Goal: Task Accomplishment & Management: Complete application form

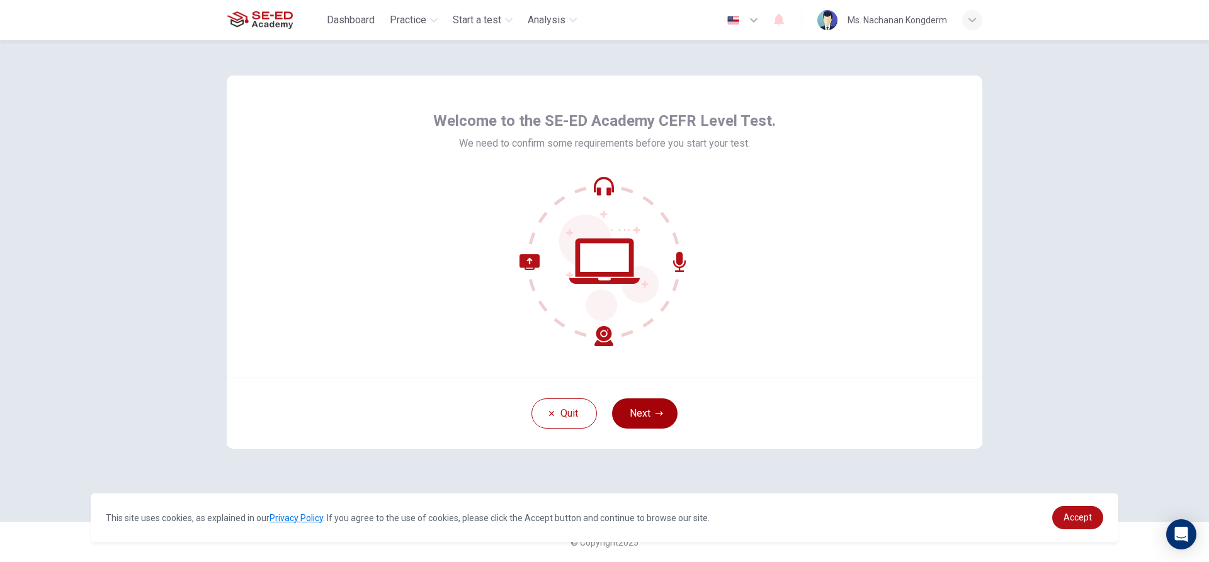
click at [633, 410] on button "Next" at bounding box center [644, 414] width 65 height 30
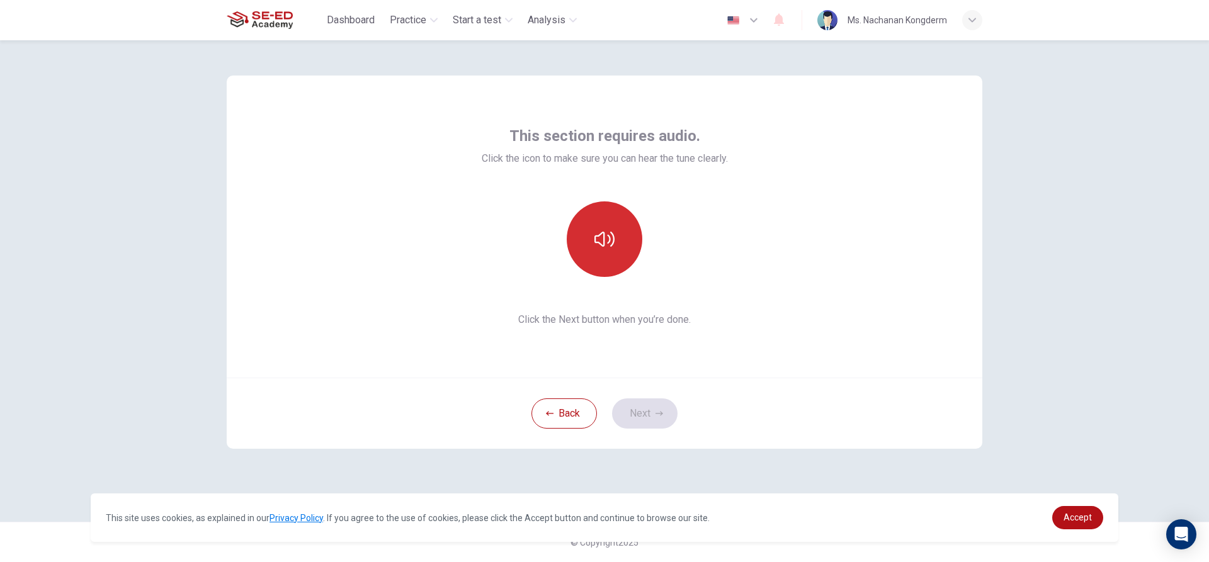
click at [609, 242] on icon "button" at bounding box center [604, 239] width 20 height 15
click at [647, 417] on button "Next" at bounding box center [644, 414] width 65 height 30
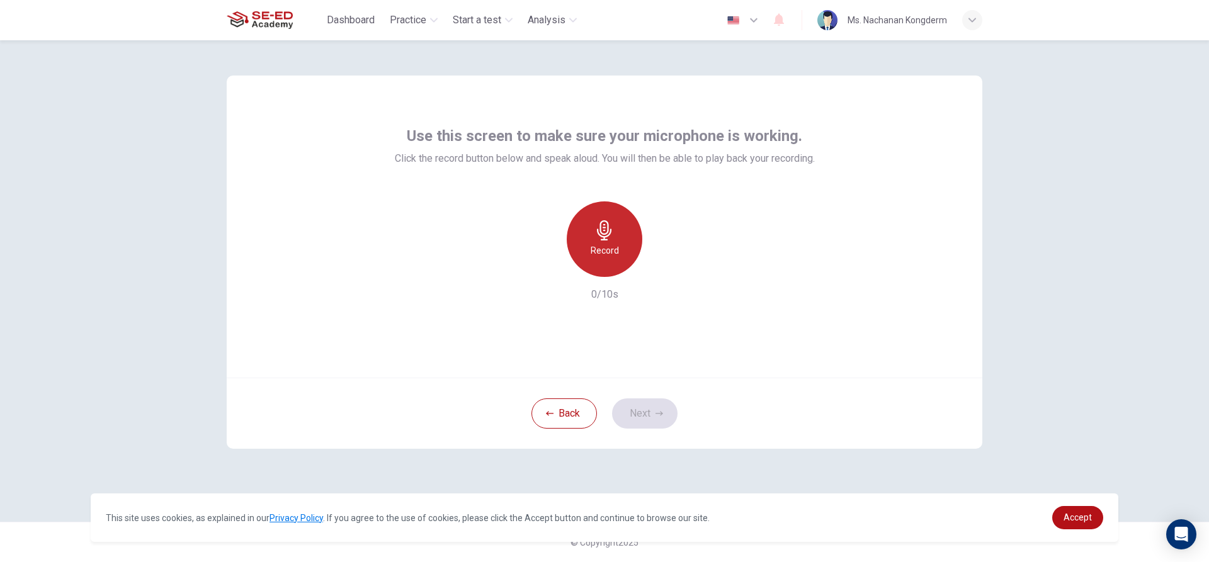
click at [611, 241] on div "Record" at bounding box center [605, 239] width 76 height 76
click at [648, 414] on button "Next" at bounding box center [644, 414] width 65 height 30
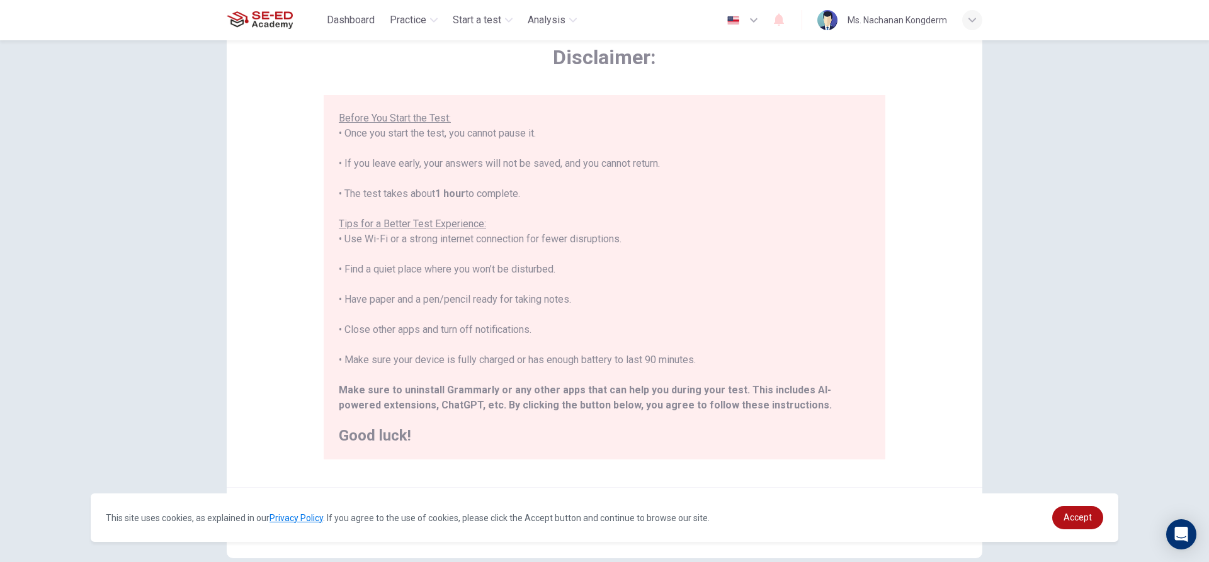
scroll to position [138, 0]
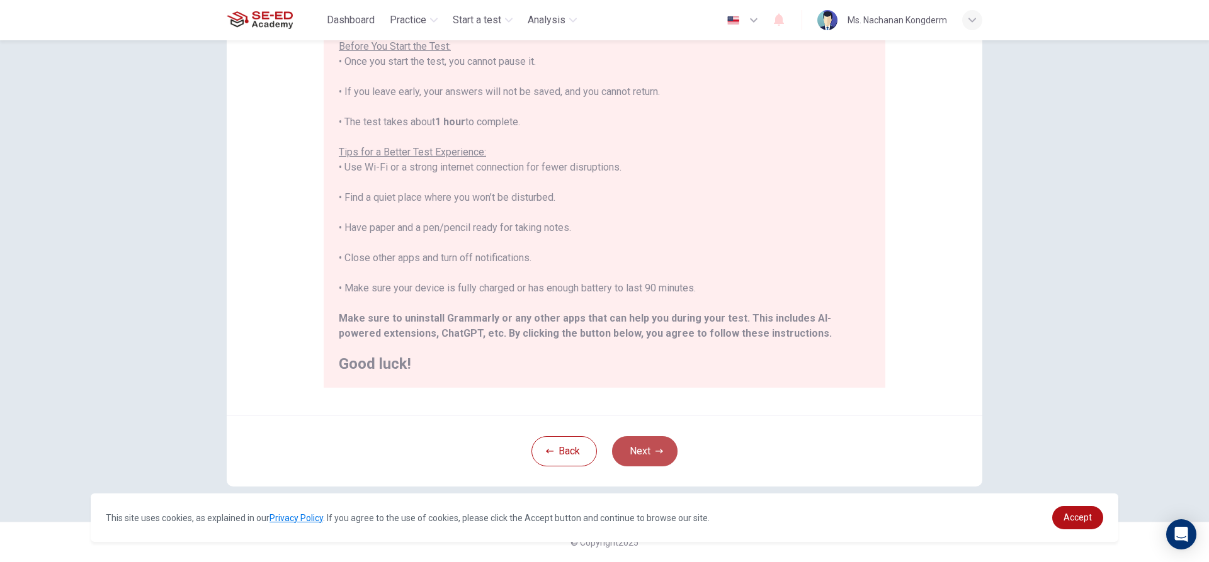
click at [659, 447] on button "Next" at bounding box center [644, 451] width 65 height 30
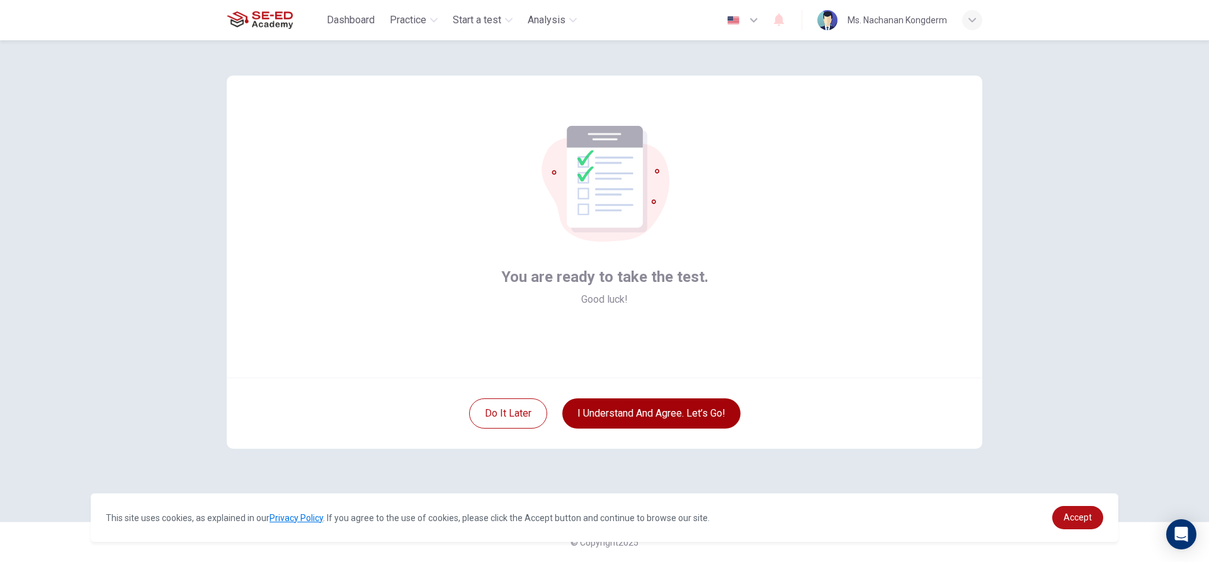
click at [671, 416] on button "I understand and agree. Let’s go!" at bounding box center [651, 414] width 178 height 30
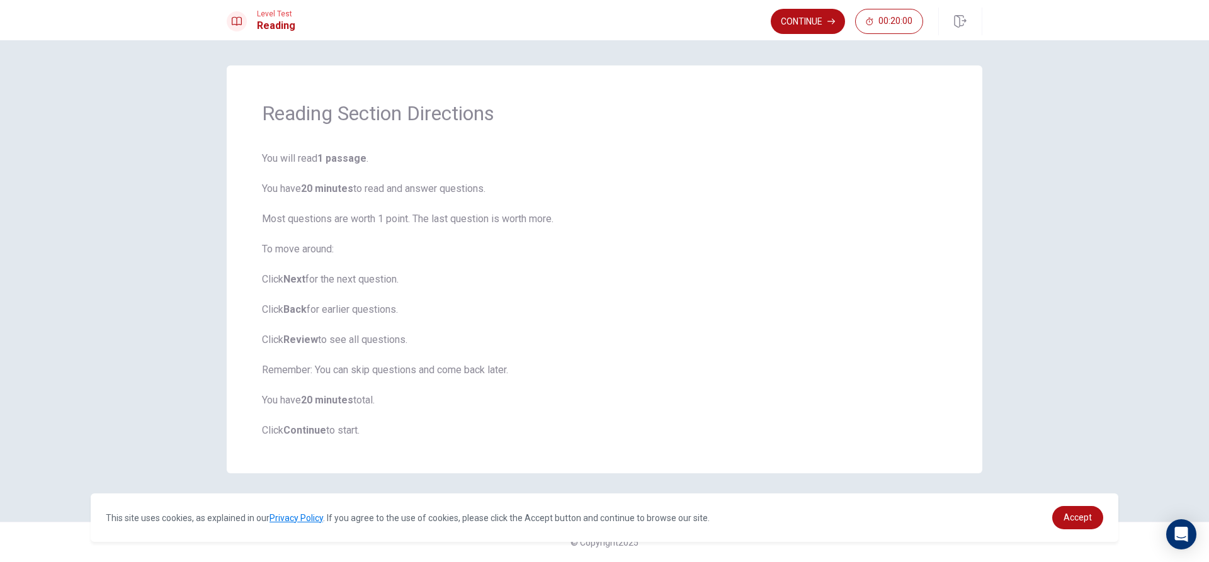
click at [663, 381] on span "You will read 1 passage . You have 20 minutes to read and answer questions. Mos…" at bounding box center [604, 294] width 685 height 287
click at [795, 20] on button "Continue" at bounding box center [808, 21] width 74 height 25
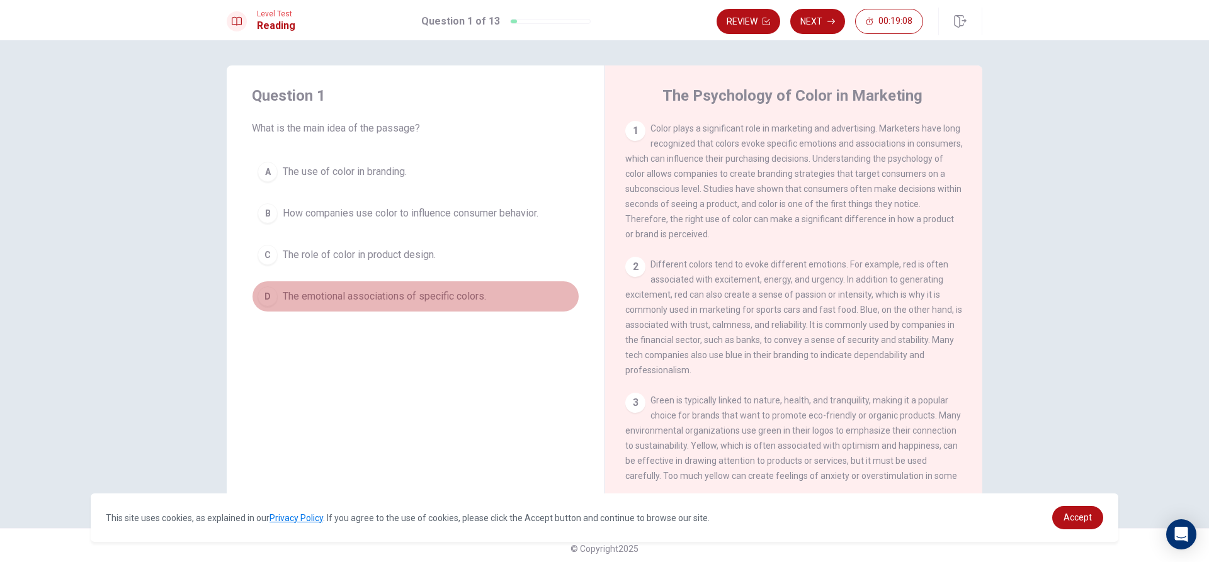
click at [264, 297] on div "D" at bounding box center [268, 296] width 20 height 20
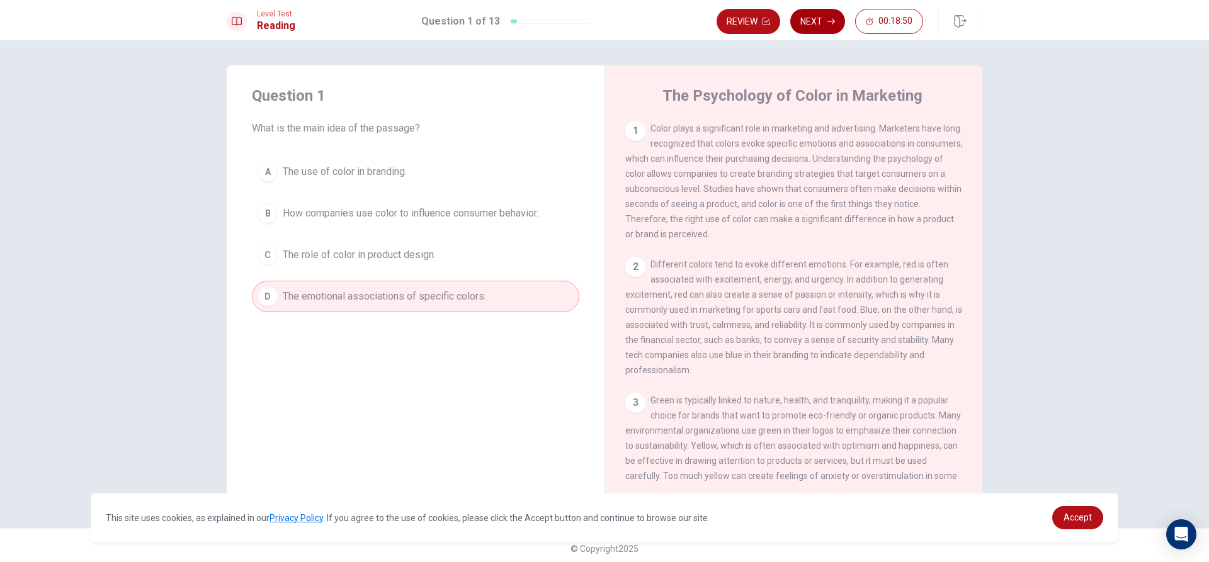
click at [814, 22] on button "Next" at bounding box center [817, 21] width 55 height 25
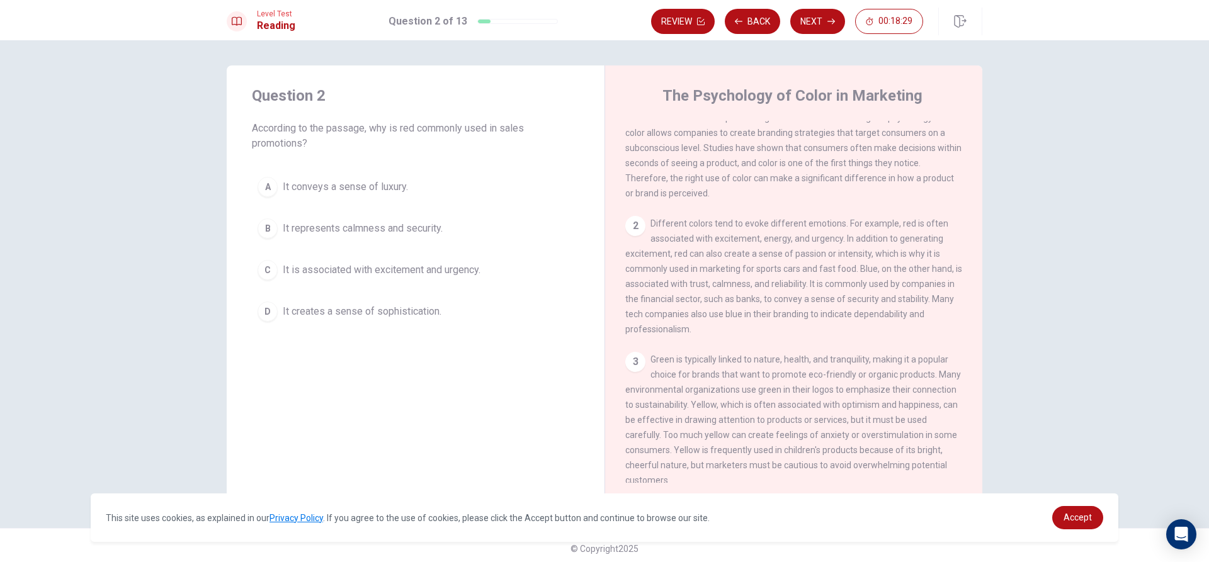
scroll to position [63, 0]
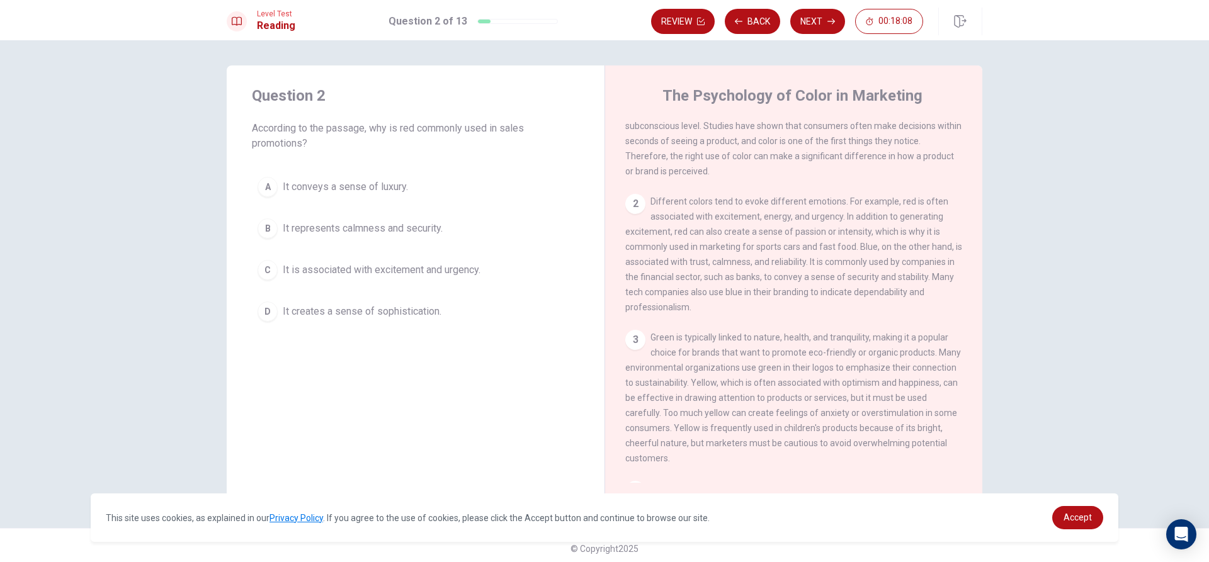
click at [262, 272] on div "C" at bounding box center [268, 270] width 20 height 20
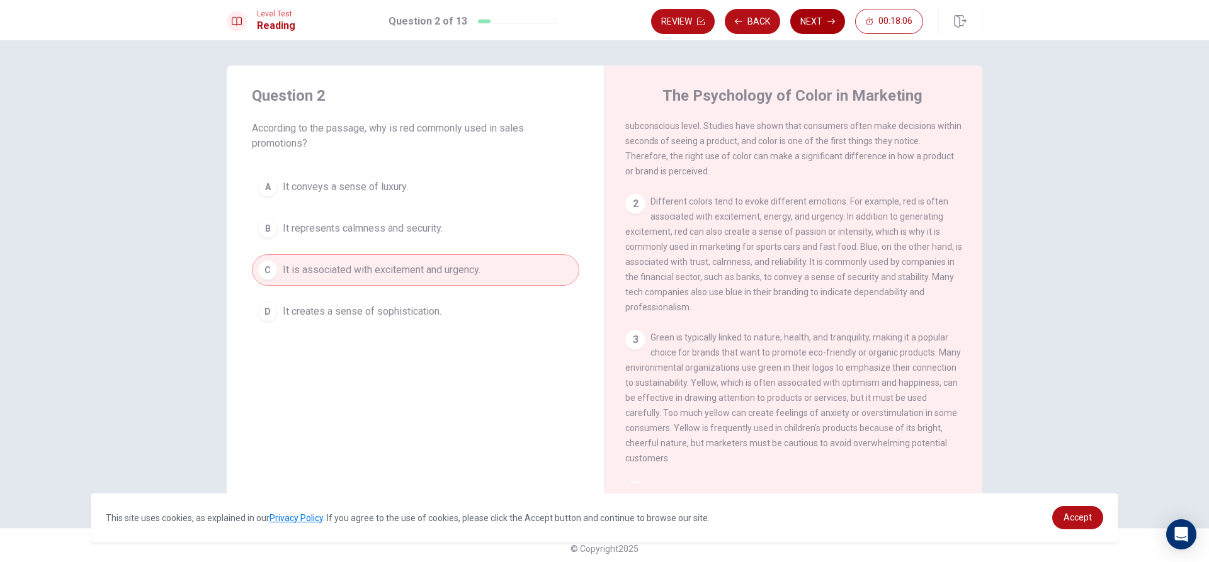
click at [823, 26] on button "Next" at bounding box center [817, 21] width 55 height 25
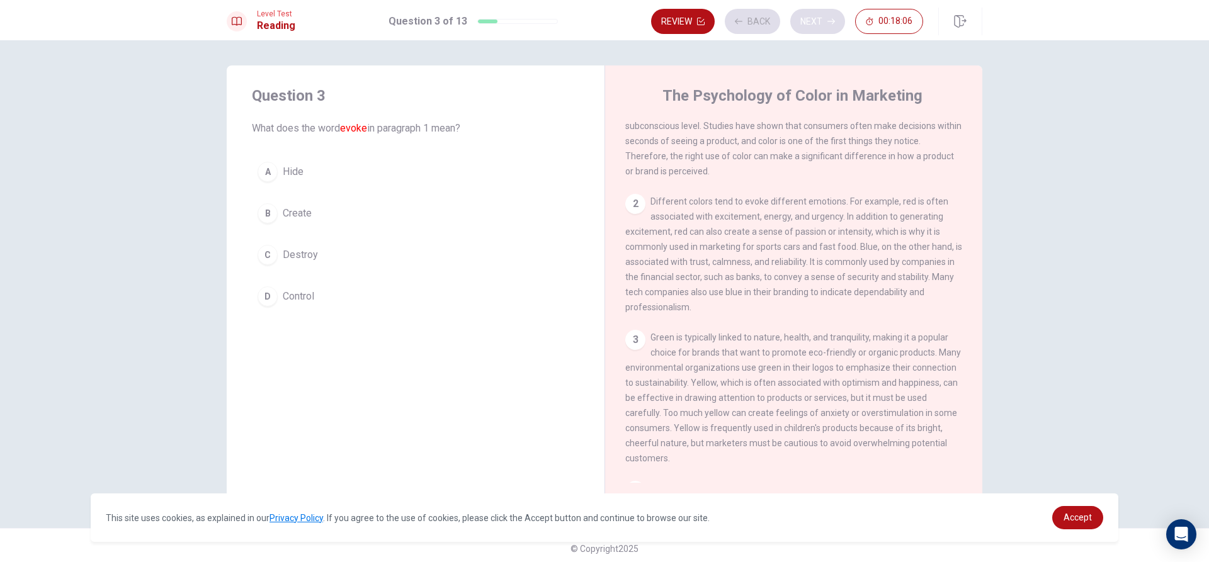
scroll to position [0, 0]
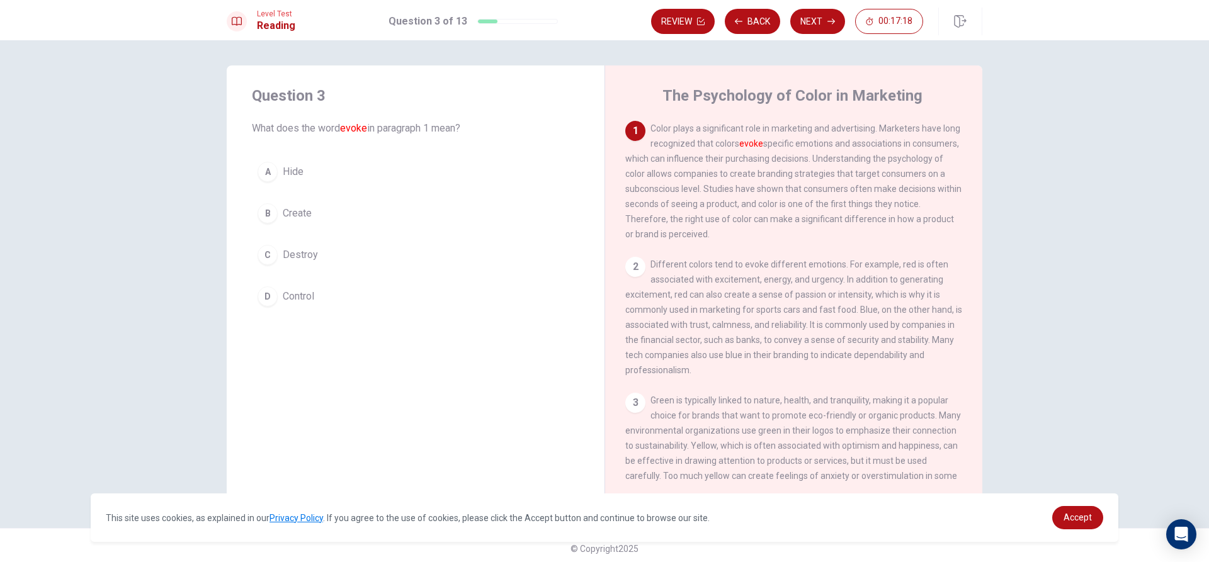
click at [269, 259] on div "C" at bounding box center [268, 255] width 20 height 20
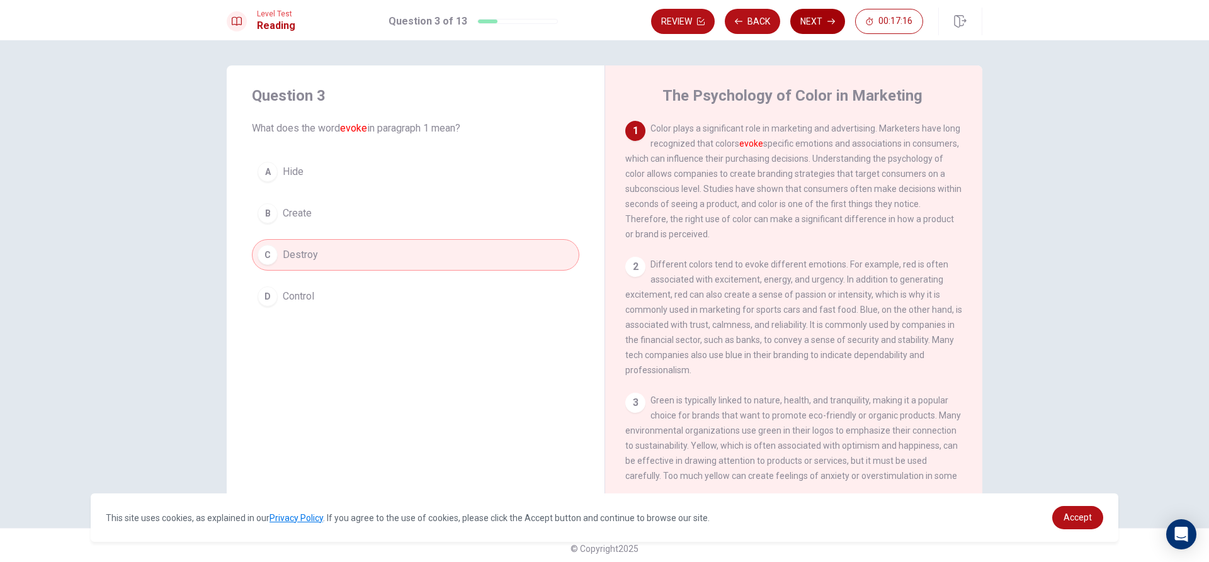
click at [808, 14] on button "Next" at bounding box center [817, 21] width 55 height 25
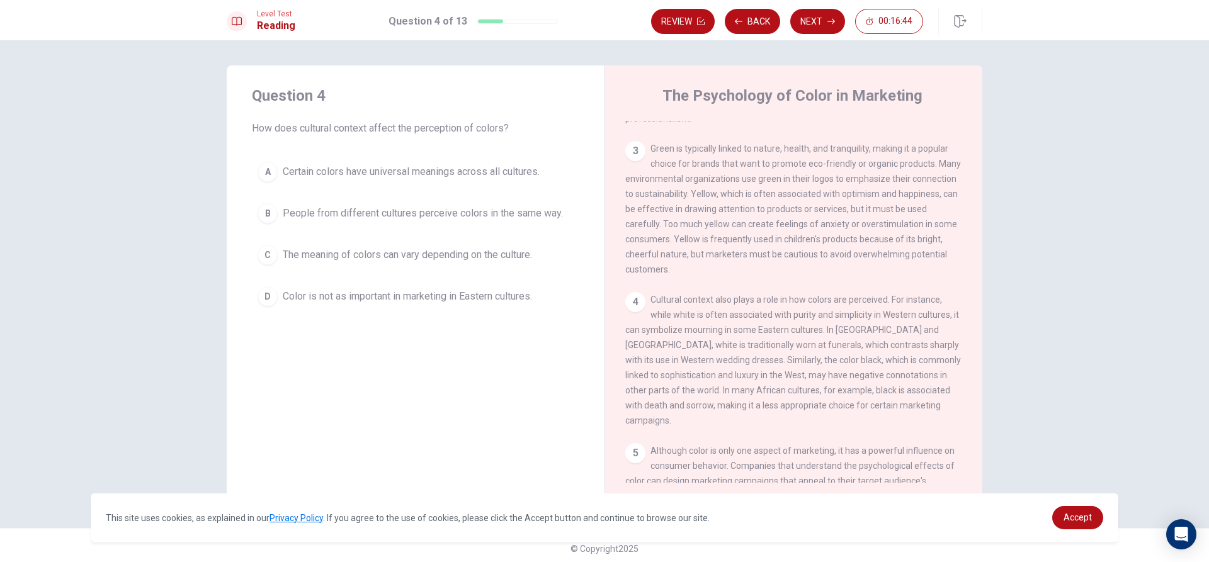
scroll to position [315, 0]
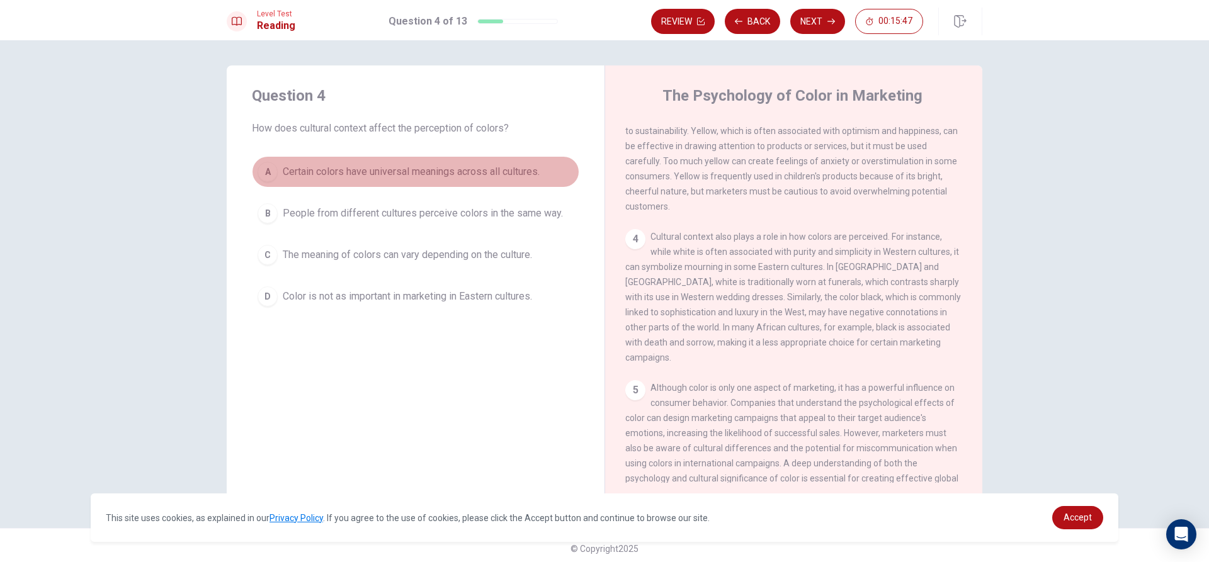
click at [350, 171] on span "Certain colors have universal meanings across all cultures." at bounding box center [411, 171] width 257 height 15
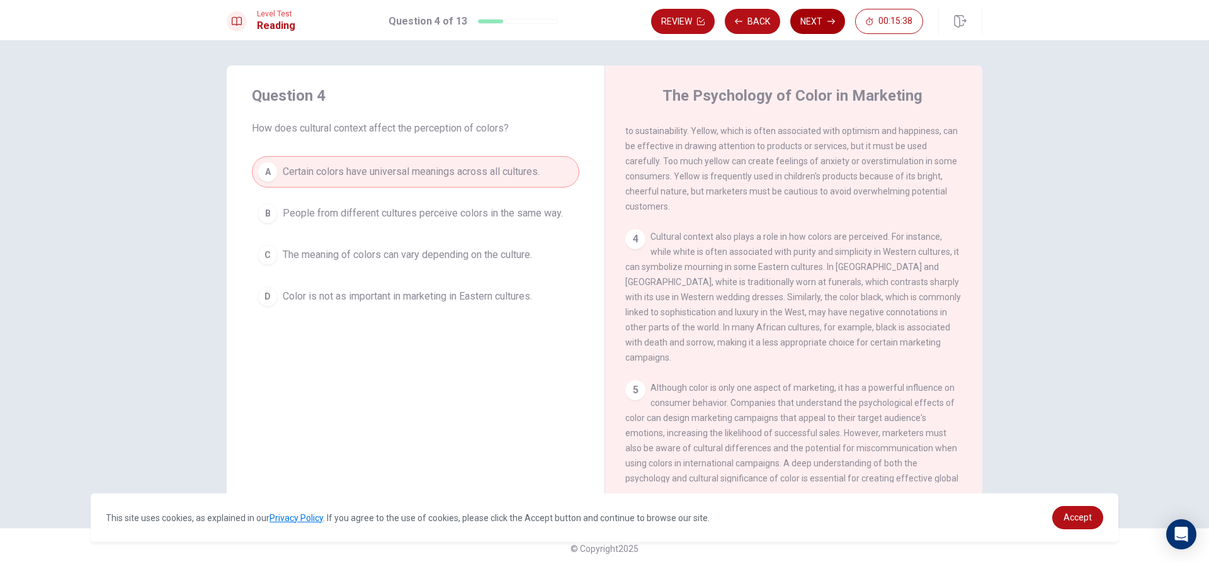
click at [810, 25] on button "Next" at bounding box center [817, 21] width 55 height 25
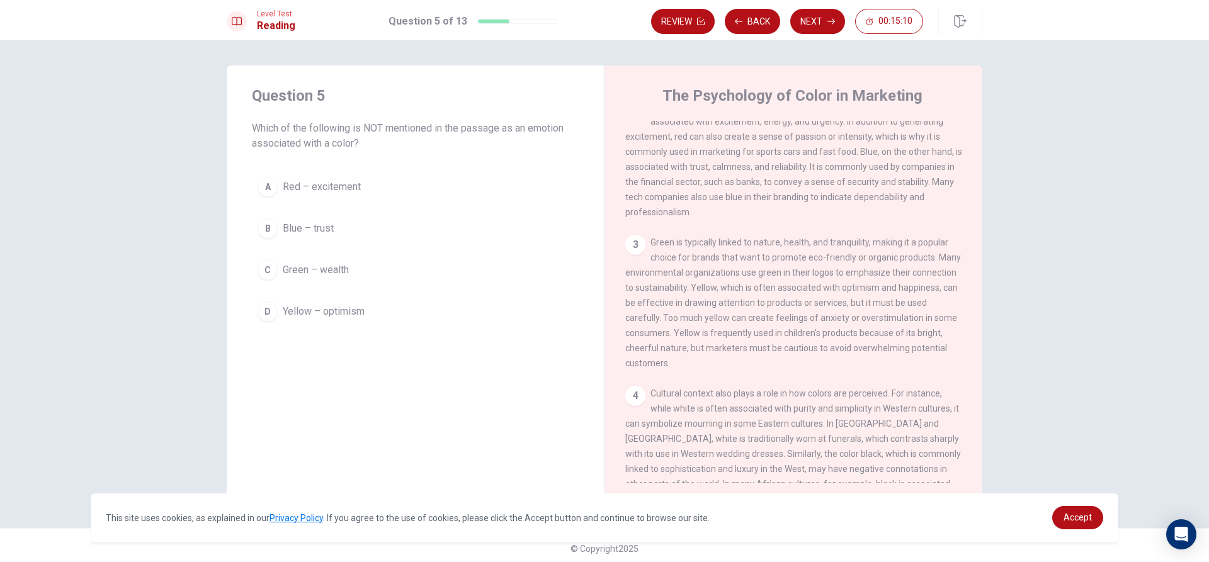
scroll to position [189, 0]
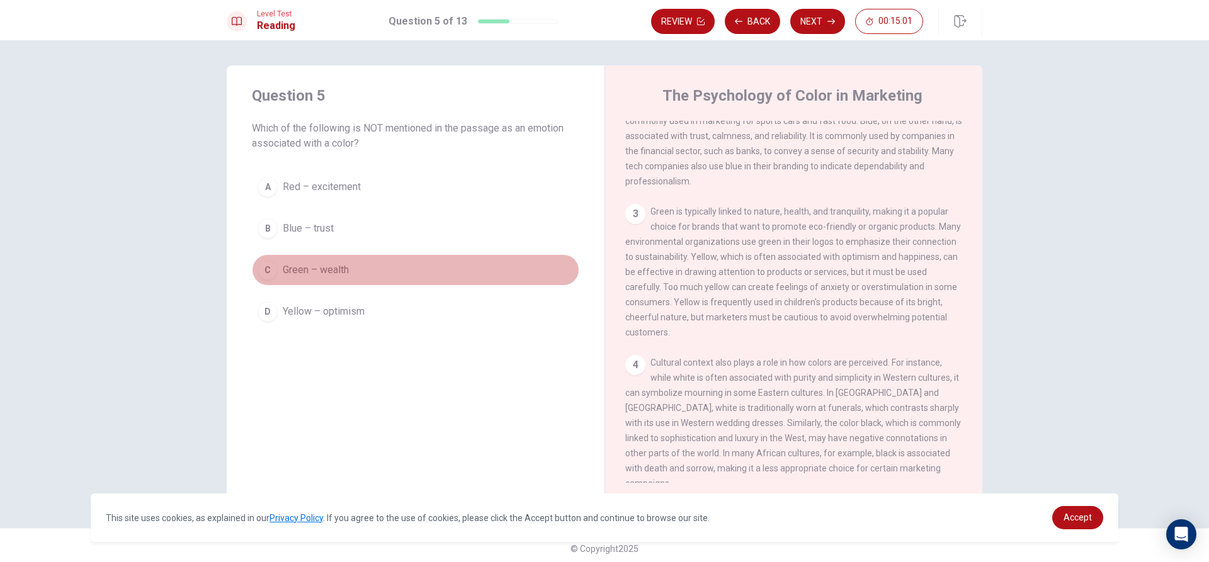
click at [268, 271] on div "C" at bounding box center [268, 270] width 20 height 20
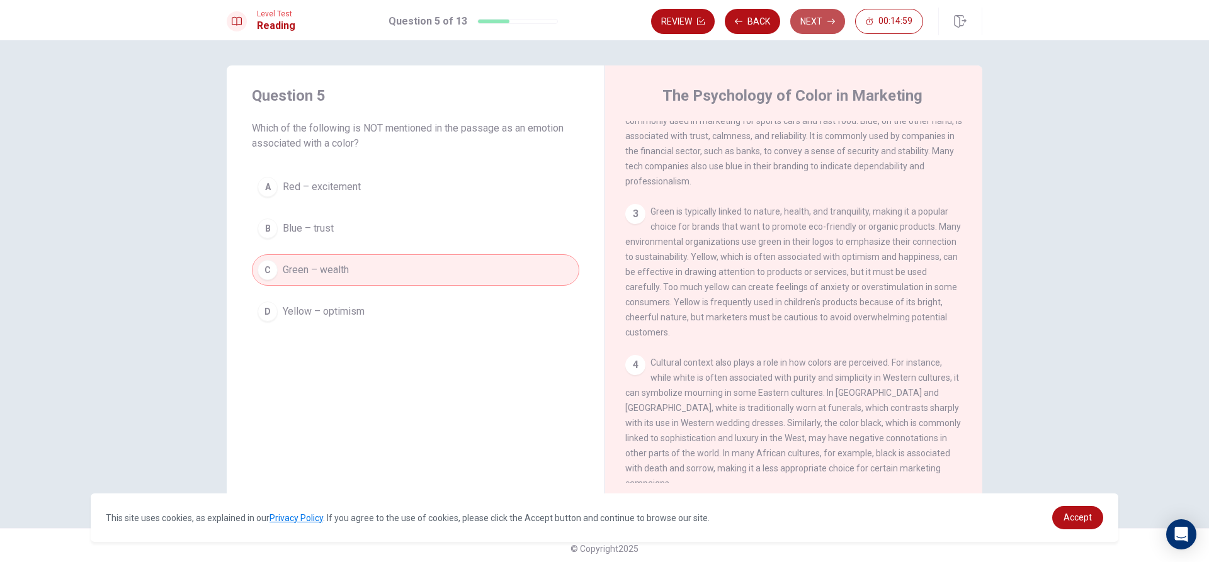
click at [824, 24] on button "Next" at bounding box center [817, 21] width 55 height 25
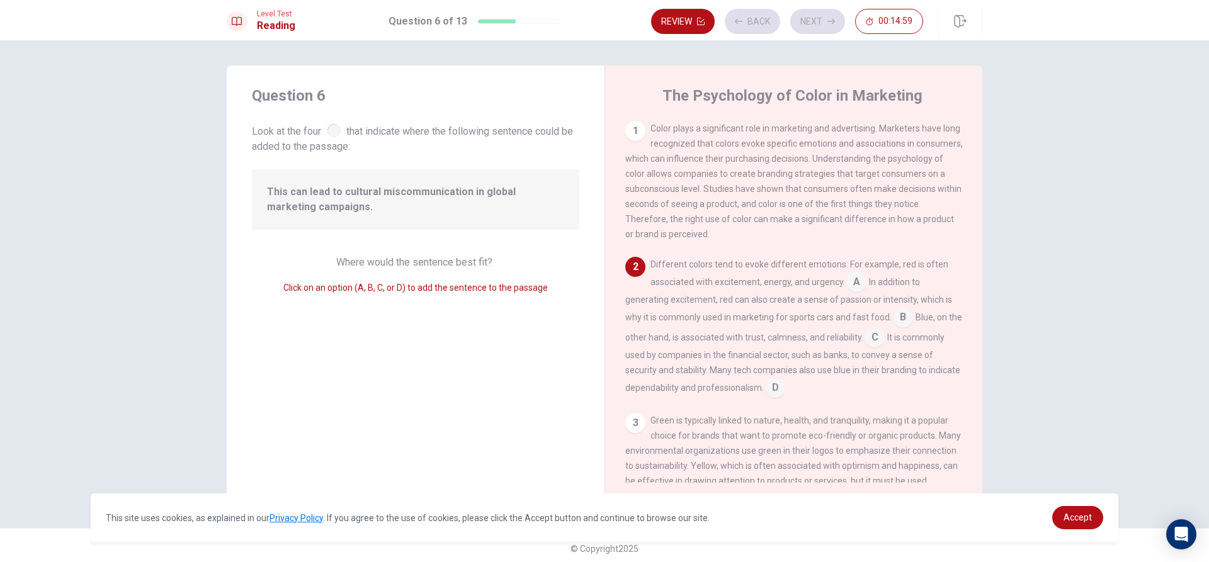
scroll to position [46, 0]
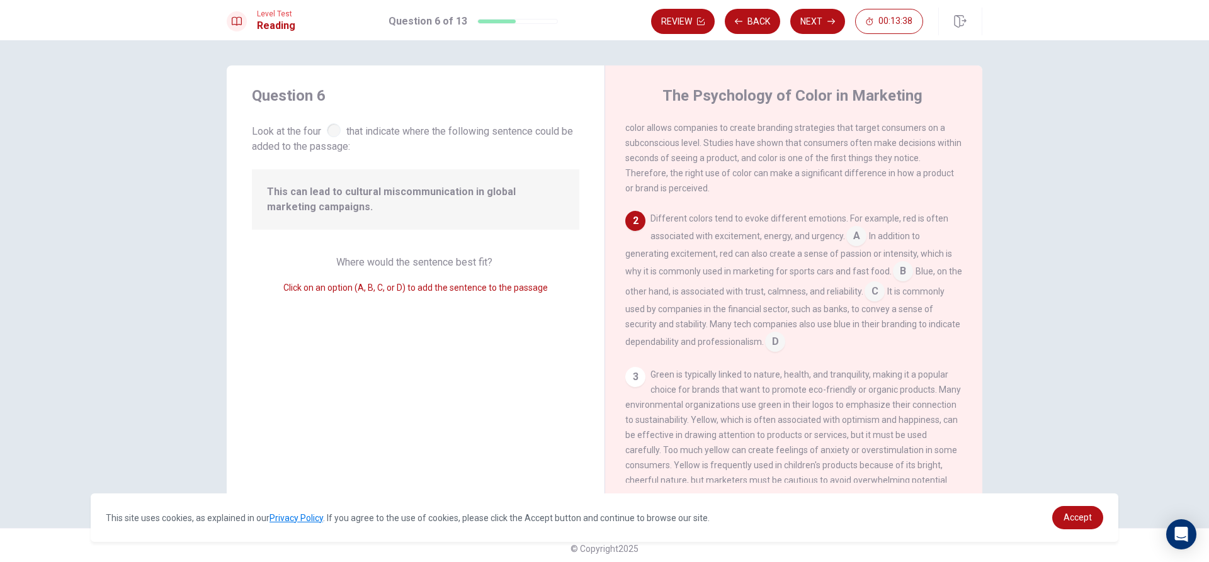
click at [332, 129] on div at bounding box center [334, 130] width 14 height 14
click at [885, 295] on input at bounding box center [875, 293] width 20 height 20
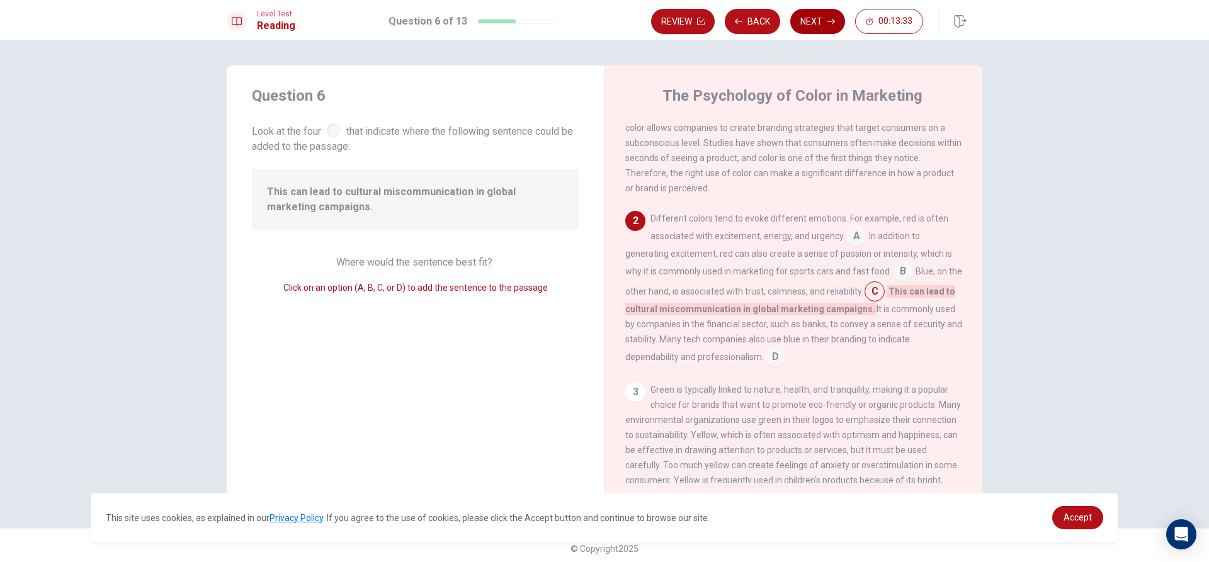
click at [810, 14] on button "Next" at bounding box center [817, 21] width 55 height 25
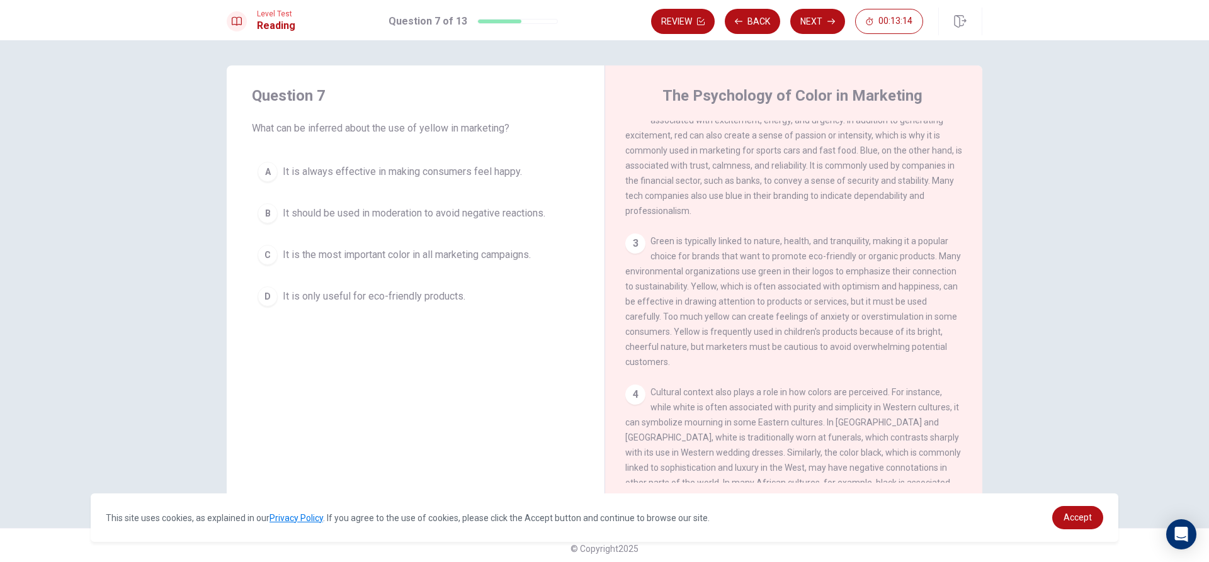
scroll to position [189, 0]
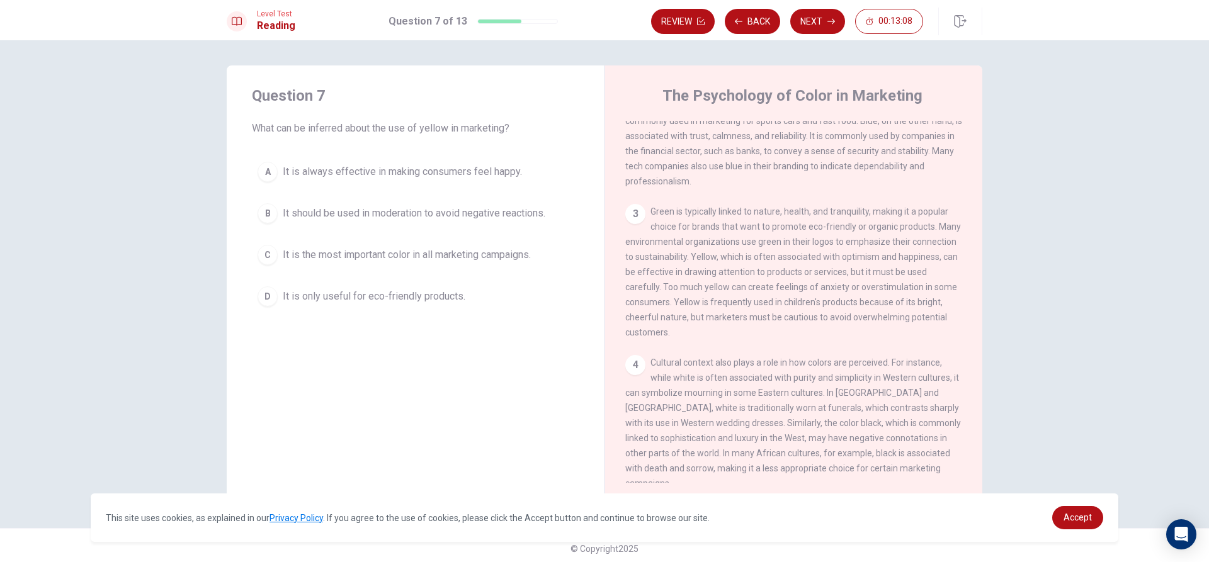
drag, startPoint x: 689, startPoint y: 267, endPoint x: 786, endPoint y: 275, distance: 97.9
click at [786, 275] on div "3 Green is typically linked to nature, health, and tranquility, making it a pop…" at bounding box center [794, 272] width 338 height 136
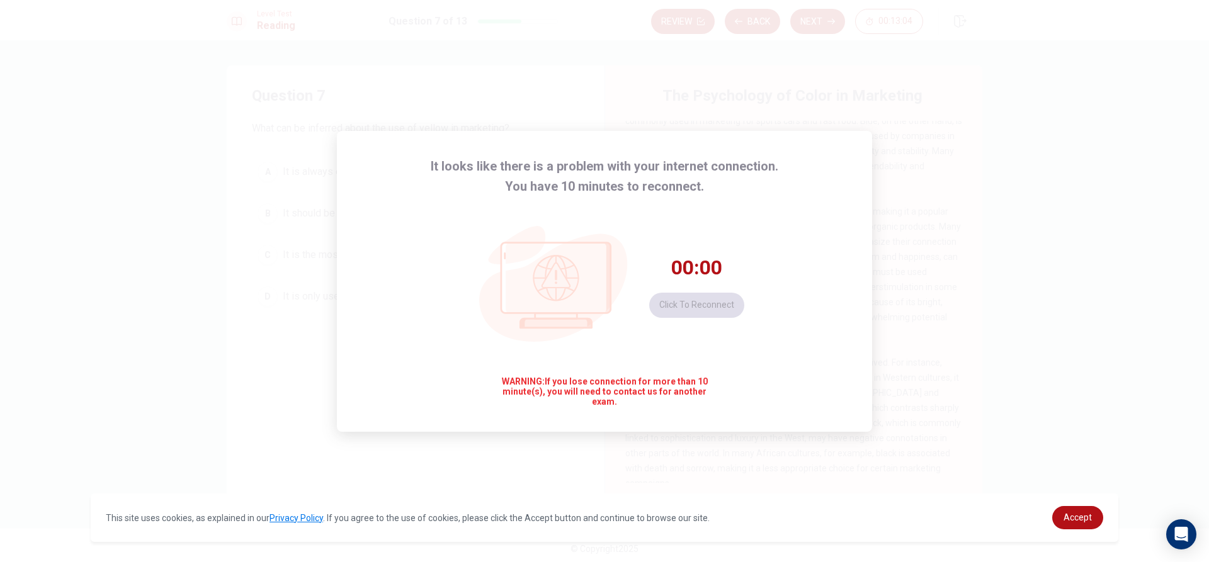
click at [927, 349] on div "It looks like there is a problem with your internet connection. You have 10 min…" at bounding box center [604, 281] width 1209 height 562
click at [610, 356] on icon at bounding box center [557, 286] width 184 height 180
click at [703, 303] on button "Click to reconnect" at bounding box center [696, 305] width 95 height 25
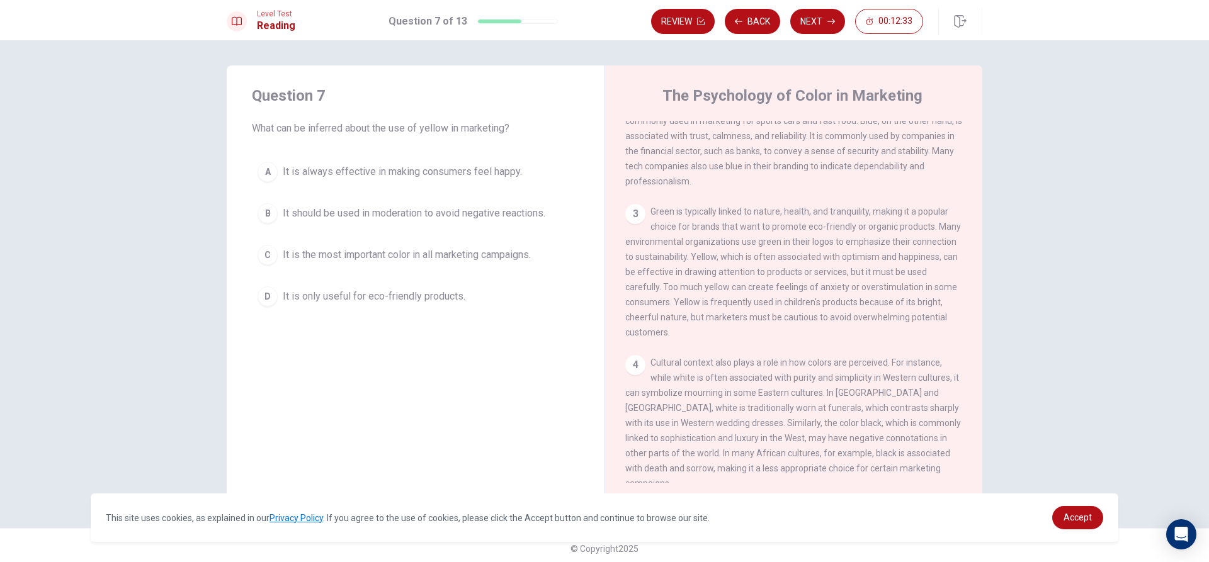
click at [375, 169] on span "It is always effective in making consumers feel happy." at bounding box center [402, 171] width 239 height 15
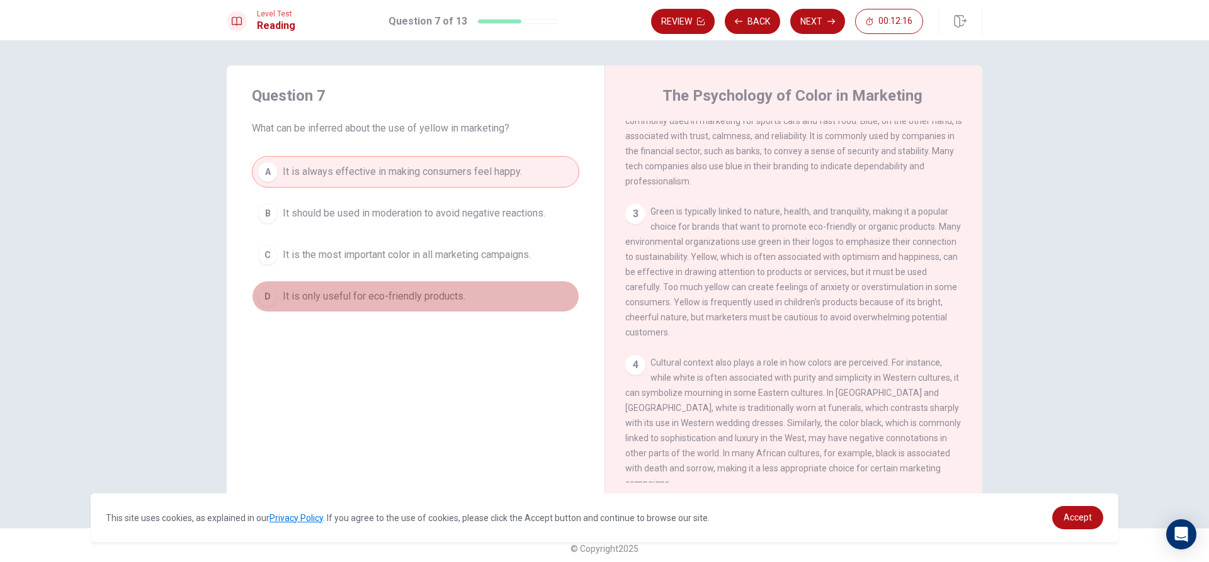
click at [412, 300] on span "It is only useful for eco-friendly products." at bounding box center [374, 296] width 183 height 15
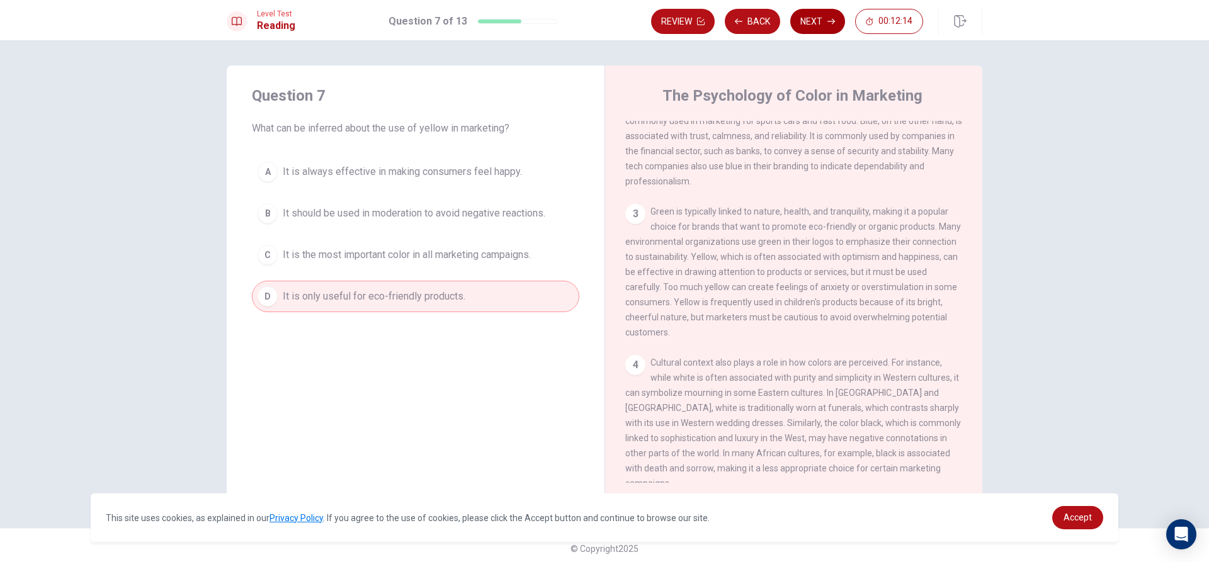
click at [817, 20] on button "Next" at bounding box center [817, 21] width 55 height 25
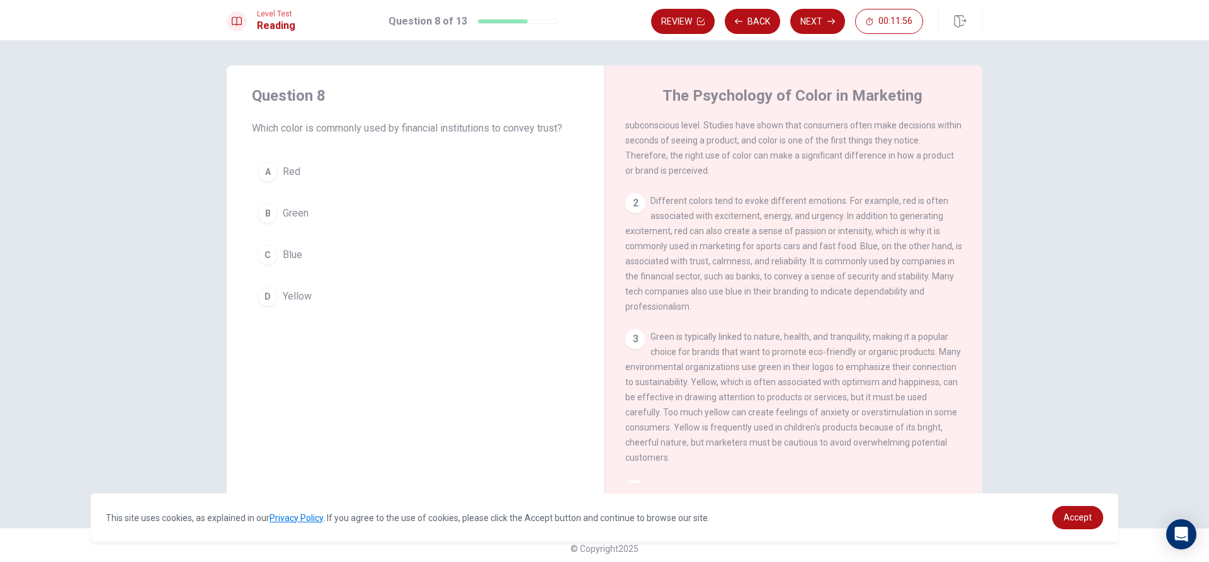
scroll to position [63, 0]
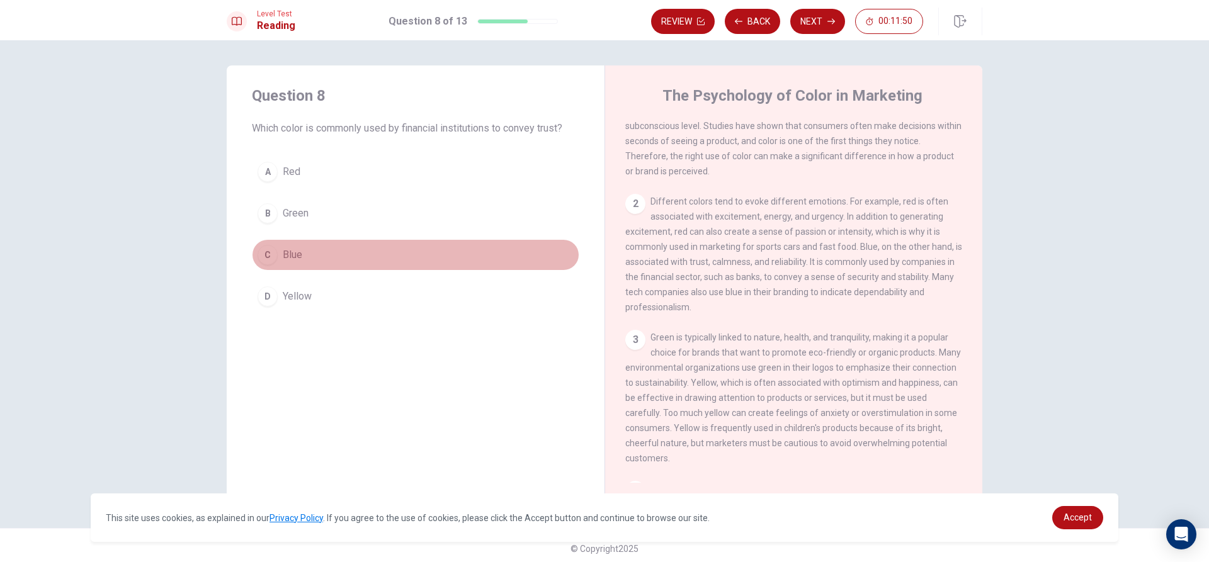
click at [273, 263] on button "C Blue" at bounding box center [415, 254] width 327 height 31
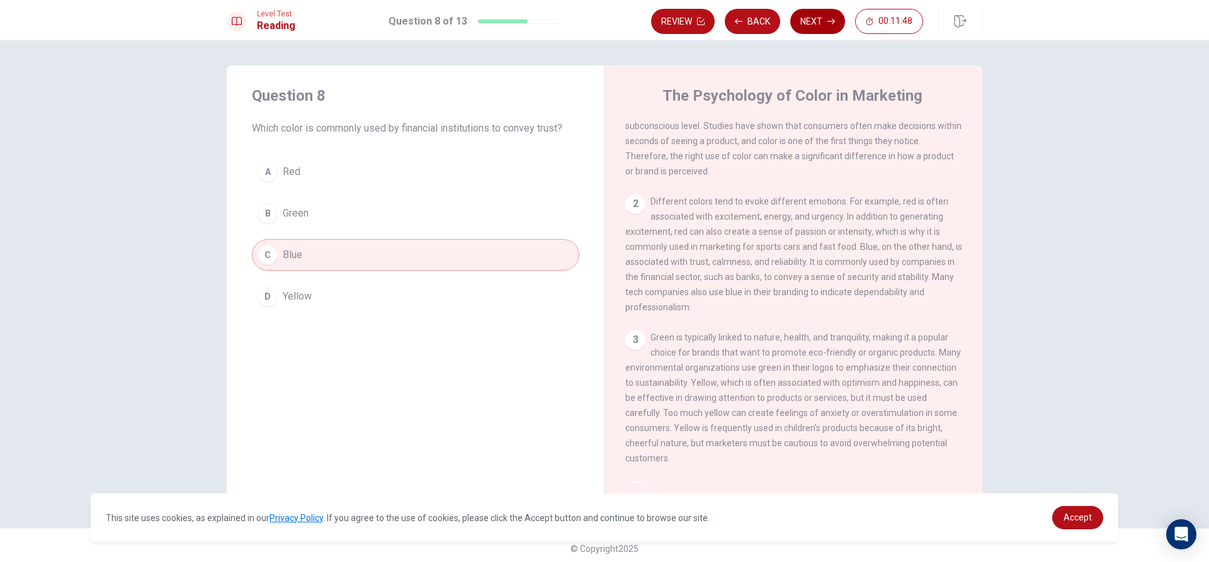
click at [810, 10] on button "Next" at bounding box center [817, 21] width 55 height 25
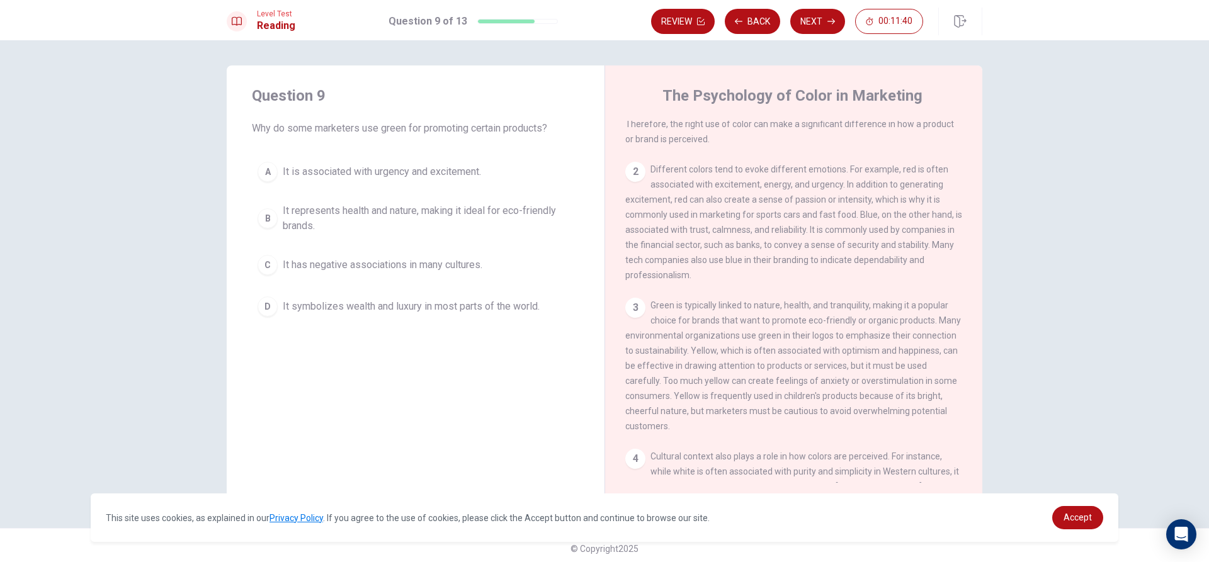
scroll to position [126, 0]
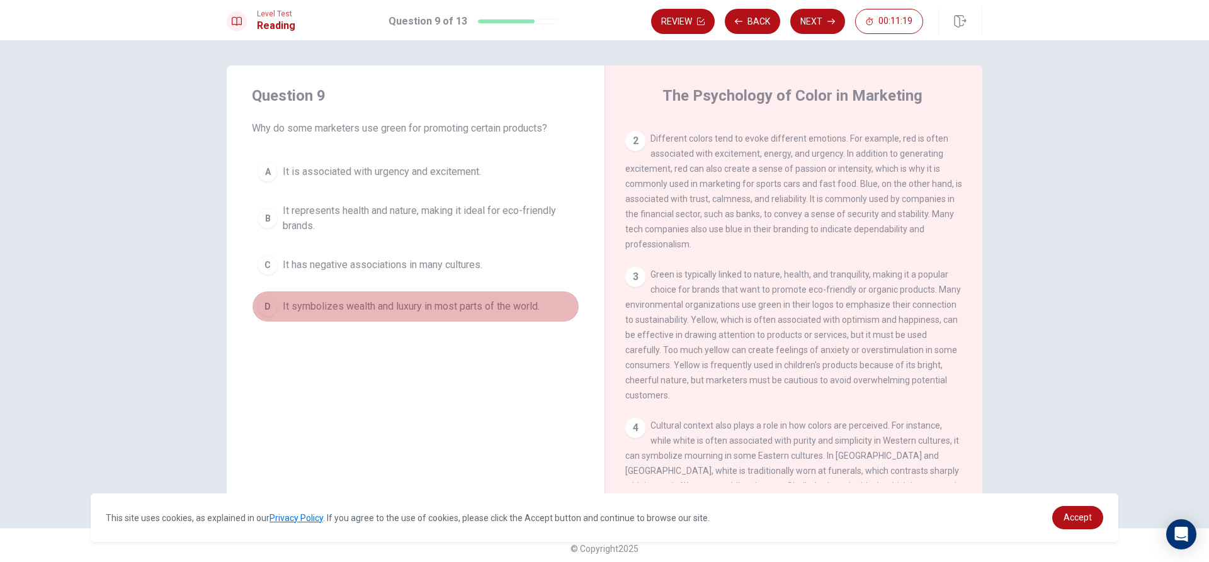
click at [490, 310] on span "It symbolizes wealth and luxury in most parts of the world." at bounding box center [411, 306] width 257 height 15
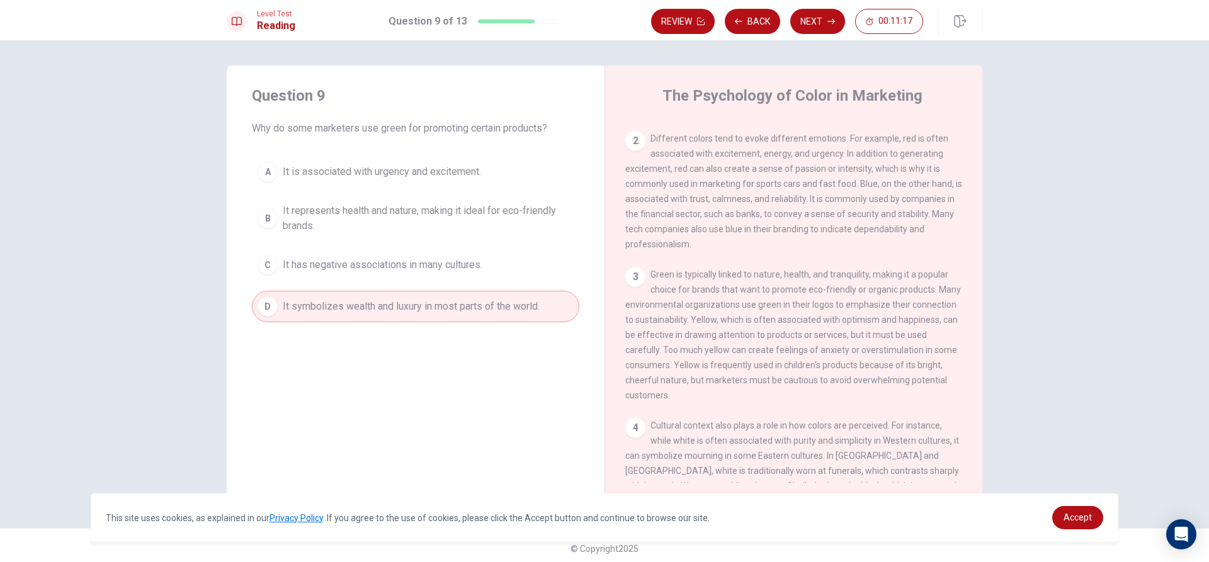
click at [392, 203] on span "It represents health and nature, making it ideal for eco-friendly brands." at bounding box center [428, 218] width 291 height 30
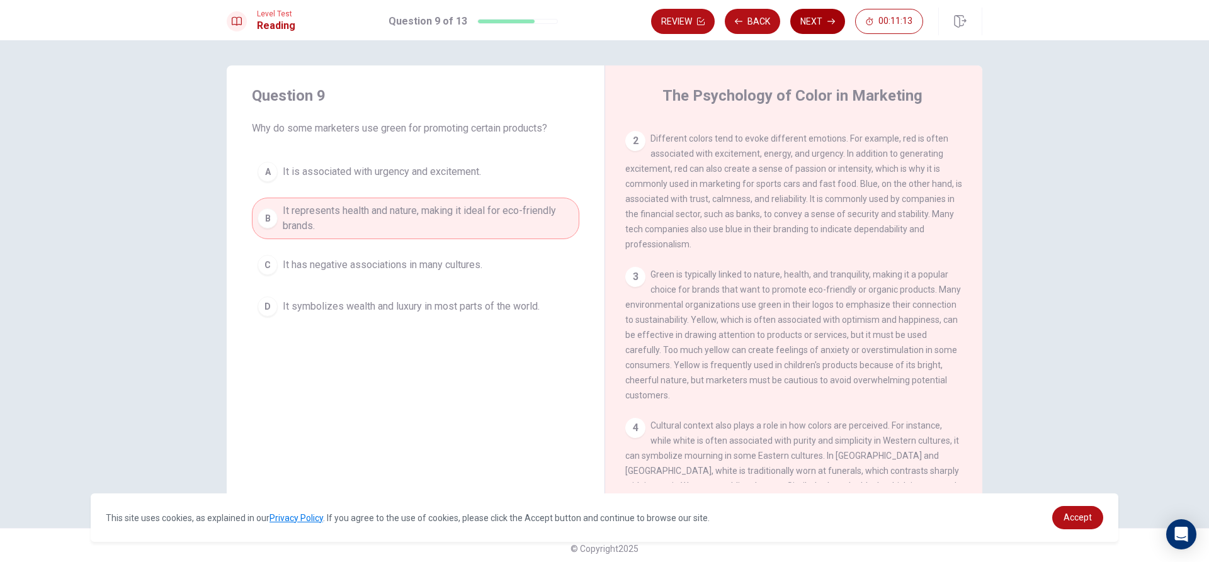
click at [813, 13] on button "Next" at bounding box center [817, 21] width 55 height 25
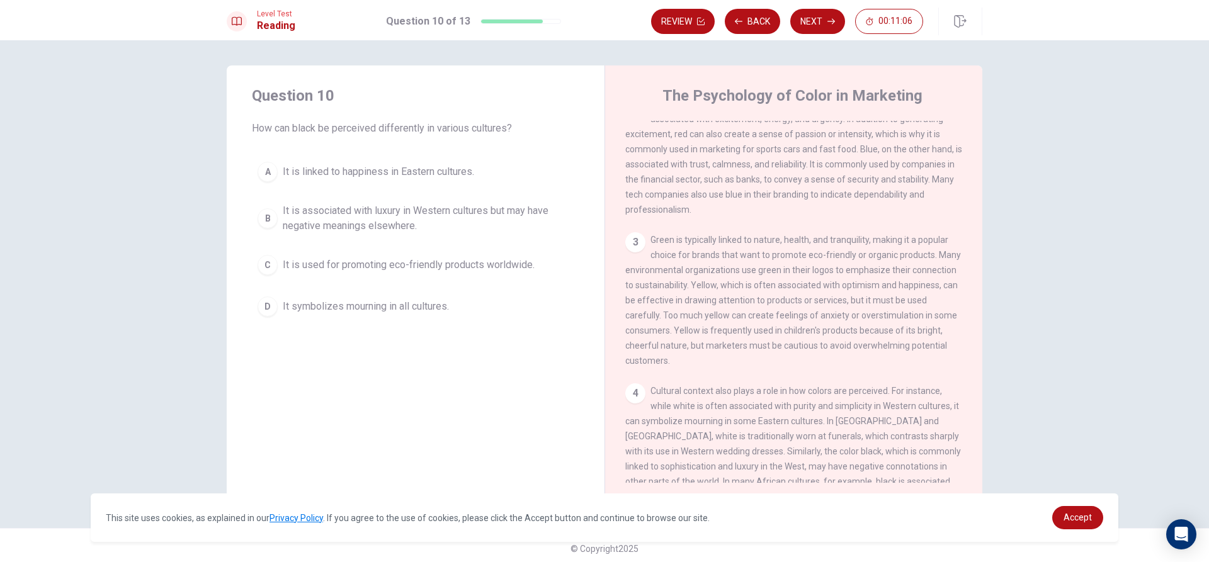
scroll to position [189, 0]
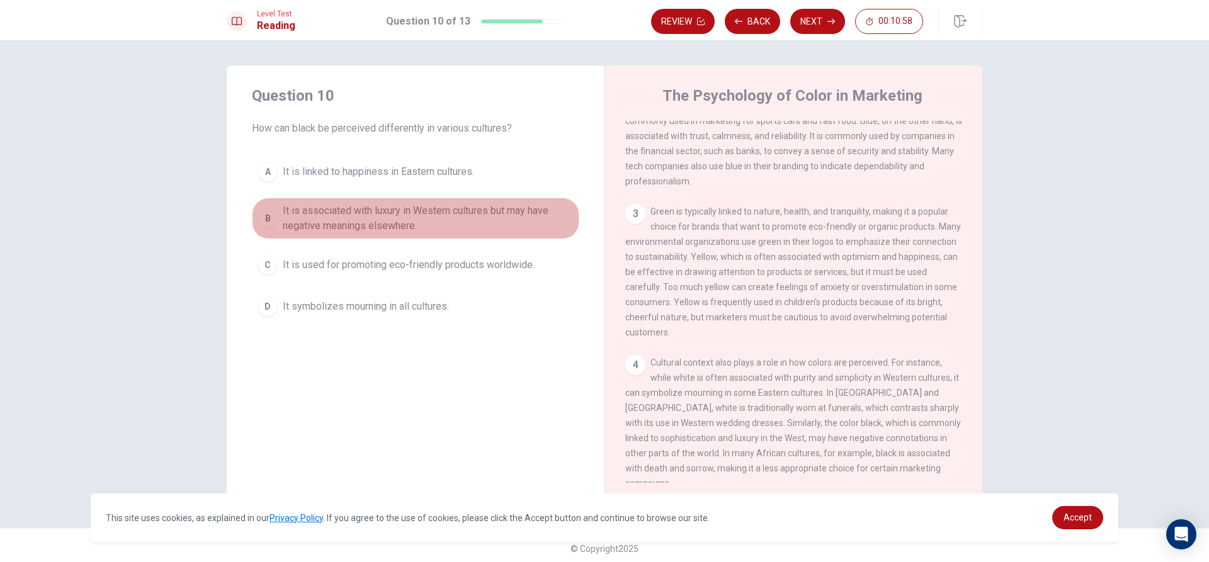
click at [387, 215] on span "It is associated with luxury in Western cultures but may have negative meanings…" at bounding box center [428, 218] width 291 height 30
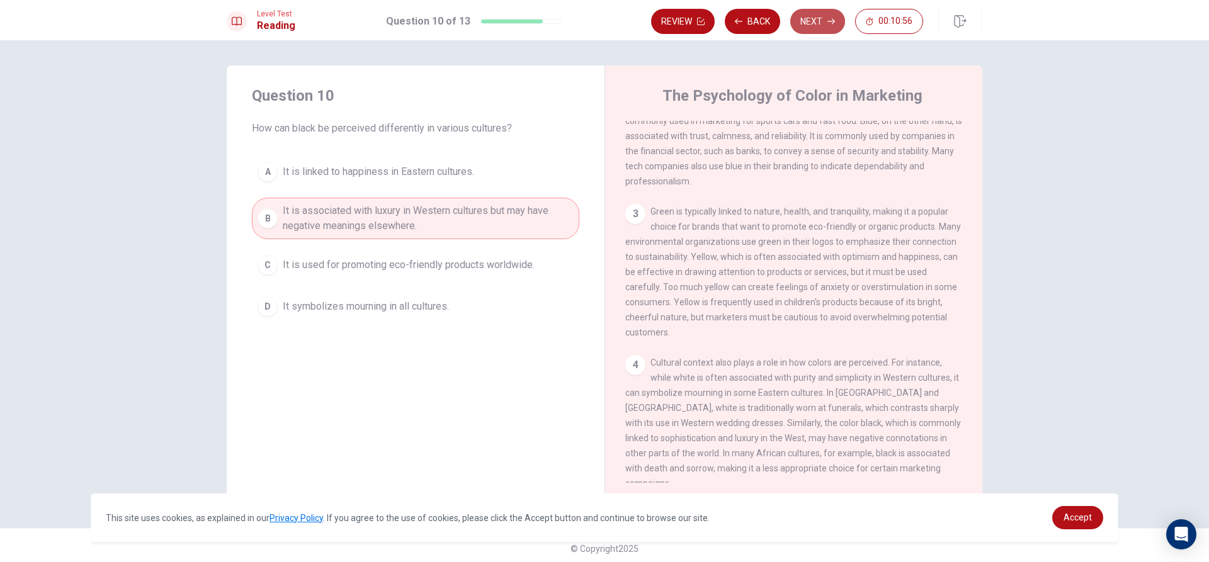
click at [806, 19] on button "Next" at bounding box center [817, 21] width 55 height 25
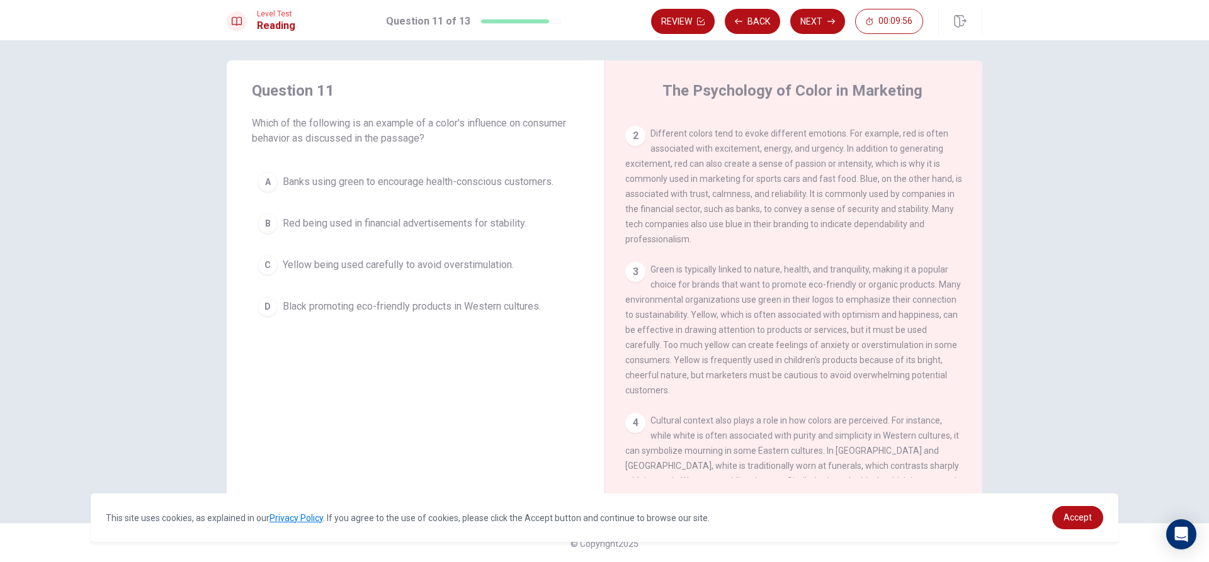
scroll to position [6, 0]
click at [753, 18] on button "Back" at bounding box center [752, 21] width 55 height 25
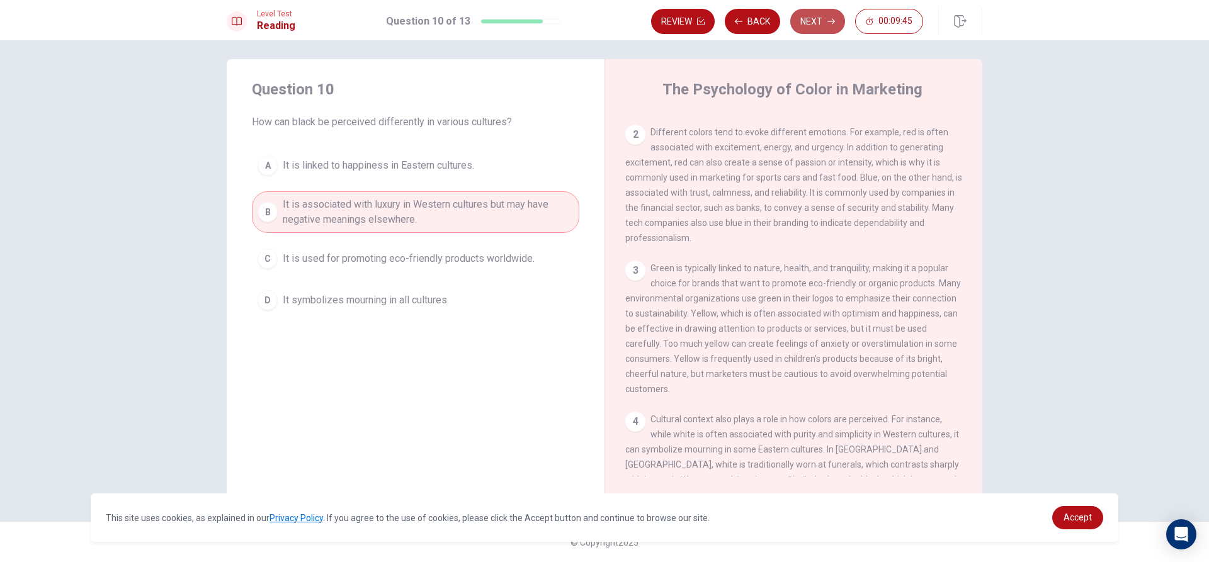
click at [812, 21] on button "Next" at bounding box center [817, 21] width 55 height 25
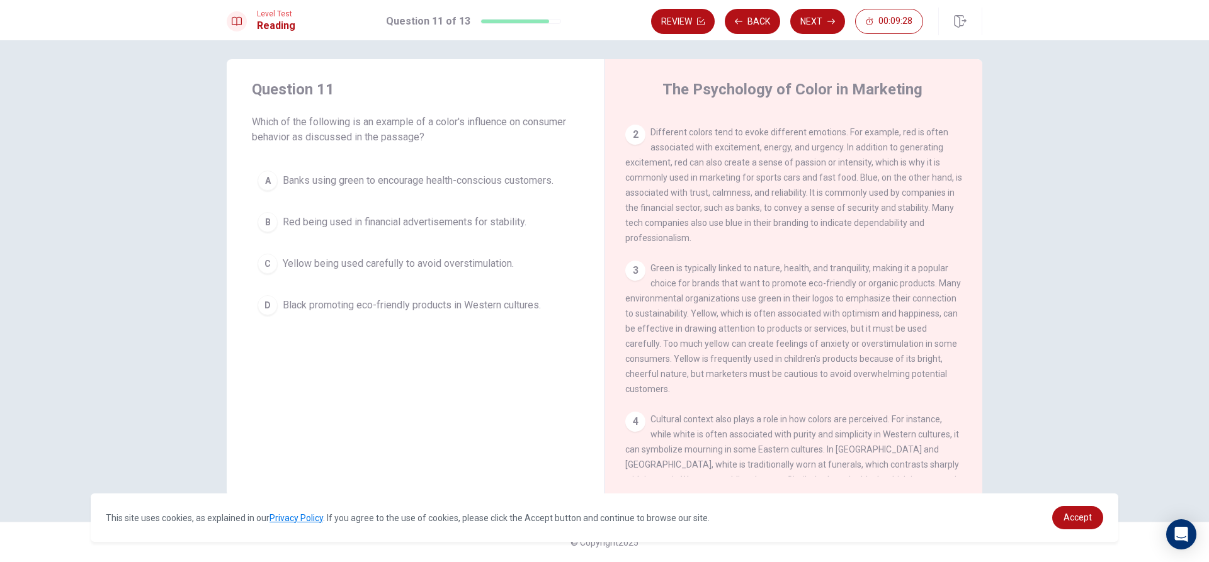
click at [449, 181] on span "Banks using green to encourage health-conscious customers." at bounding box center [418, 180] width 271 height 15
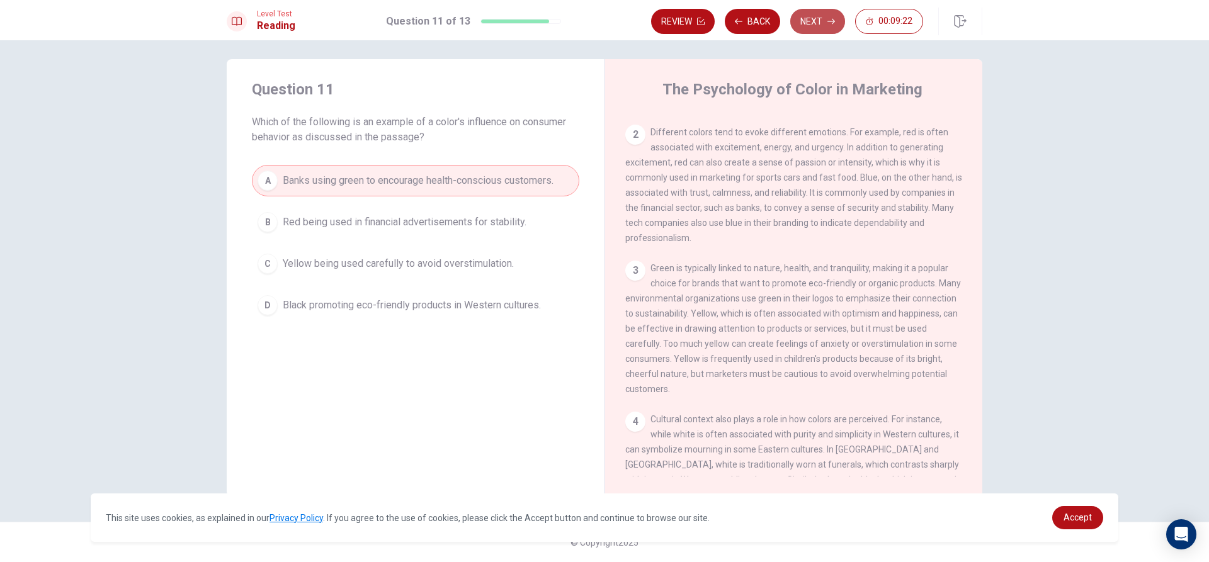
click at [814, 16] on button "Next" at bounding box center [817, 21] width 55 height 25
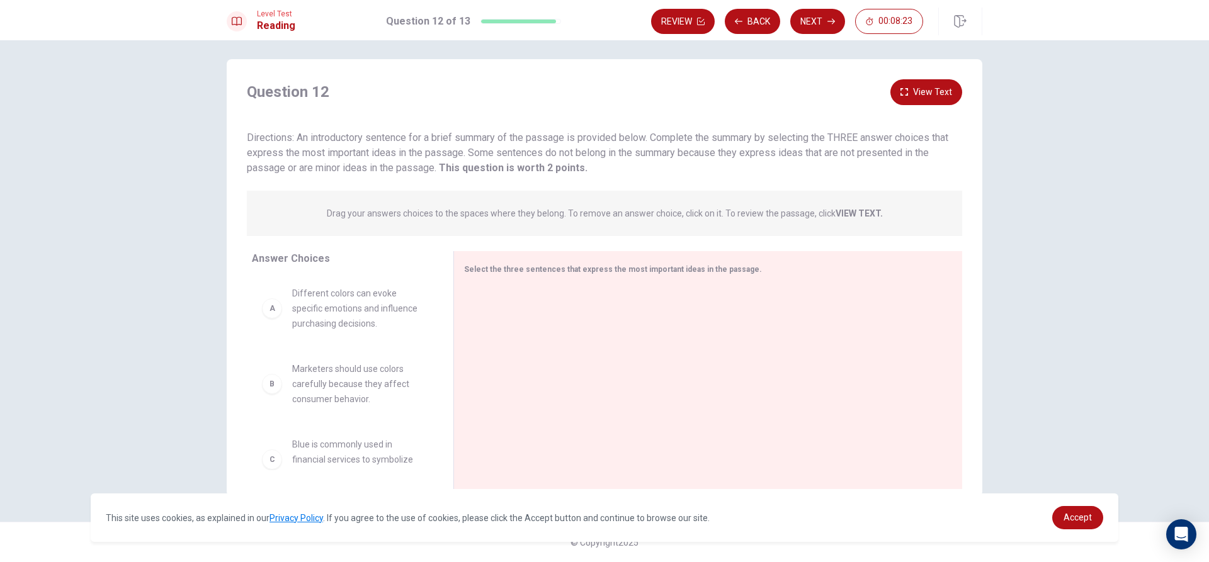
scroll to position [0, 0]
drag, startPoint x: 269, startPoint y: 315, endPoint x: 528, endPoint y: 329, distance: 259.8
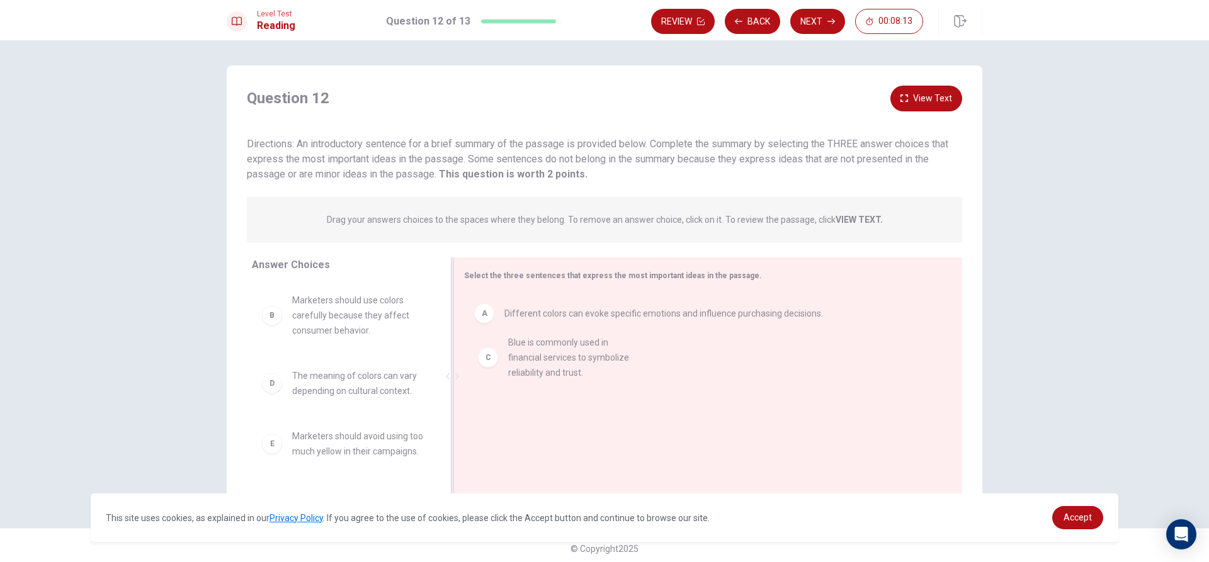
drag, startPoint x: 261, startPoint y: 396, endPoint x: 484, endPoint y: 363, distance: 224.8
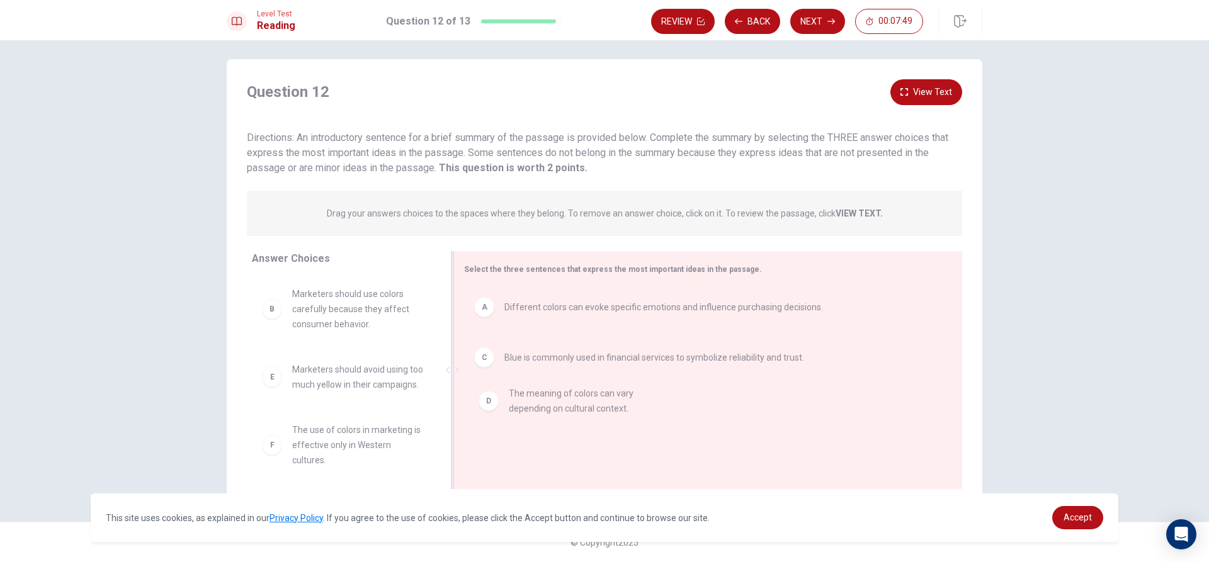
drag, startPoint x: 257, startPoint y: 383, endPoint x: 505, endPoint y: 406, distance: 249.1
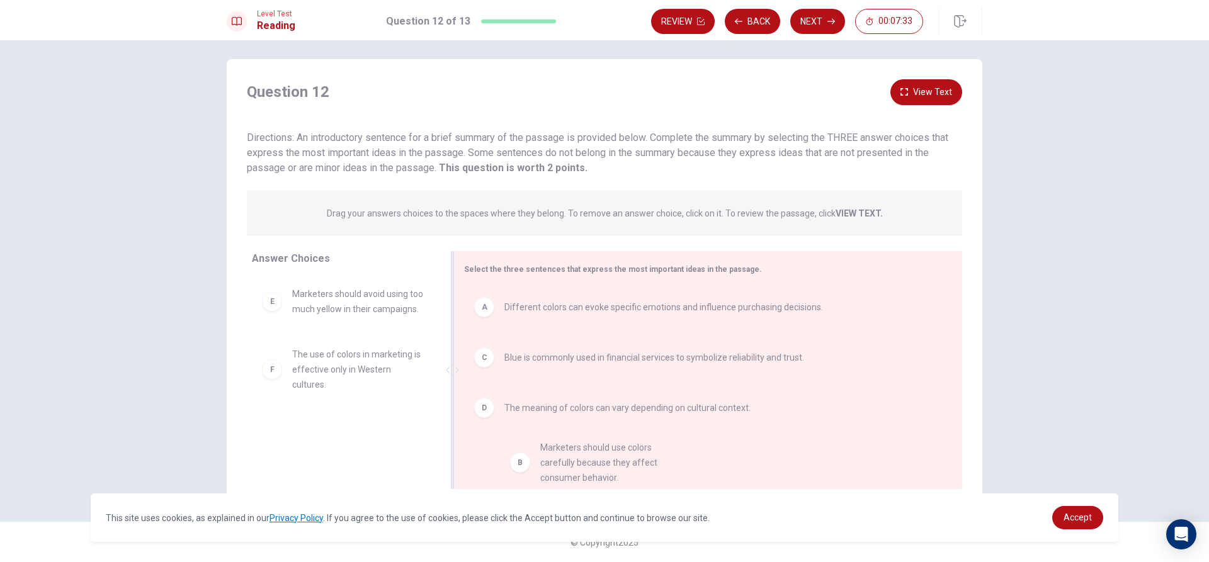
drag, startPoint x: 271, startPoint y: 313, endPoint x: 523, endPoint y: 467, distance: 295.6
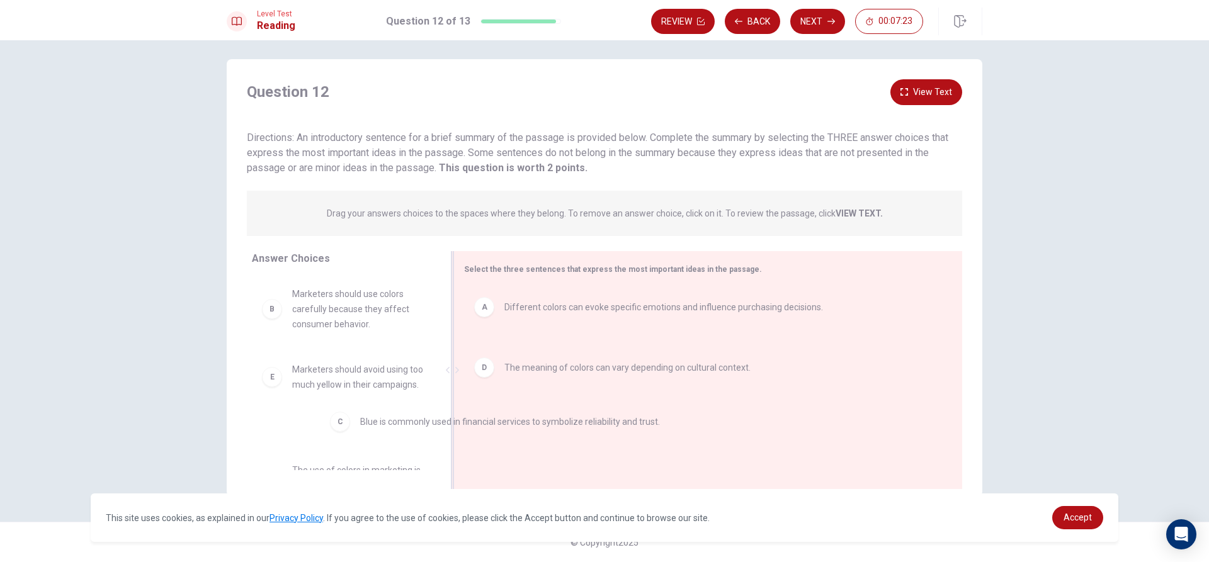
scroll to position [3, 0]
drag, startPoint x: 481, startPoint y: 371, endPoint x: 337, endPoint y: 439, distance: 159.4
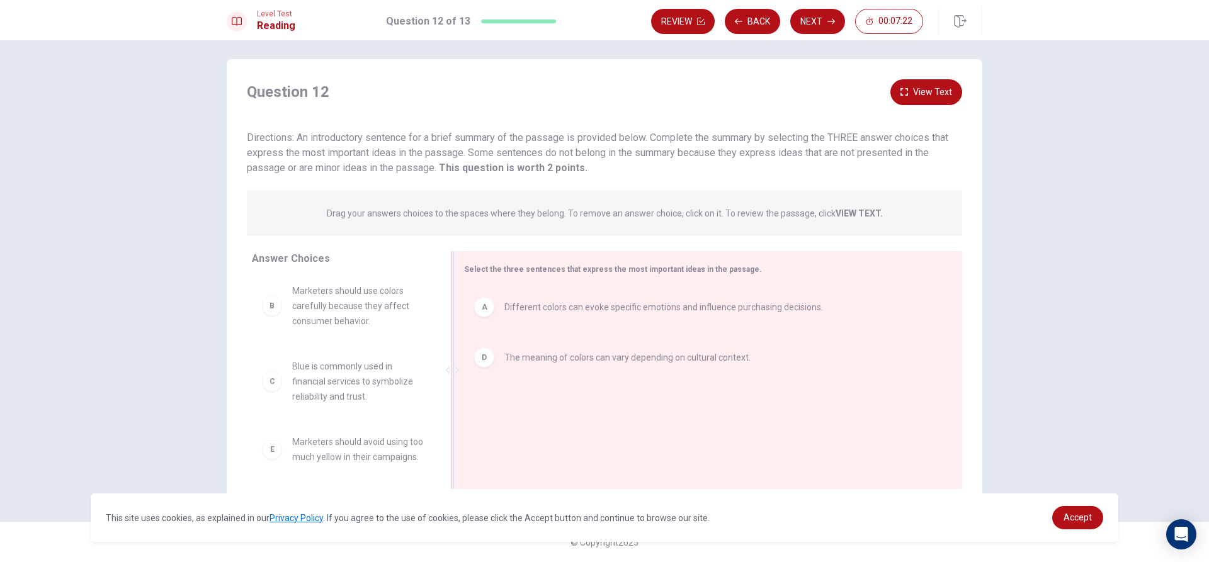
scroll to position [1, 0]
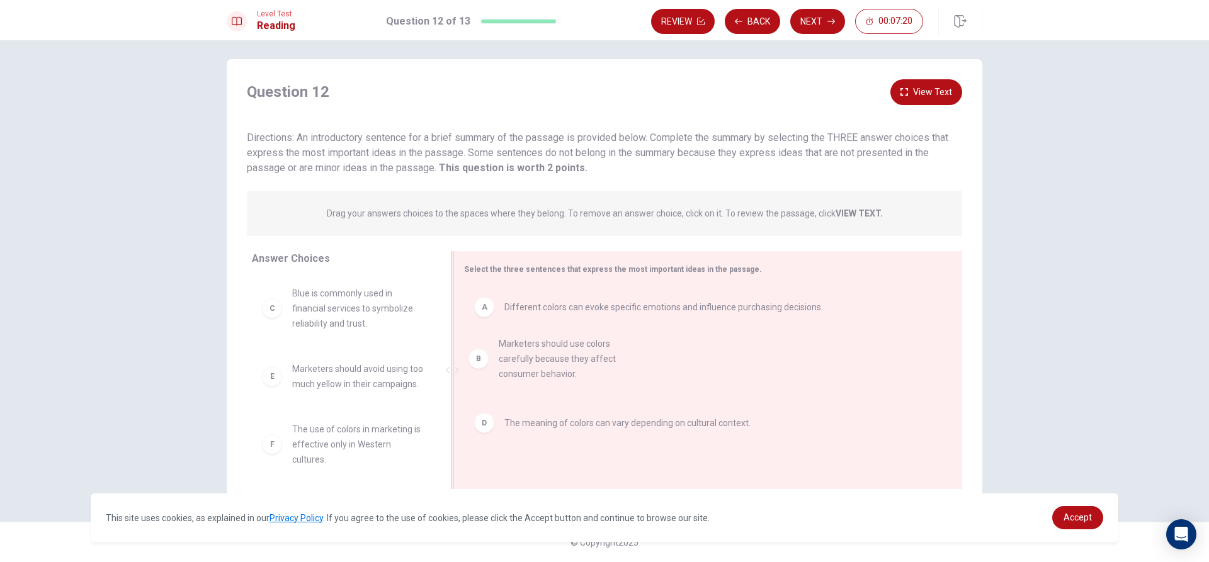
drag, startPoint x: 273, startPoint y: 311, endPoint x: 487, endPoint y: 364, distance: 221.1
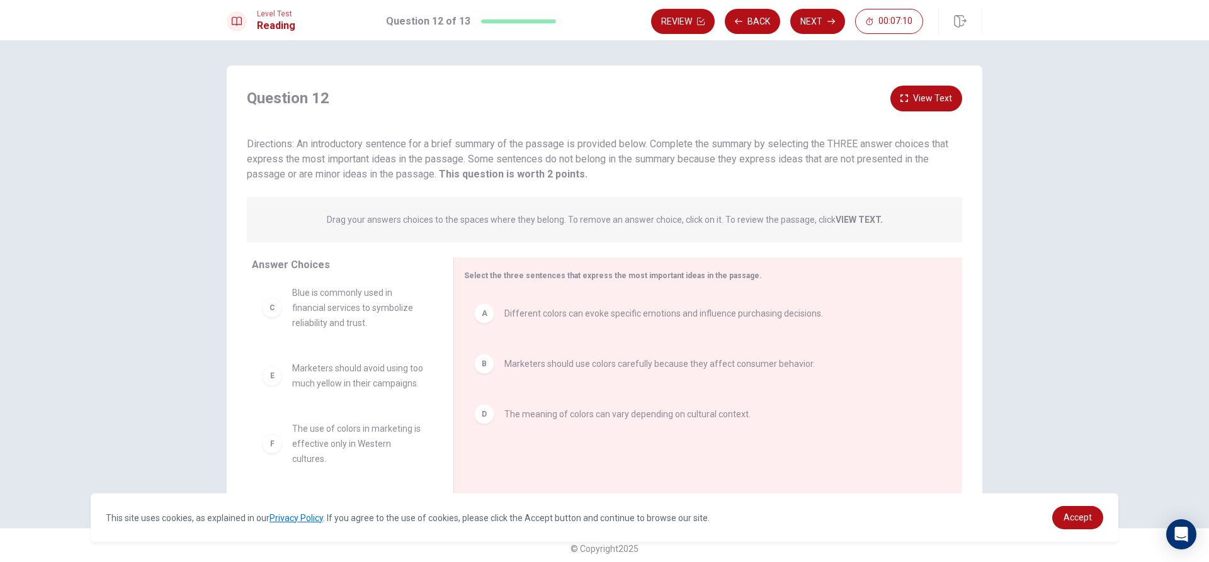
scroll to position [0, 0]
click at [814, 21] on button "Next" at bounding box center [817, 21] width 55 height 25
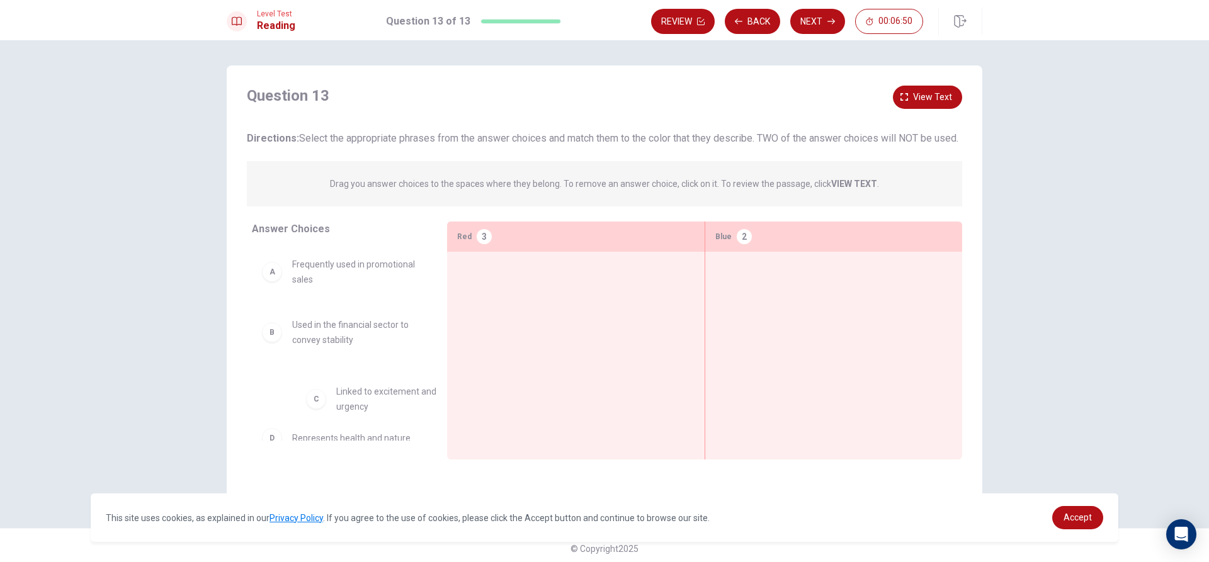
scroll to position [1, 0]
drag, startPoint x: 276, startPoint y: 414, endPoint x: 498, endPoint y: 310, distance: 245.1
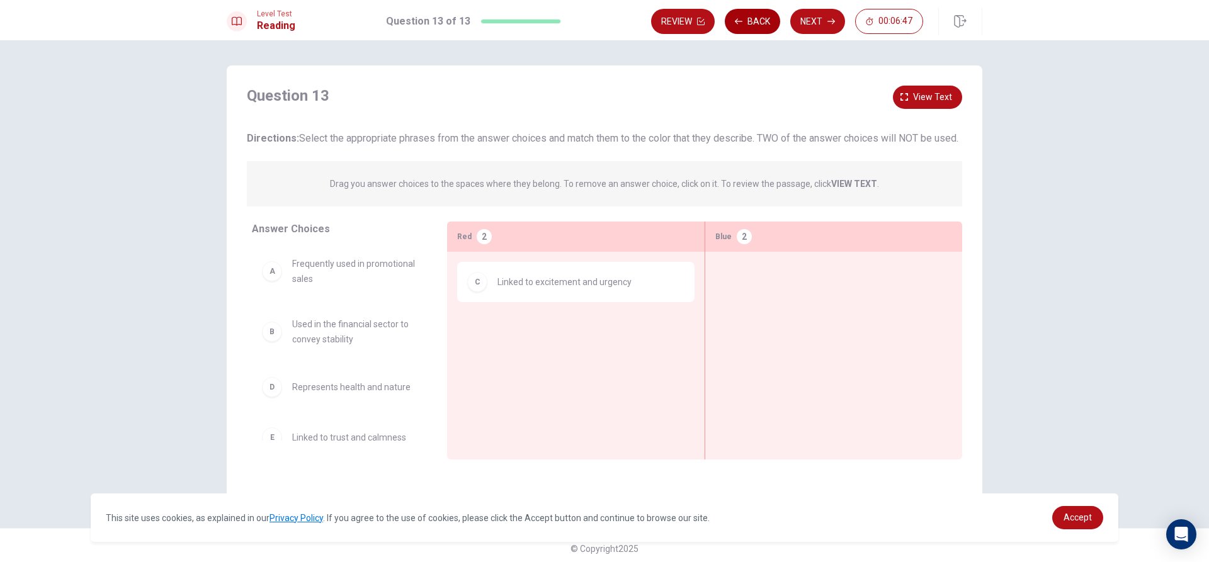
click at [744, 12] on button "Back" at bounding box center [752, 21] width 55 height 25
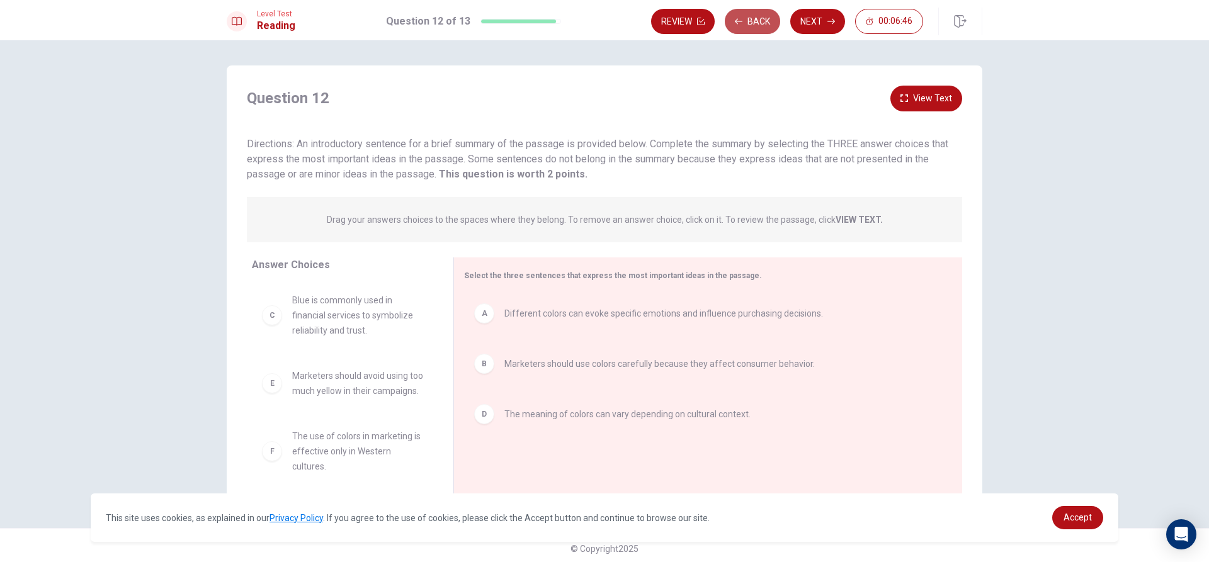
click at [744, 12] on button "Back" at bounding box center [752, 21] width 55 height 25
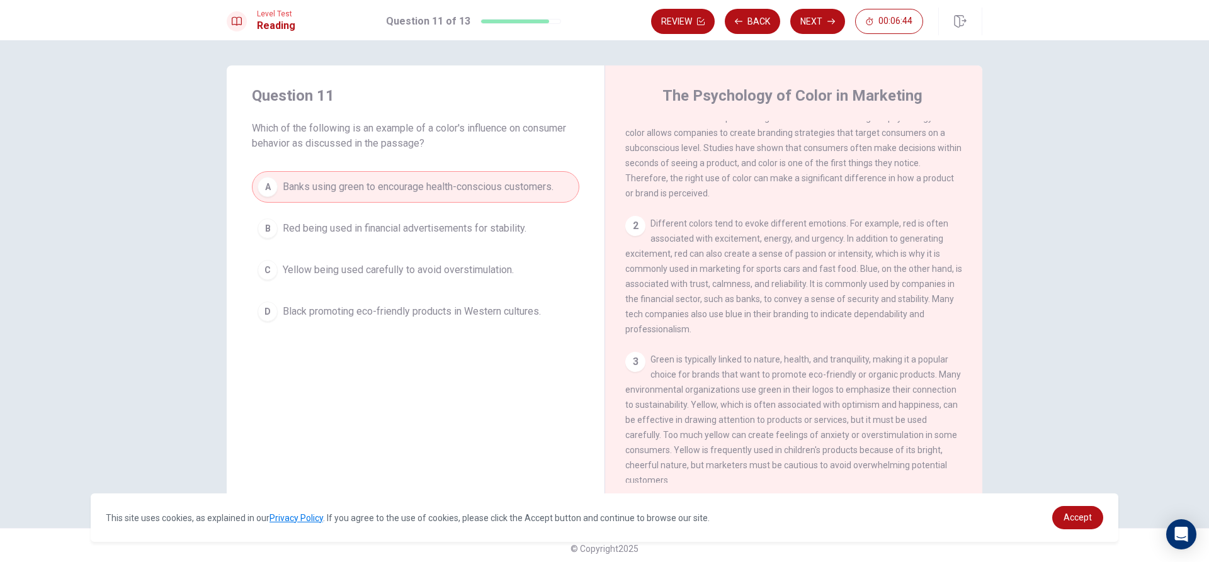
scroll to position [63, 0]
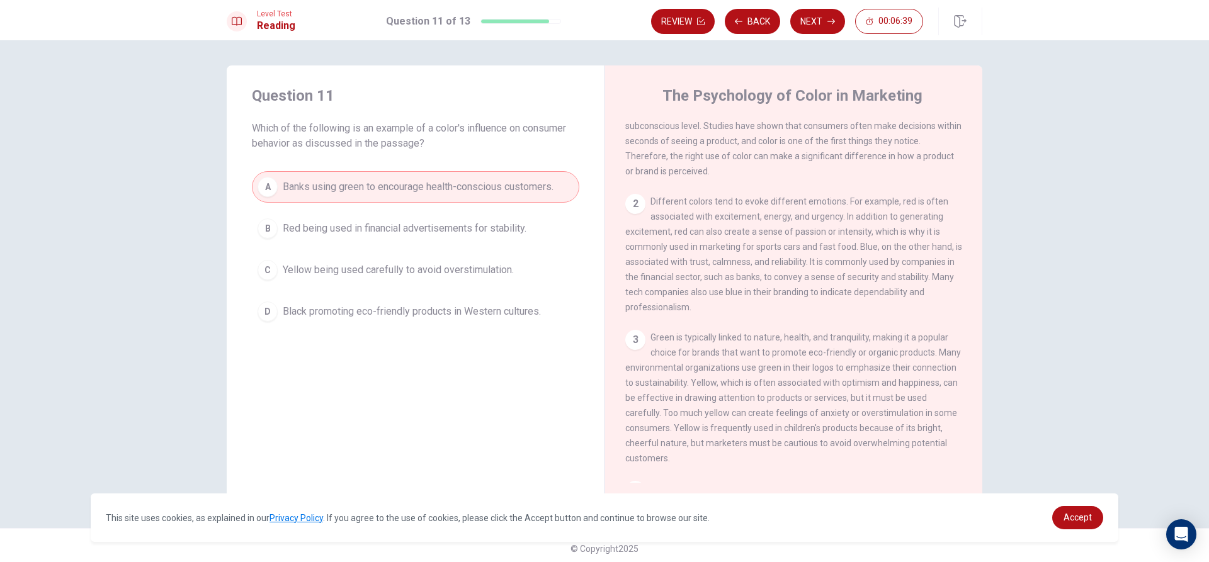
click at [807, 7] on div "Level Test Reading Question 11 of 13 Review Back Next 00:06:39" at bounding box center [604, 20] width 1209 height 40
click at [808, 17] on button "Next" at bounding box center [817, 21] width 55 height 25
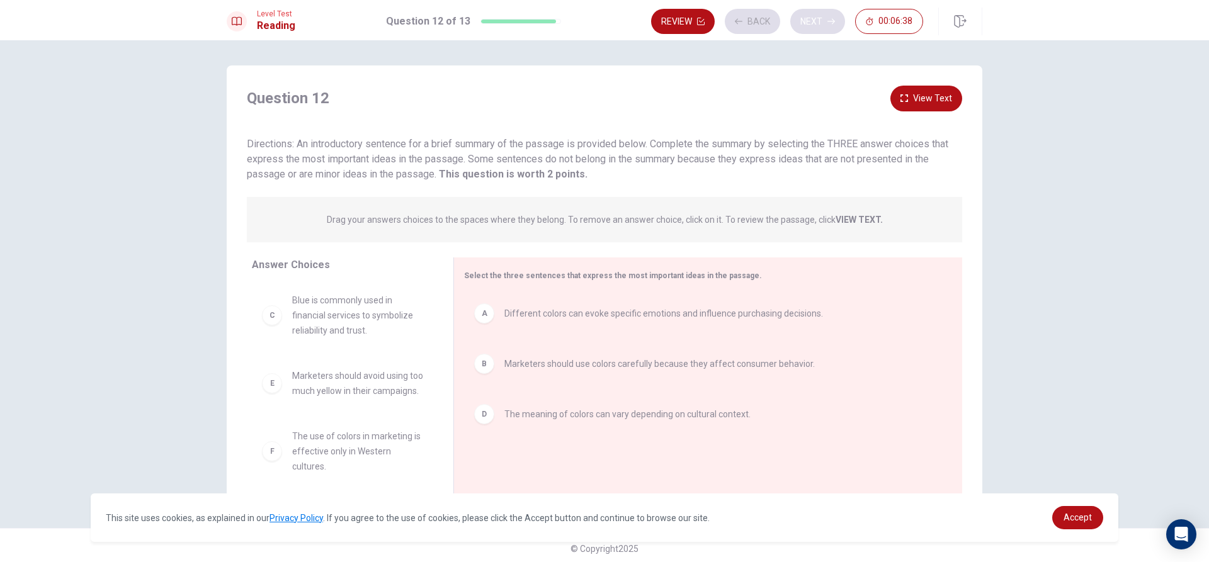
click at [808, 17] on div "Review Back Next 00:06:38" at bounding box center [787, 21] width 272 height 25
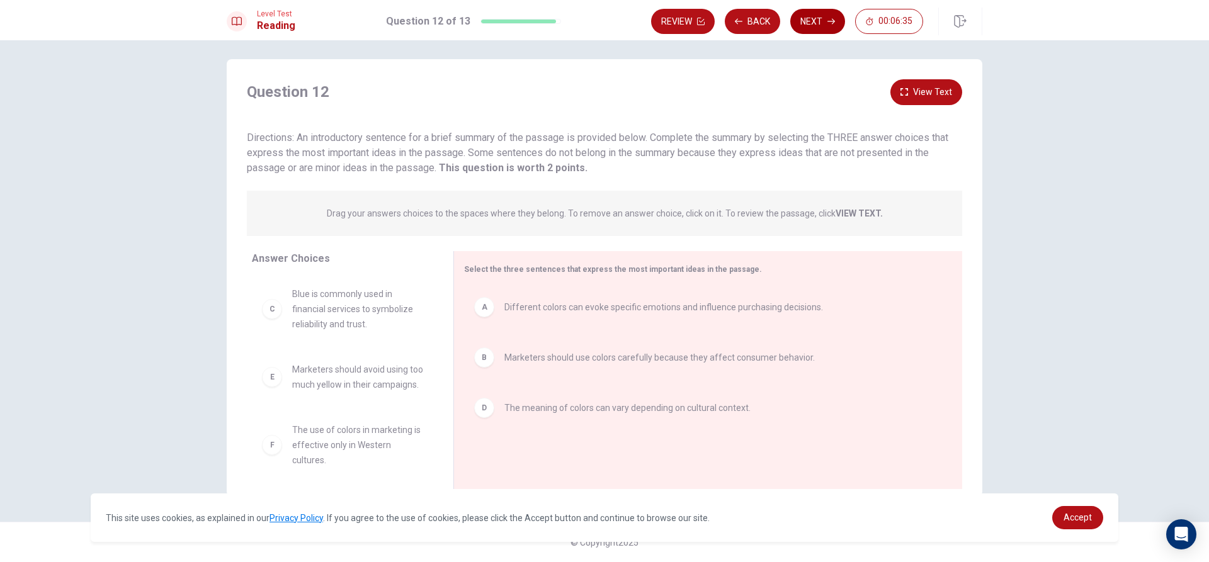
click at [817, 27] on button "Next" at bounding box center [817, 21] width 55 height 25
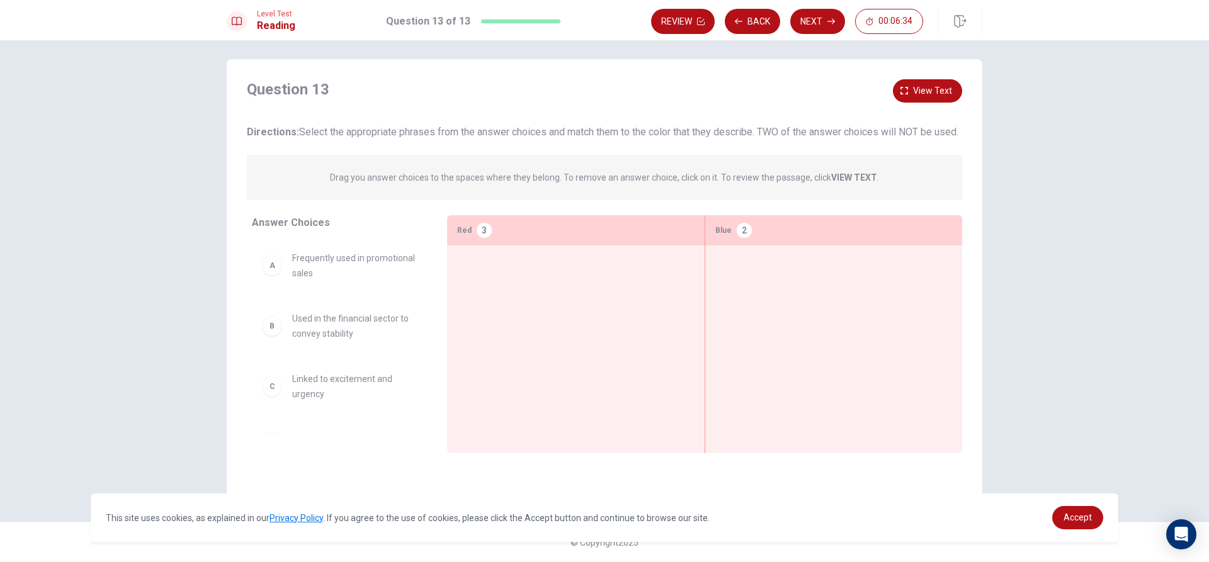
scroll to position [0, 0]
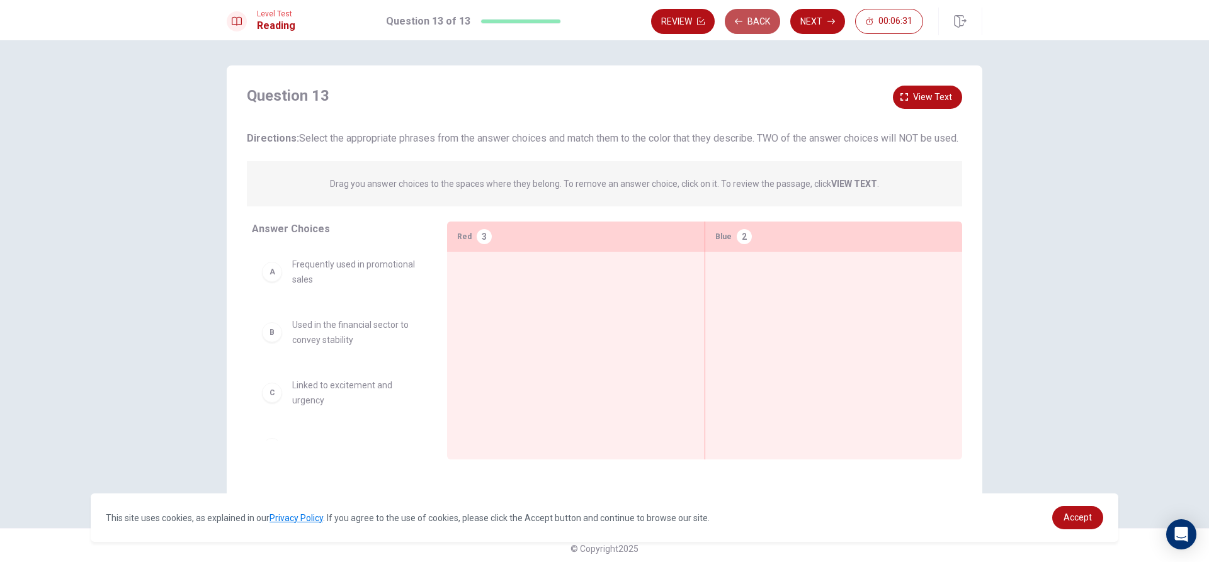
click at [747, 13] on button "Back" at bounding box center [752, 21] width 55 height 25
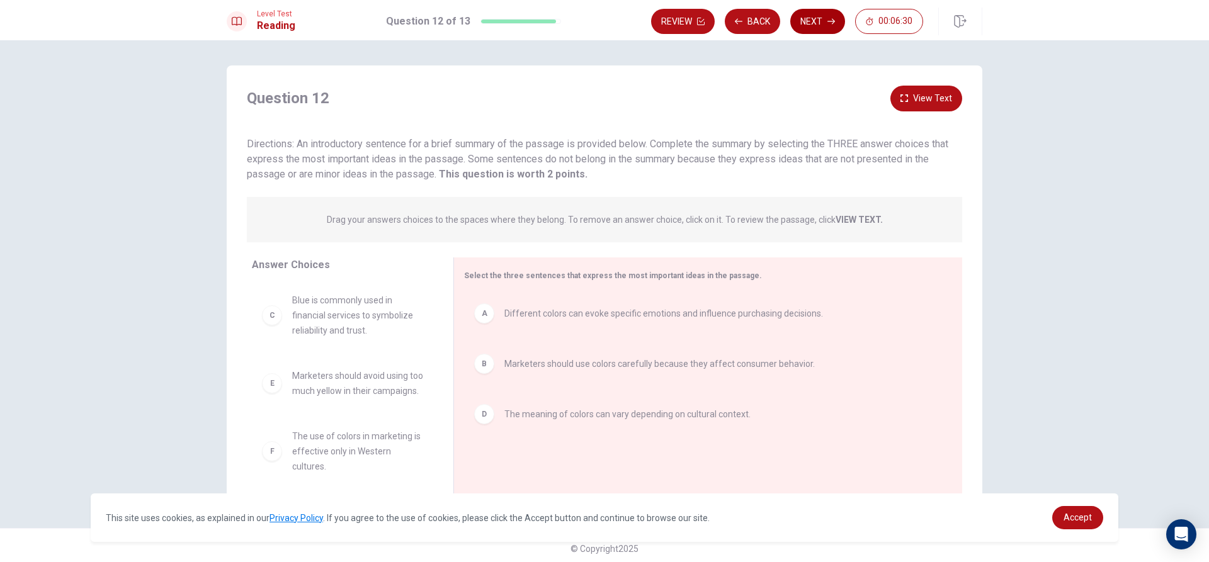
click at [797, 21] on button "Next" at bounding box center [817, 21] width 55 height 25
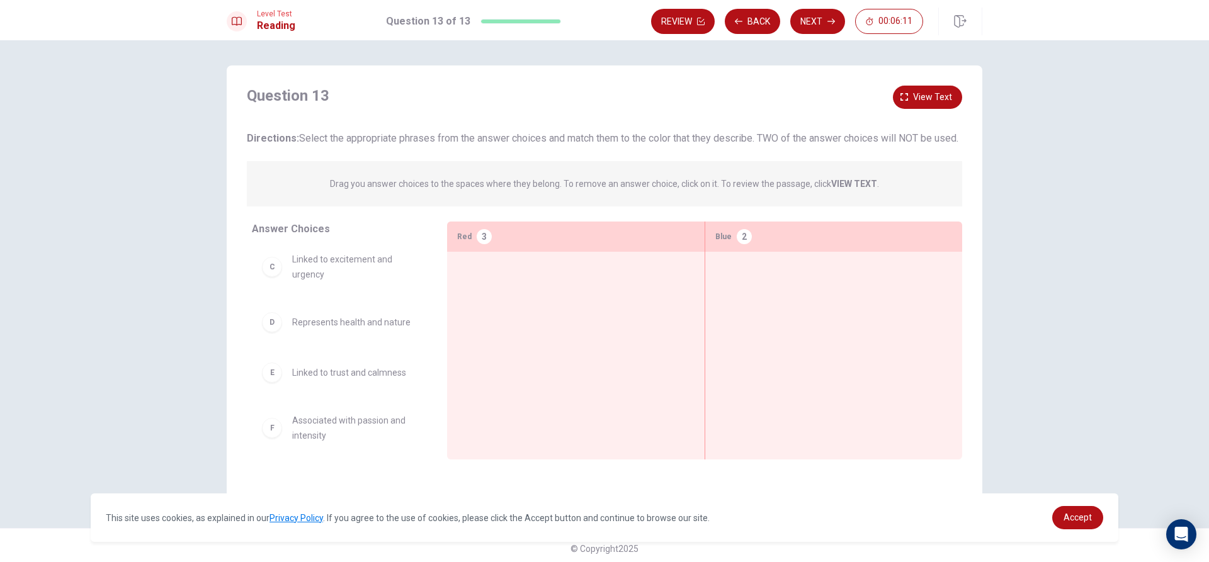
scroll to position [124, 0]
drag, startPoint x: 311, startPoint y: 281, endPoint x: 527, endPoint y: 307, distance: 217.5
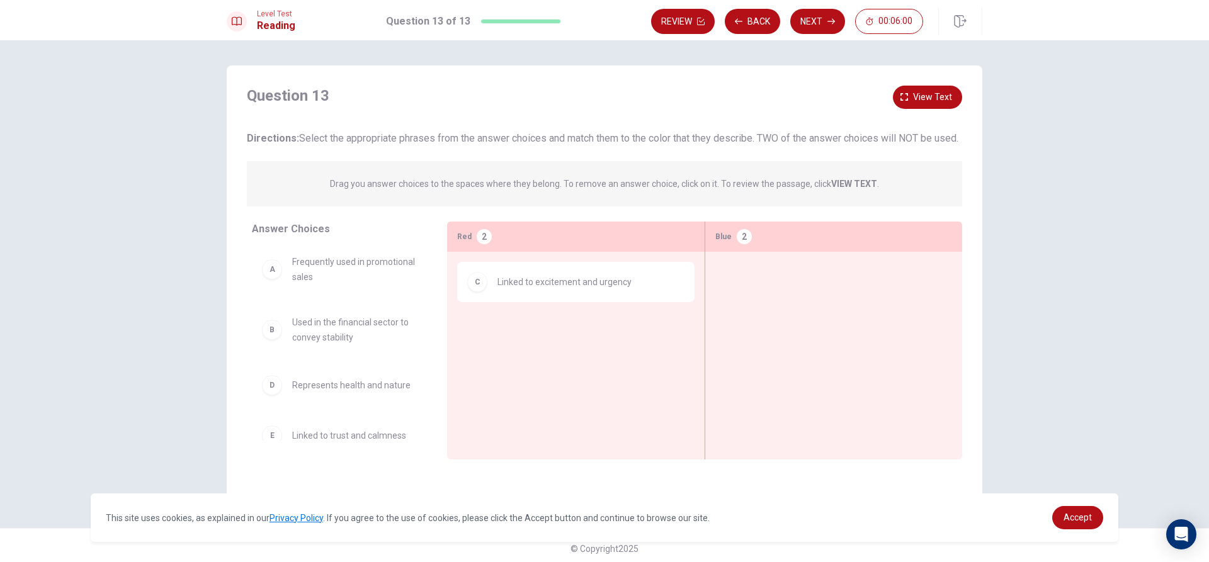
scroll to position [0, 0]
click at [760, 22] on button "Back" at bounding box center [752, 21] width 55 height 25
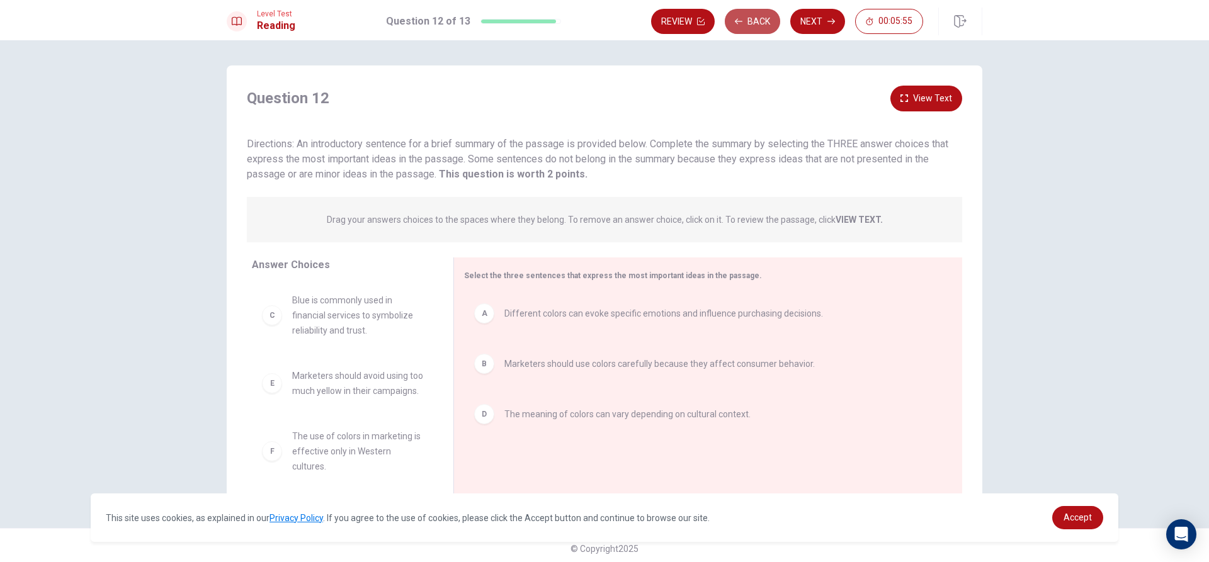
click at [760, 22] on button "Back" at bounding box center [752, 21] width 55 height 25
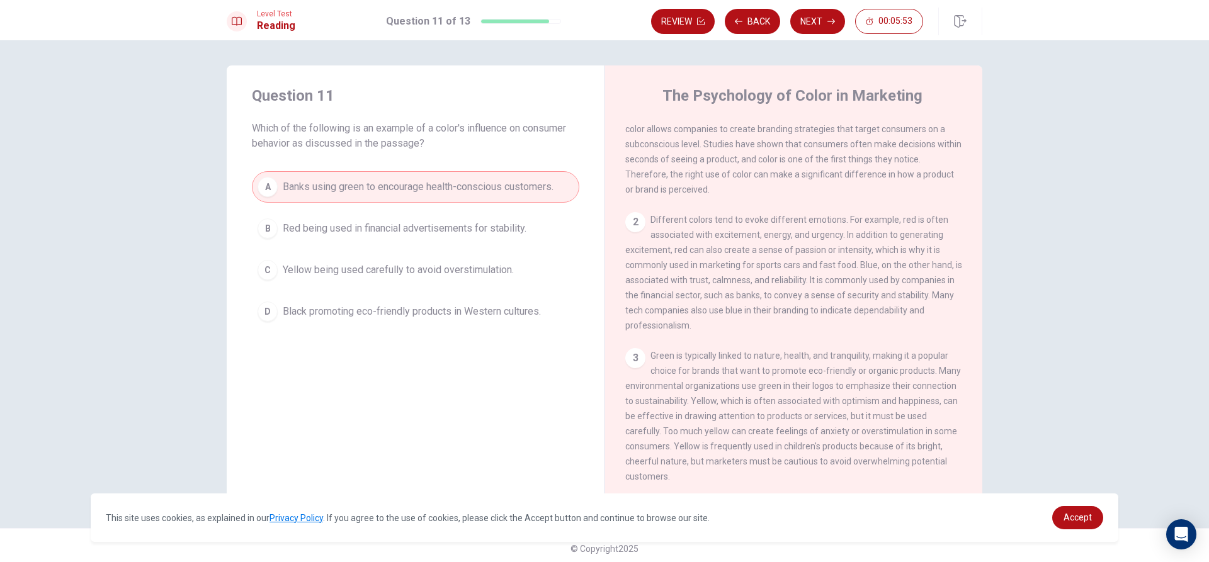
scroll to position [63, 0]
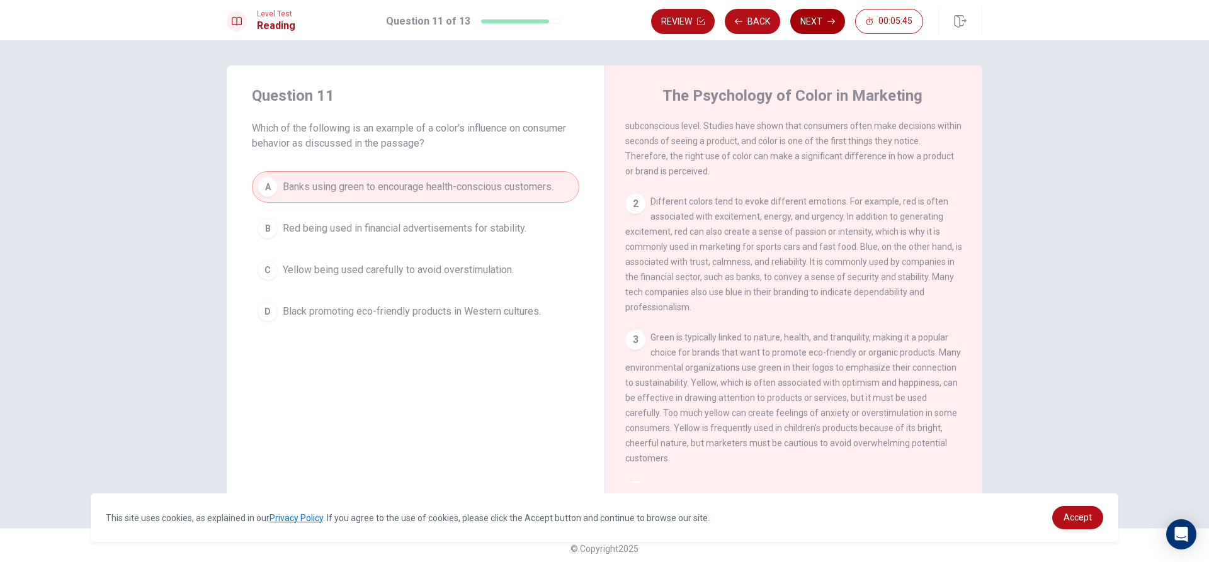
click at [801, 11] on button "Next" at bounding box center [817, 21] width 55 height 25
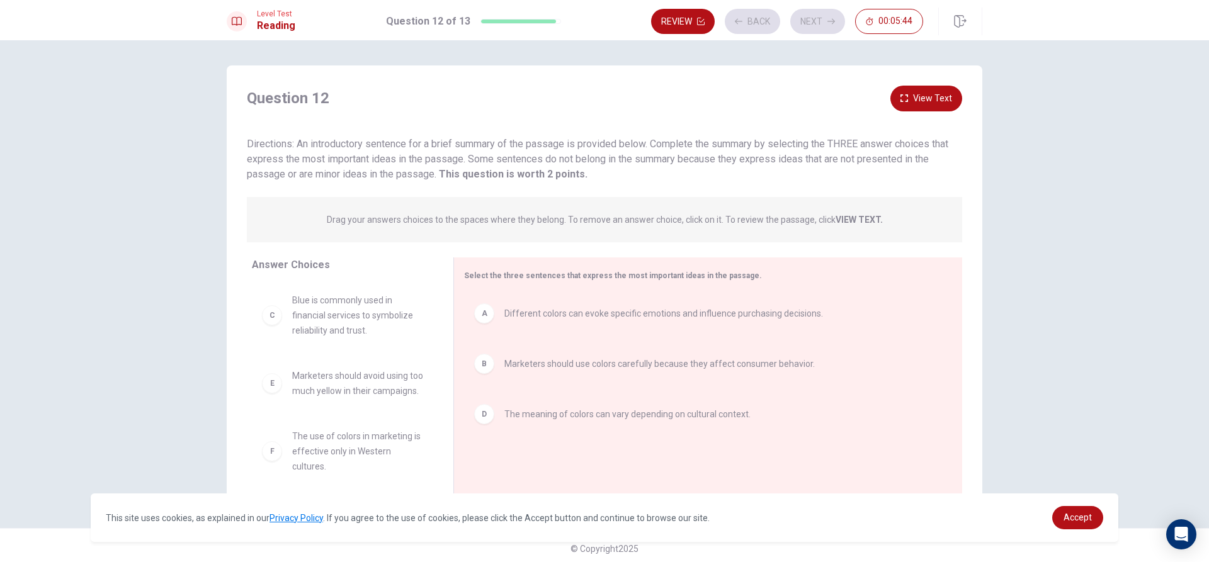
click at [804, 19] on div "Review Back Next 00:05:44" at bounding box center [787, 21] width 272 height 25
click at [807, 25] on button "Next" at bounding box center [817, 21] width 55 height 25
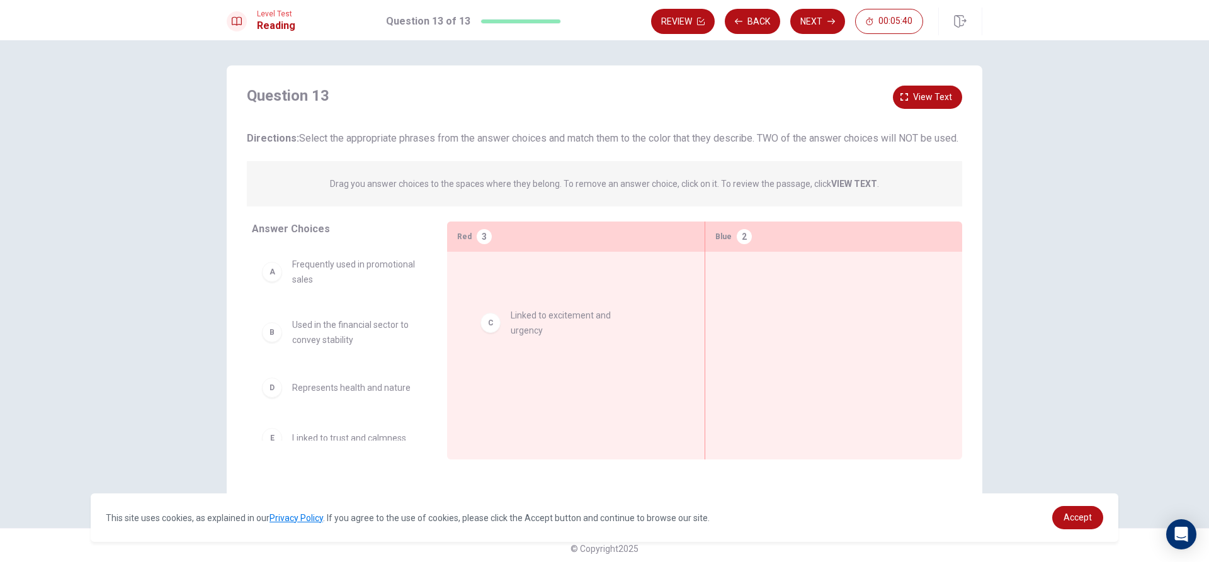
drag, startPoint x: 309, startPoint y: 407, endPoint x: 536, endPoint y: 319, distance: 243.2
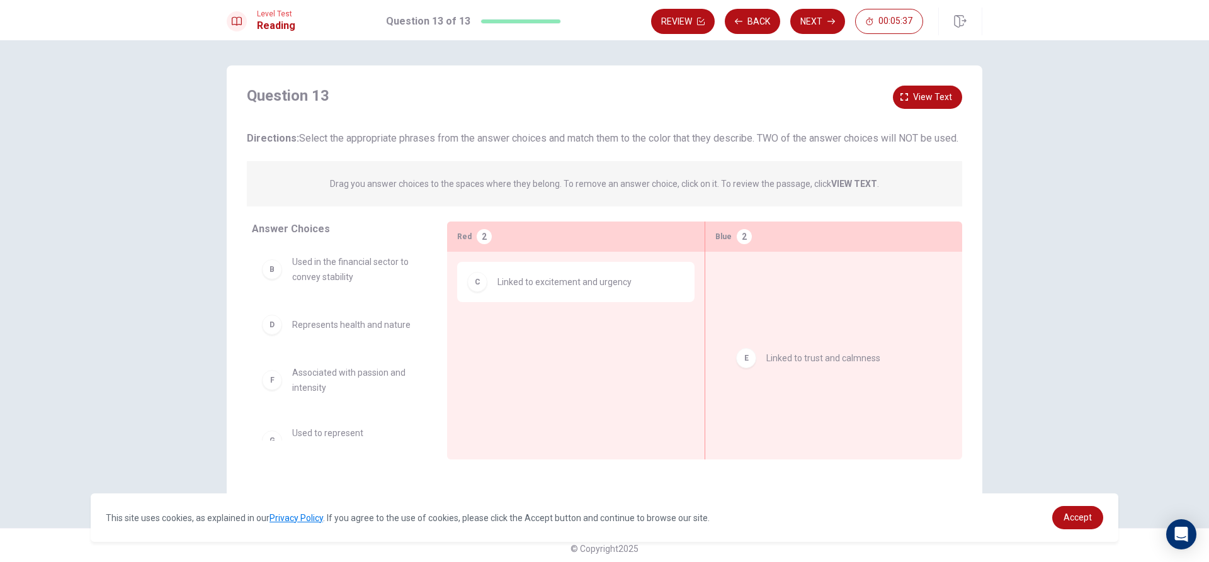
drag, startPoint x: 351, startPoint y: 385, endPoint x: 833, endPoint y: 349, distance: 483.0
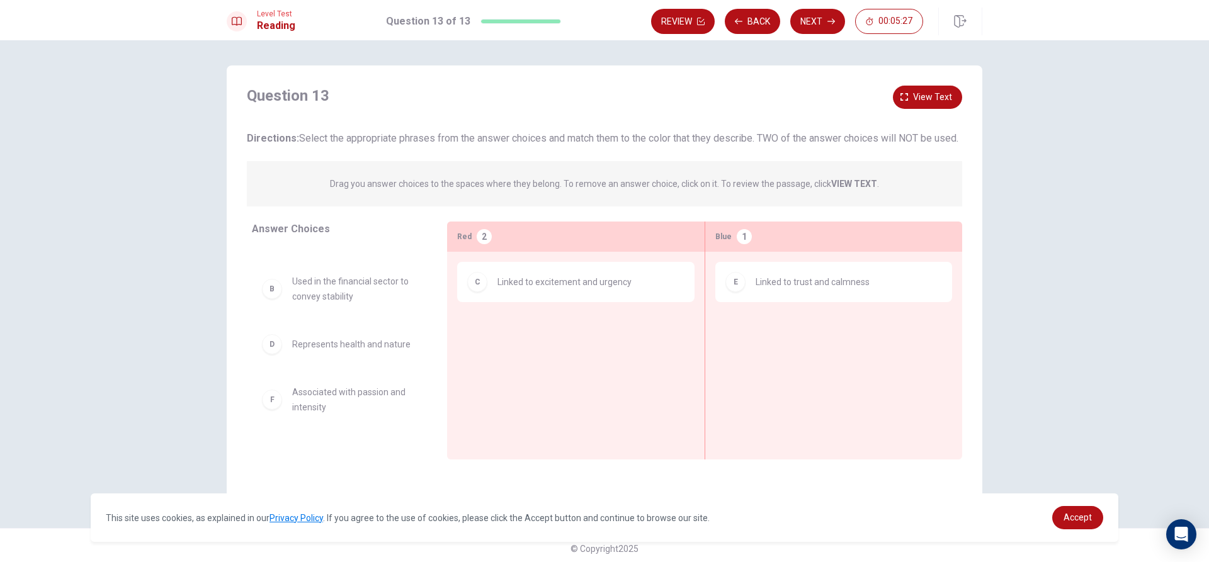
scroll to position [88, 0]
drag, startPoint x: 309, startPoint y: 433, endPoint x: 526, endPoint y: 354, distance: 231.1
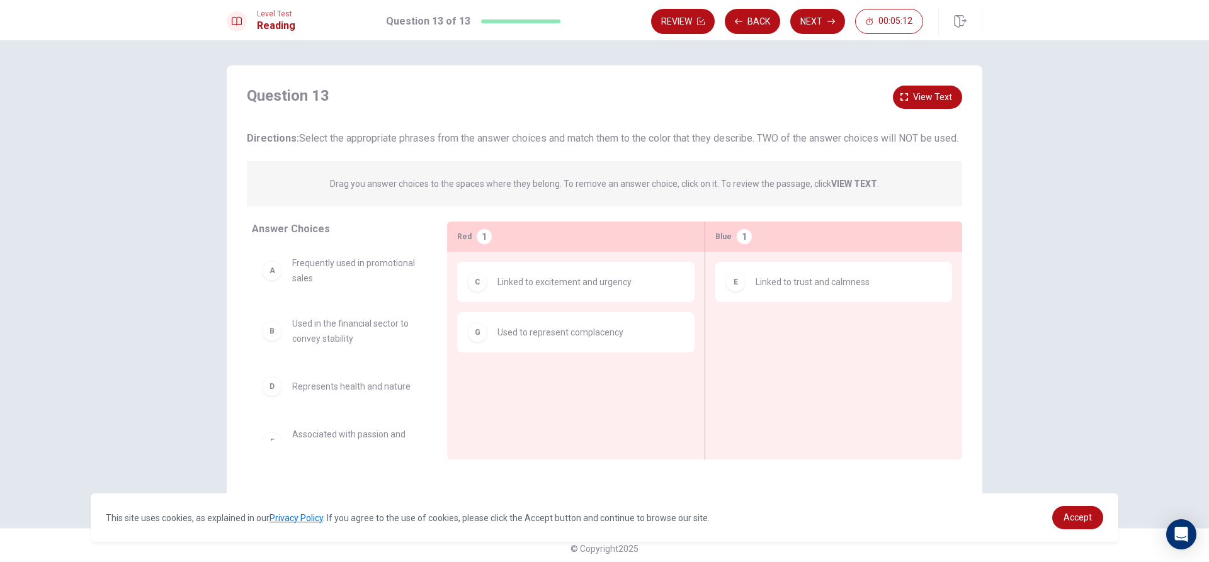
scroll to position [0, 0]
click at [750, 20] on button "Back" at bounding box center [752, 21] width 55 height 25
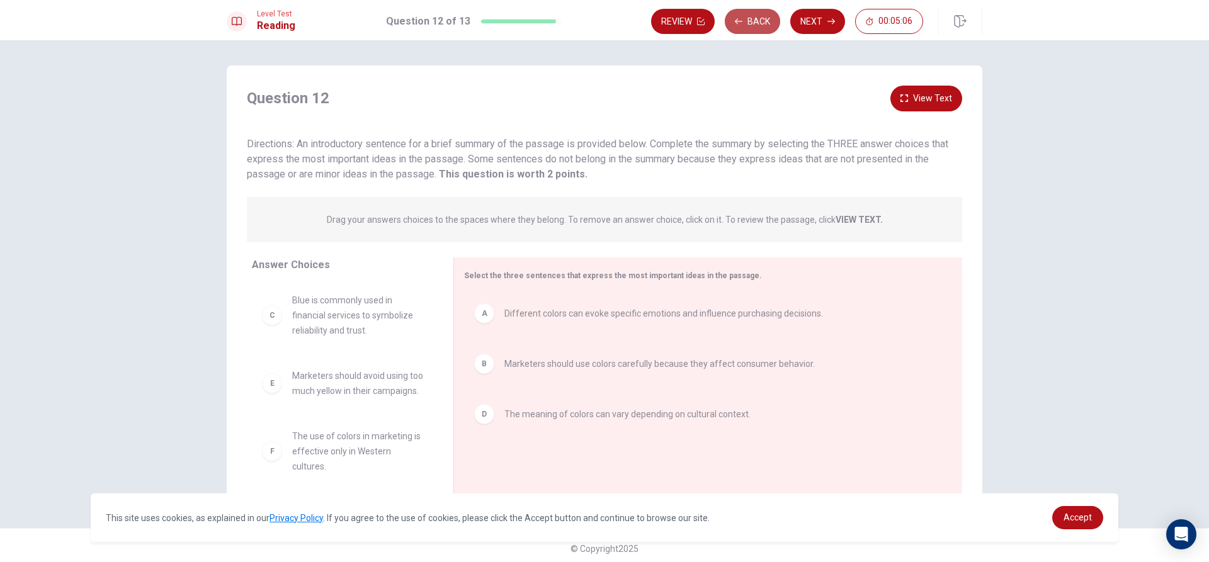
click at [750, 20] on button "Back" at bounding box center [752, 21] width 55 height 25
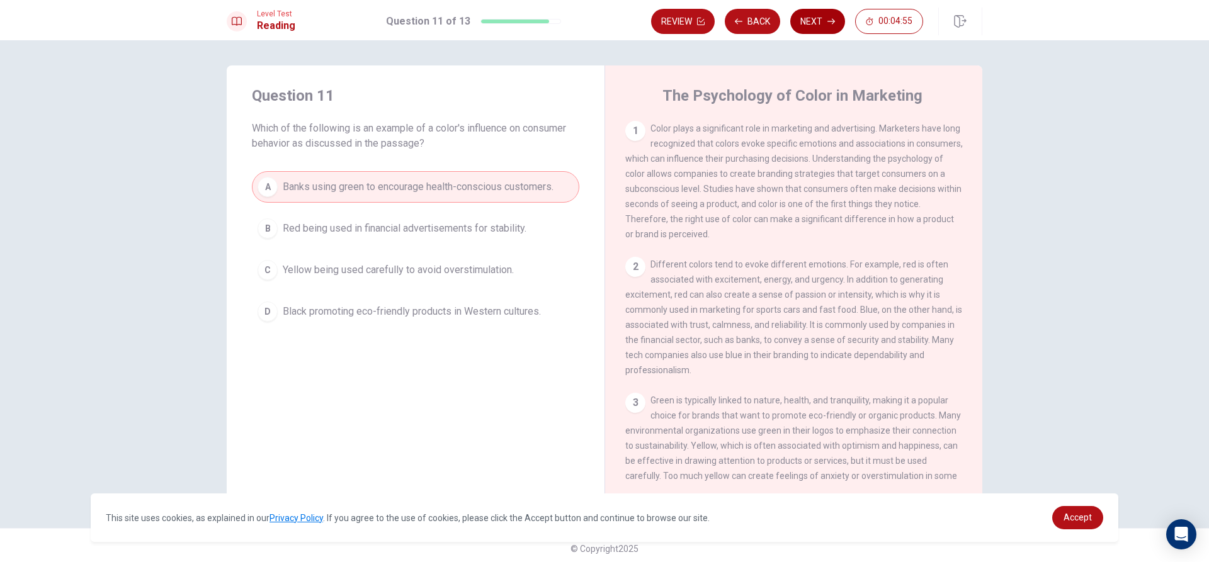
click at [813, 16] on button "Next" at bounding box center [817, 21] width 55 height 25
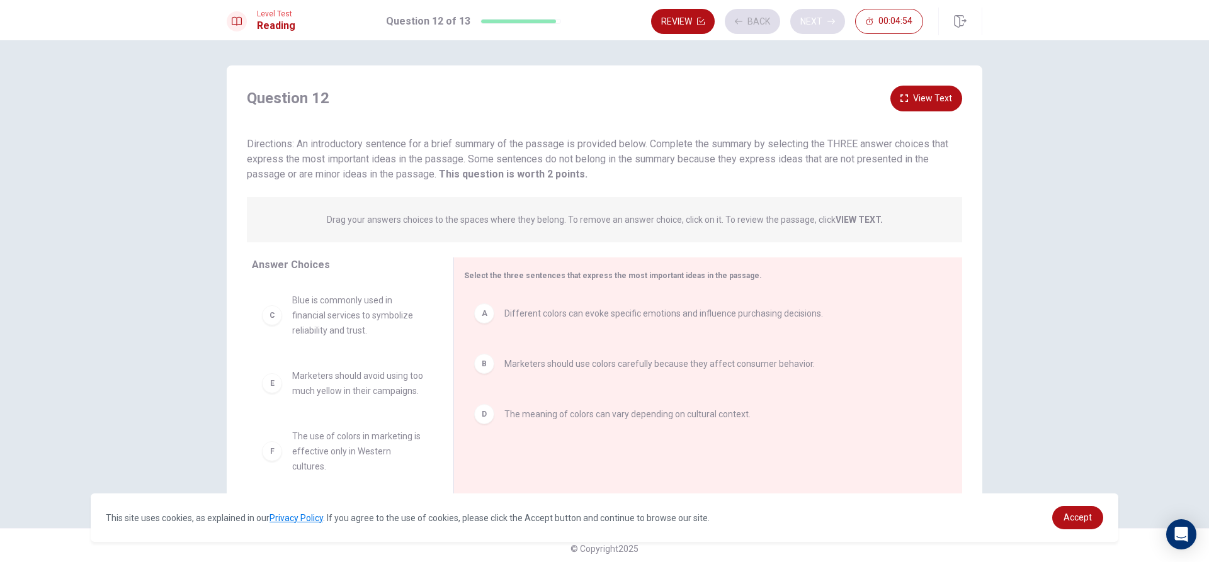
click at [813, 16] on div "Review Back Next 00:04:54" at bounding box center [787, 21] width 272 height 25
click at [805, 20] on button "Next" at bounding box center [817, 21] width 55 height 25
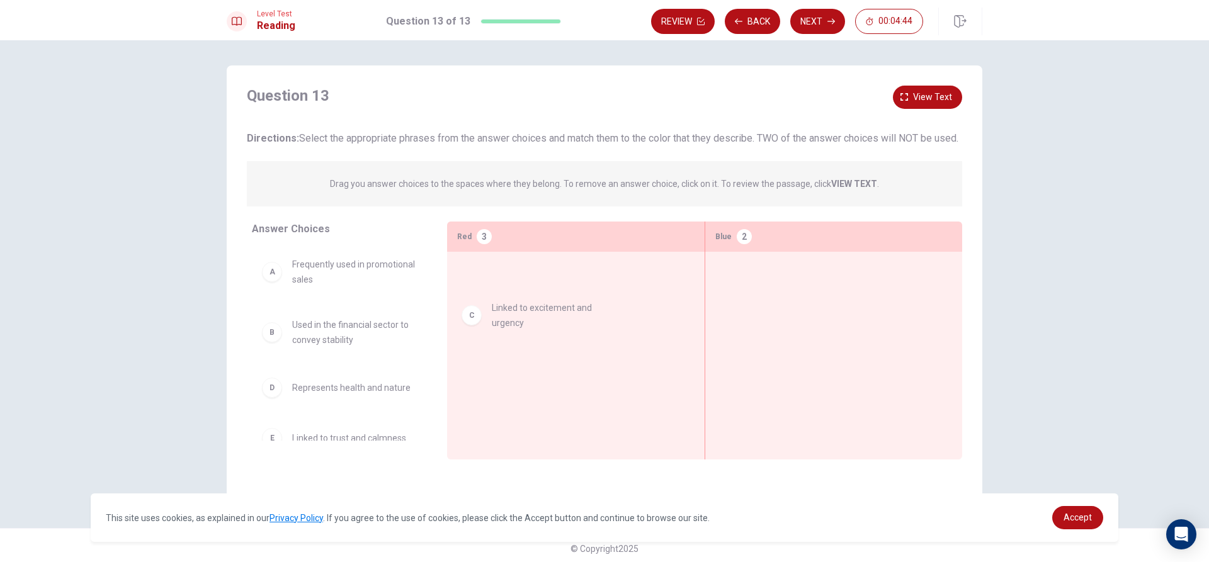
drag, startPoint x: 336, startPoint y: 400, endPoint x: 548, endPoint y: 302, distance: 234.4
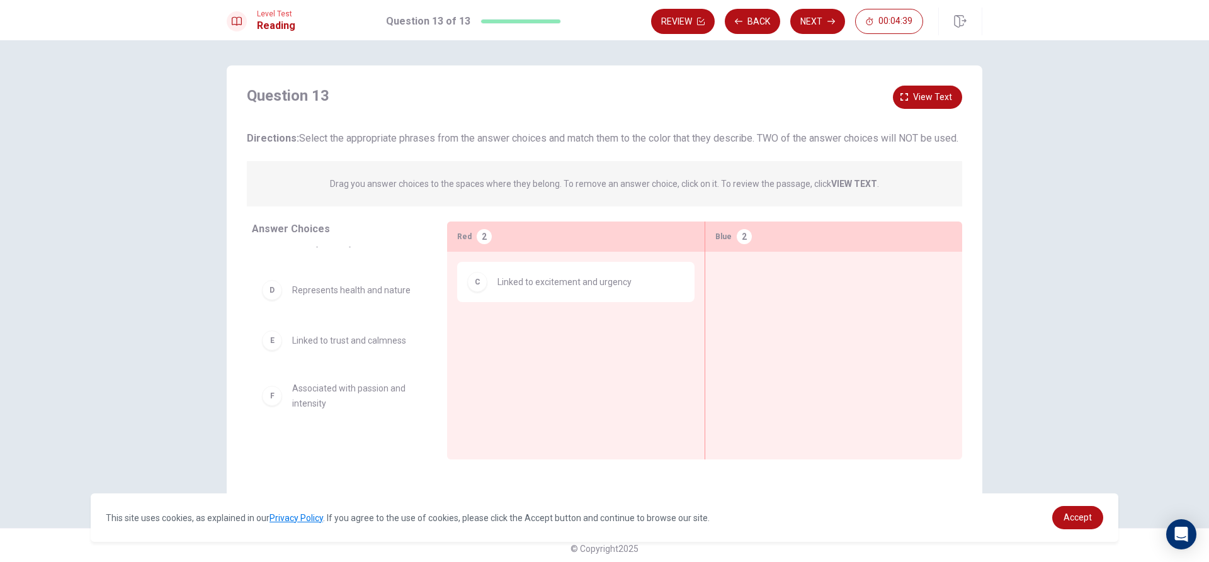
scroll to position [126, 0]
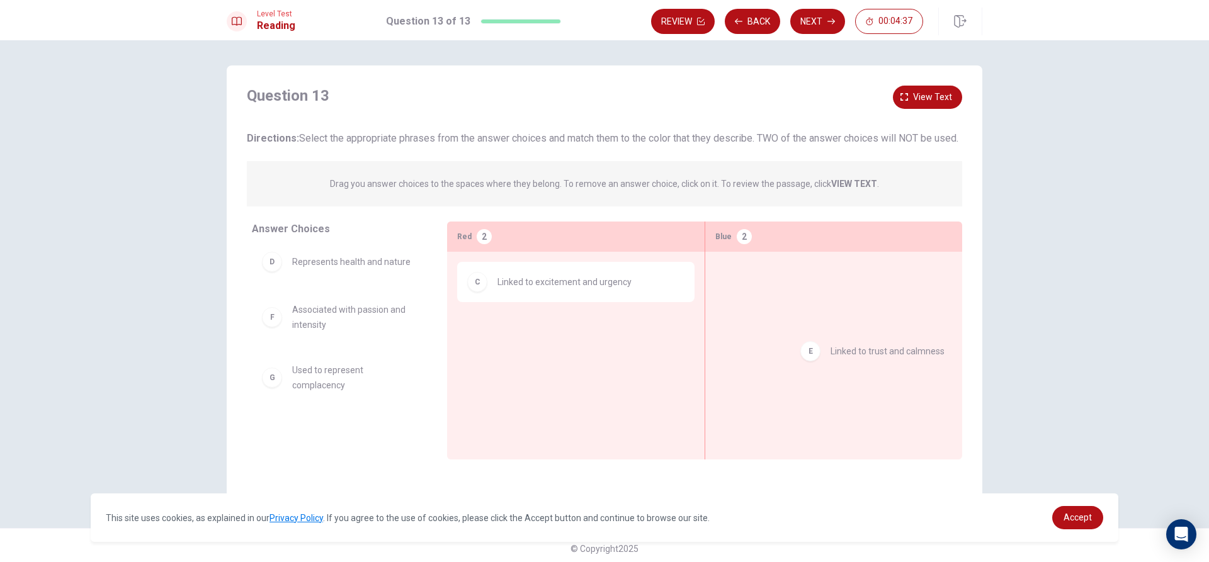
drag, startPoint x: 365, startPoint y: 333, endPoint x: 909, endPoint y: 353, distance: 545.0
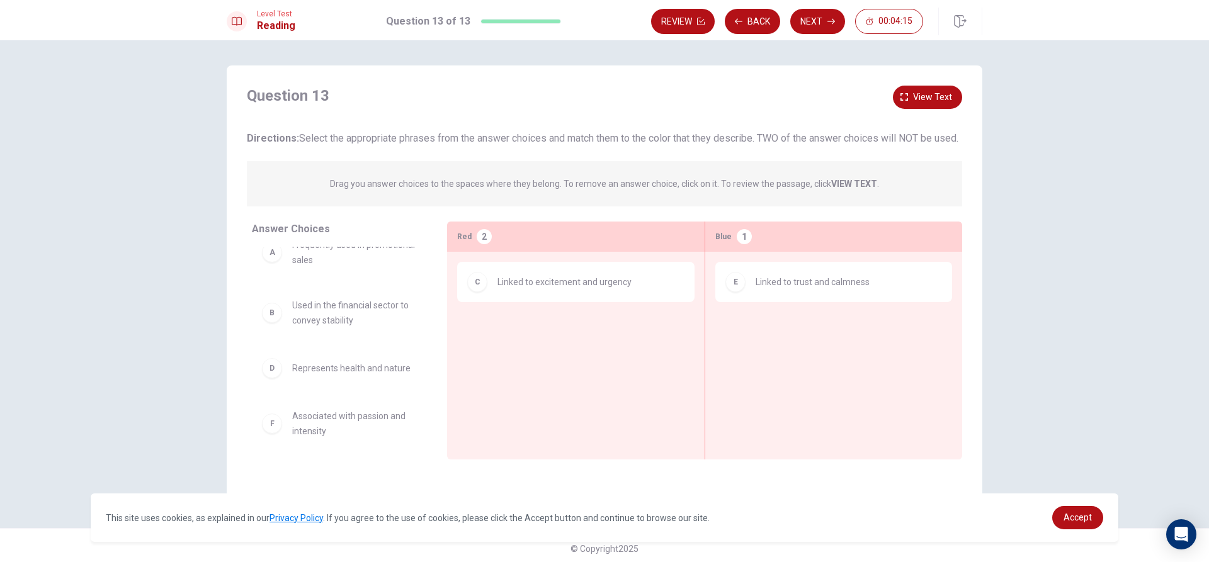
scroll to position [0, 0]
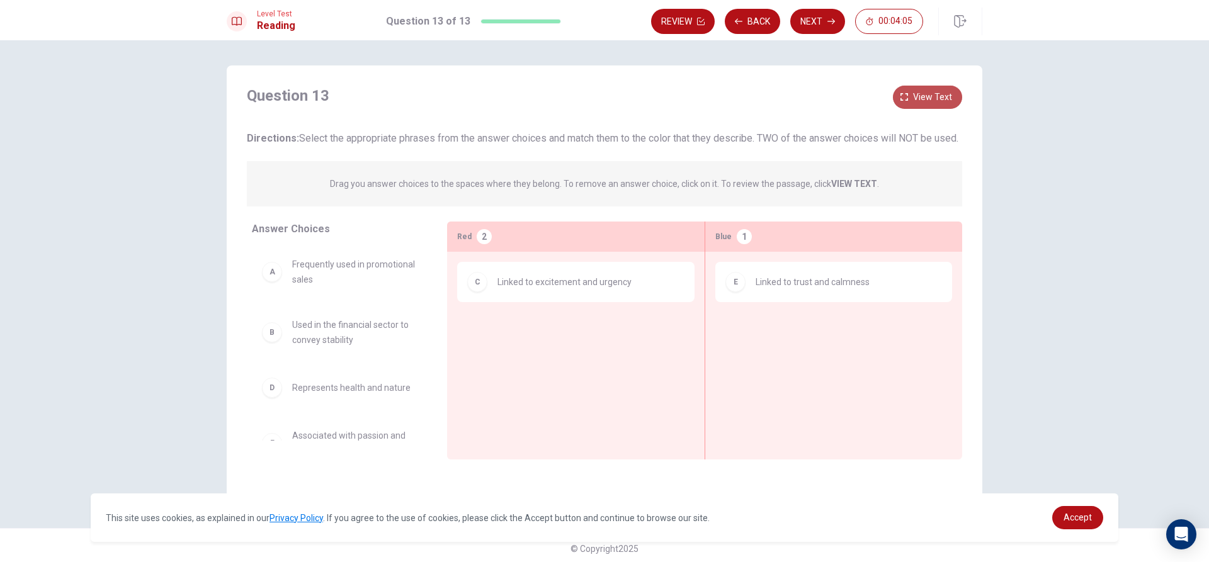
click at [918, 88] on button "View text" at bounding box center [927, 97] width 69 height 23
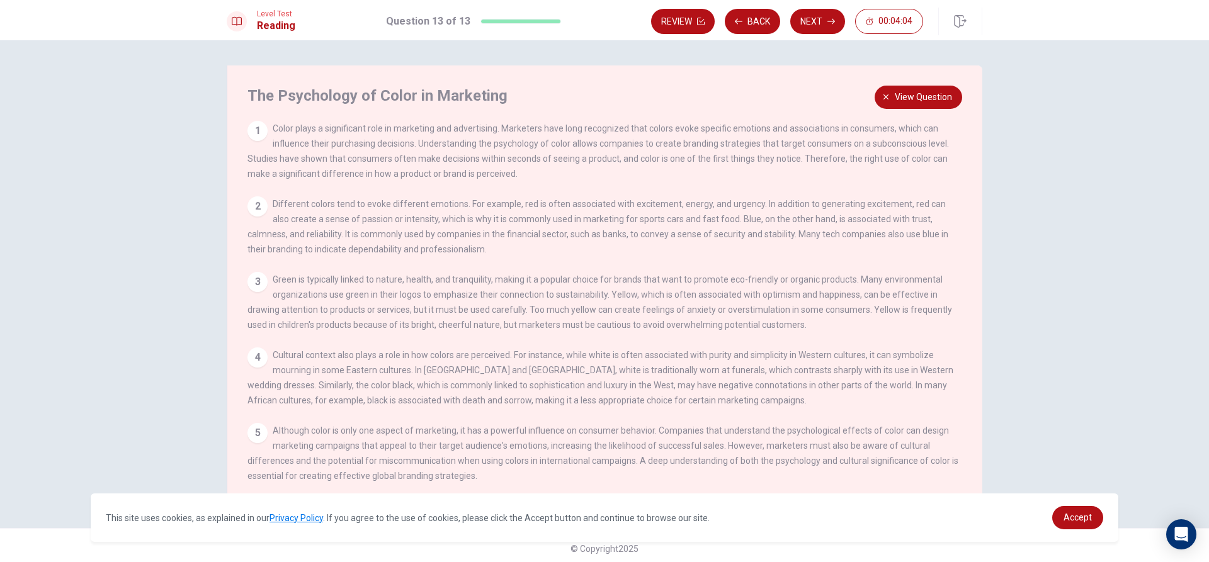
scroll to position [13, 0]
click at [927, 98] on span "View question" at bounding box center [923, 97] width 57 height 16
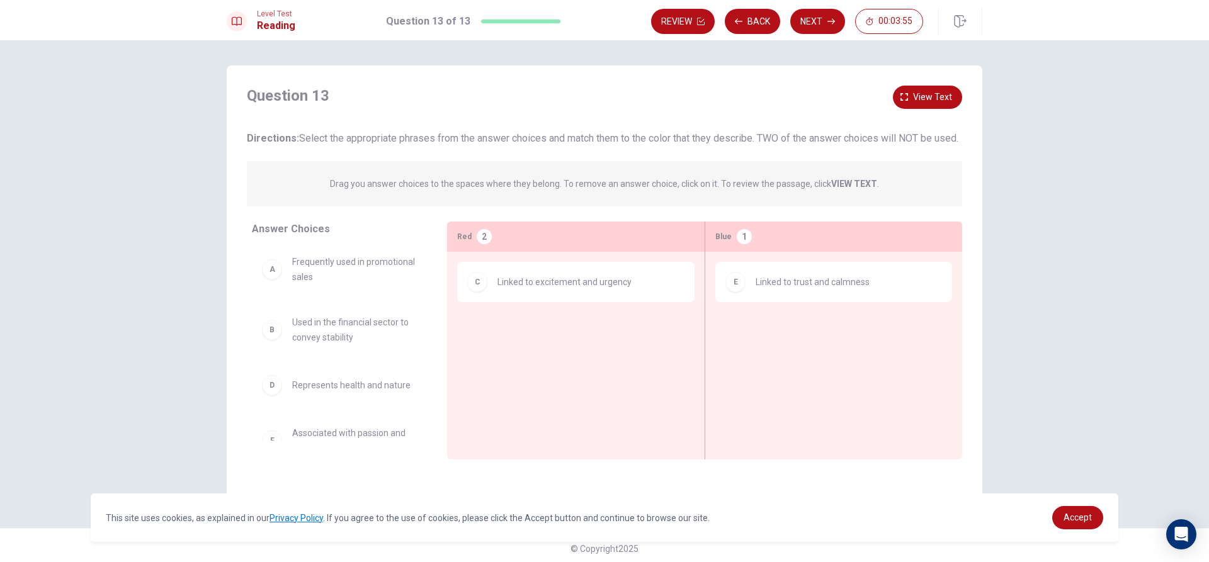
scroll to position [0, 0]
click at [951, 92] on button "View text" at bounding box center [927, 97] width 69 height 23
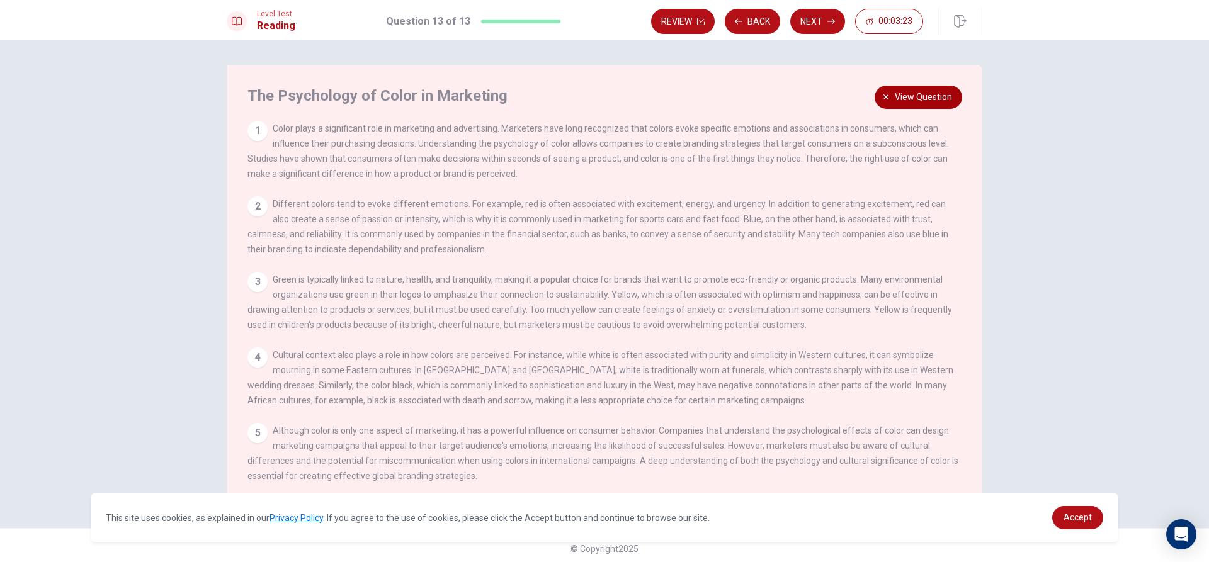
click at [912, 97] on span "View question" at bounding box center [923, 97] width 57 height 16
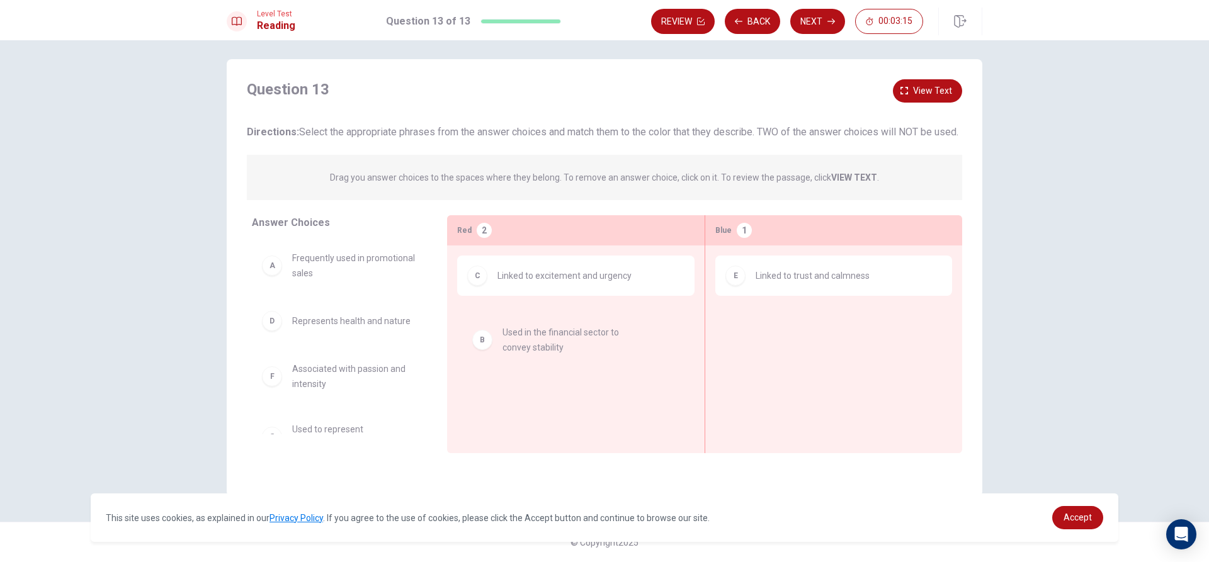
drag, startPoint x: 332, startPoint y: 338, endPoint x: 549, endPoint y: 336, distance: 217.2
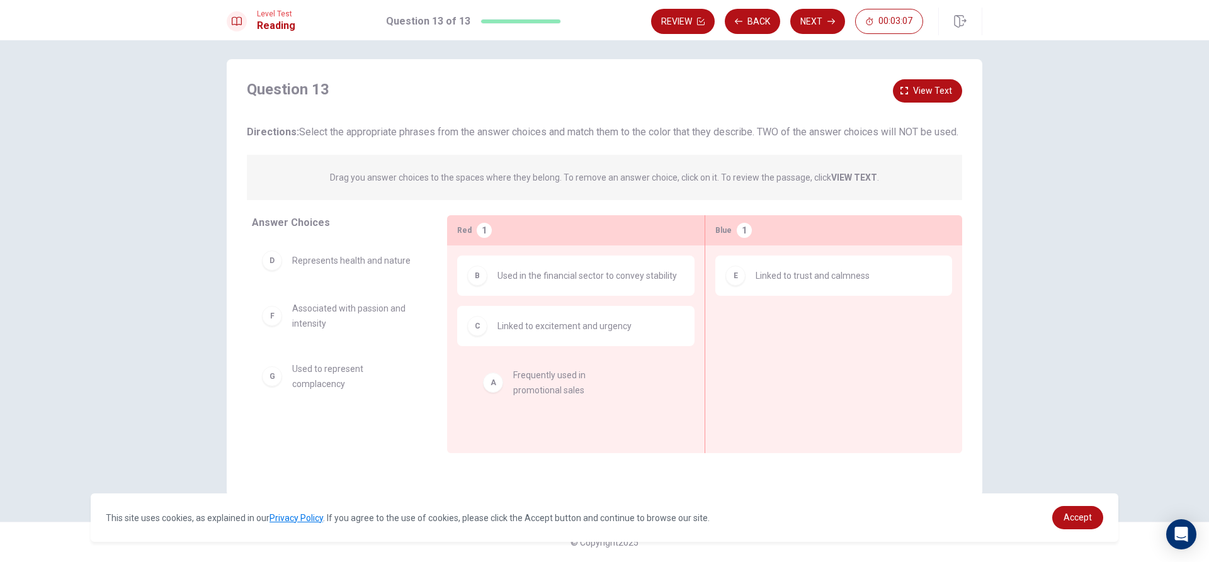
drag, startPoint x: 344, startPoint y: 289, endPoint x: 579, endPoint y: 399, distance: 259.2
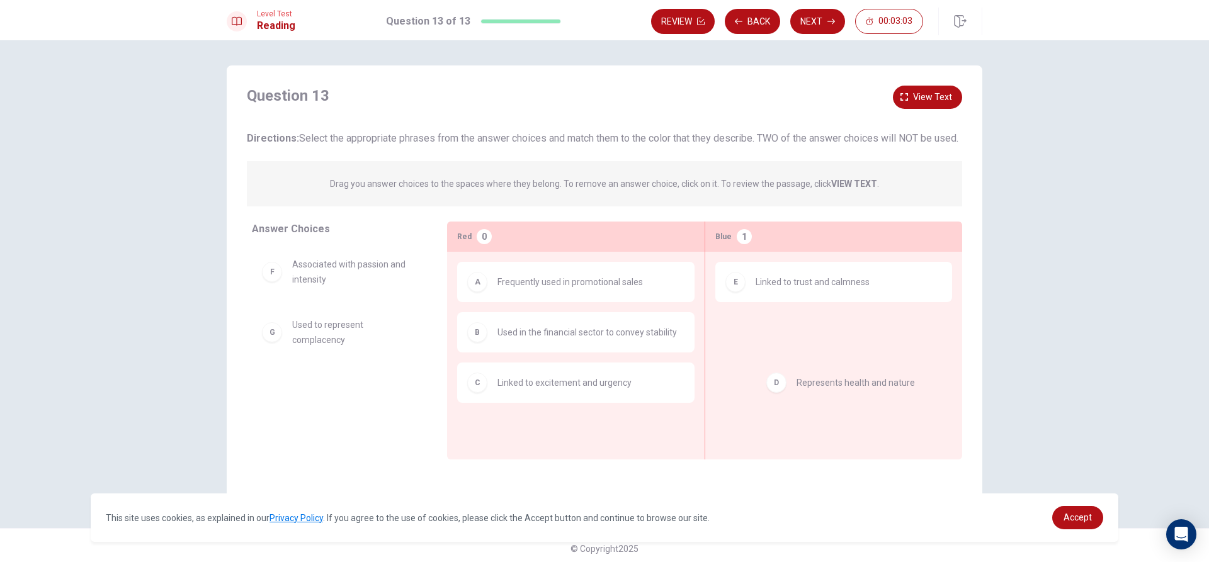
drag, startPoint x: 353, startPoint y: 292, endPoint x: 846, endPoint y: 382, distance: 501.1
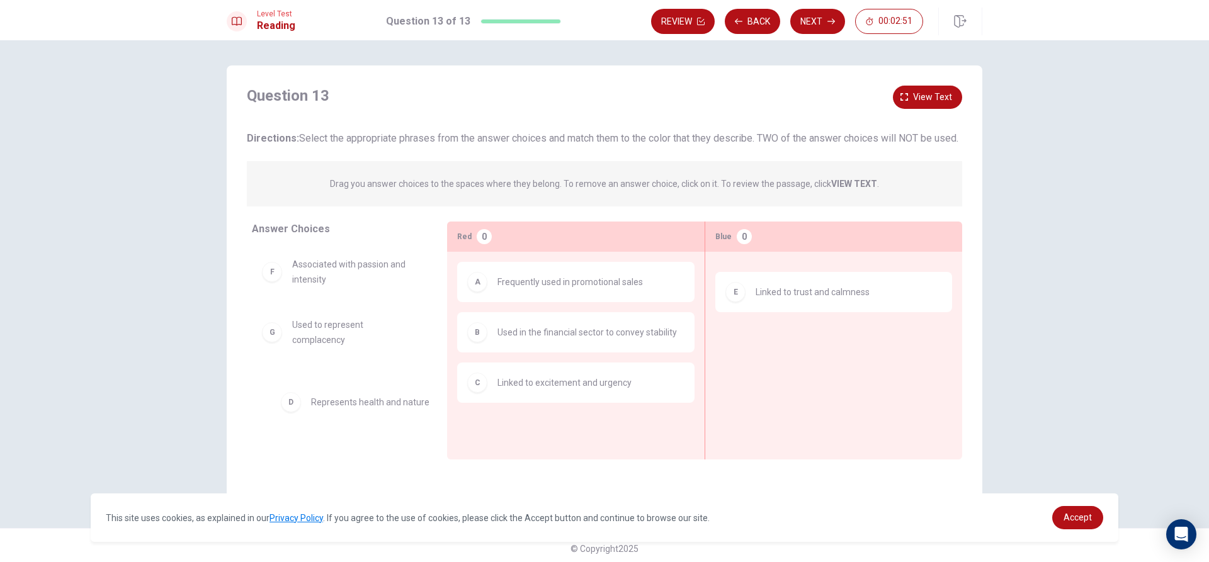
drag, startPoint x: 780, startPoint y: 296, endPoint x: 296, endPoint y: 406, distance: 496.6
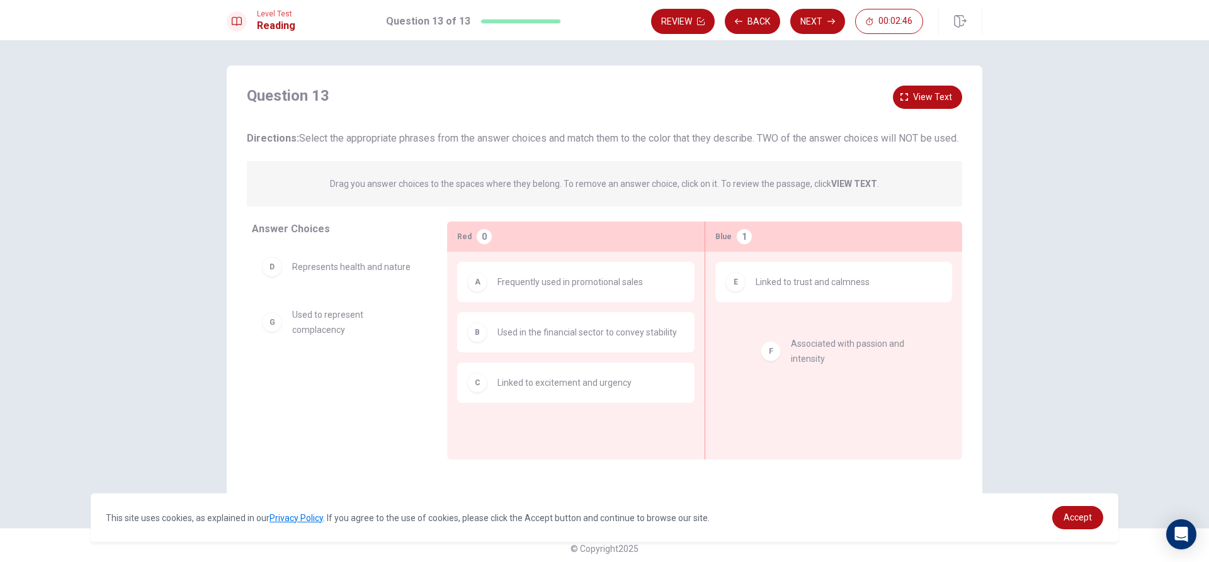
drag, startPoint x: 380, startPoint y: 332, endPoint x: 889, endPoint y: 346, distance: 509.6
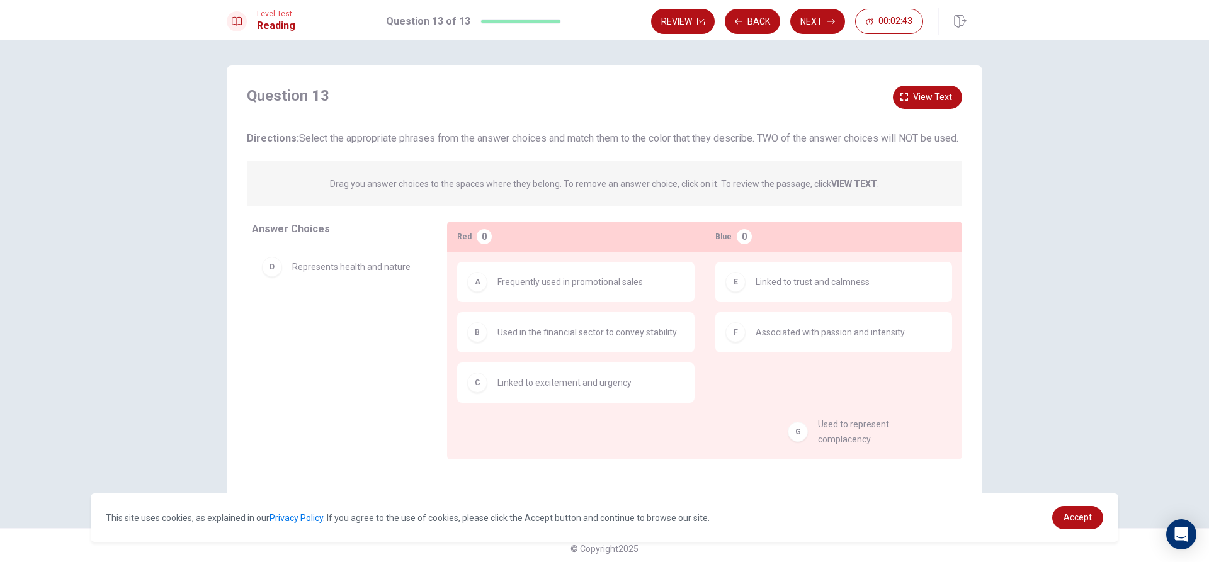
drag, startPoint x: 401, startPoint y: 329, endPoint x: 916, endPoint y: 424, distance: 523.1
drag, startPoint x: 358, startPoint y: 341, endPoint x: 870, endPoint y: 414, distance: 517.1
drag, startPoint x: 387, startPoint y: 334, endPoint x: 623, endPoint y: 468, distance: 271.9
drag, startPoint x: 312, startPoint y: 287, endPoint x: 564, endPoint y: 453, distance: 302.0
click at [804, 25] on button "Next" at bounding box center [817, 21] width 55 height 25
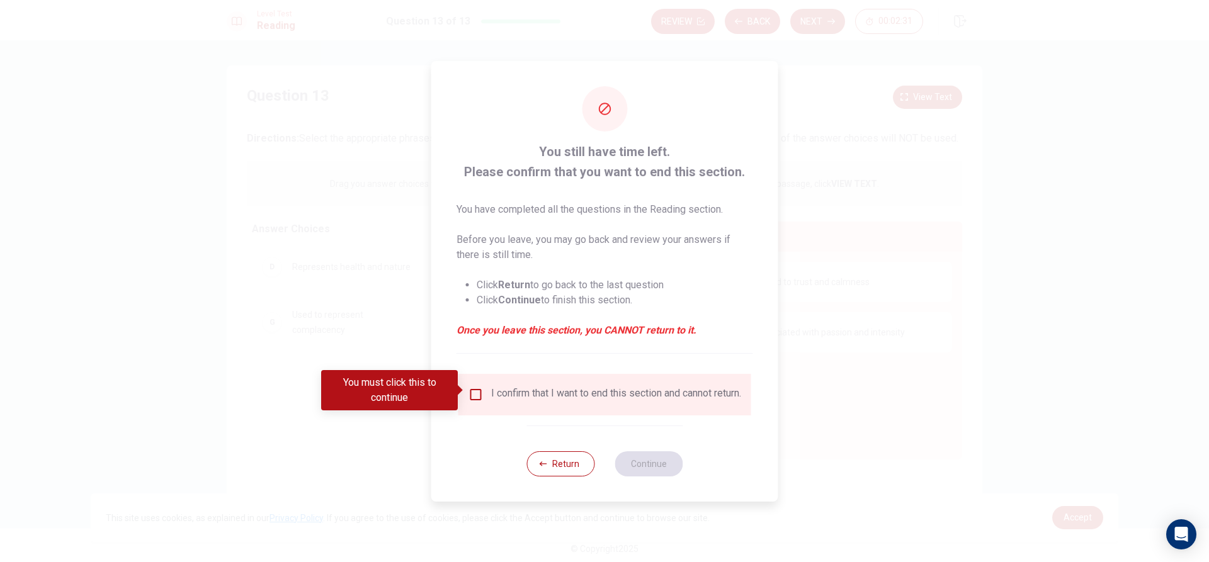
click at [474, 391] on input "You must click this to continue" at bounding box center [475, 394] width 15 height 15
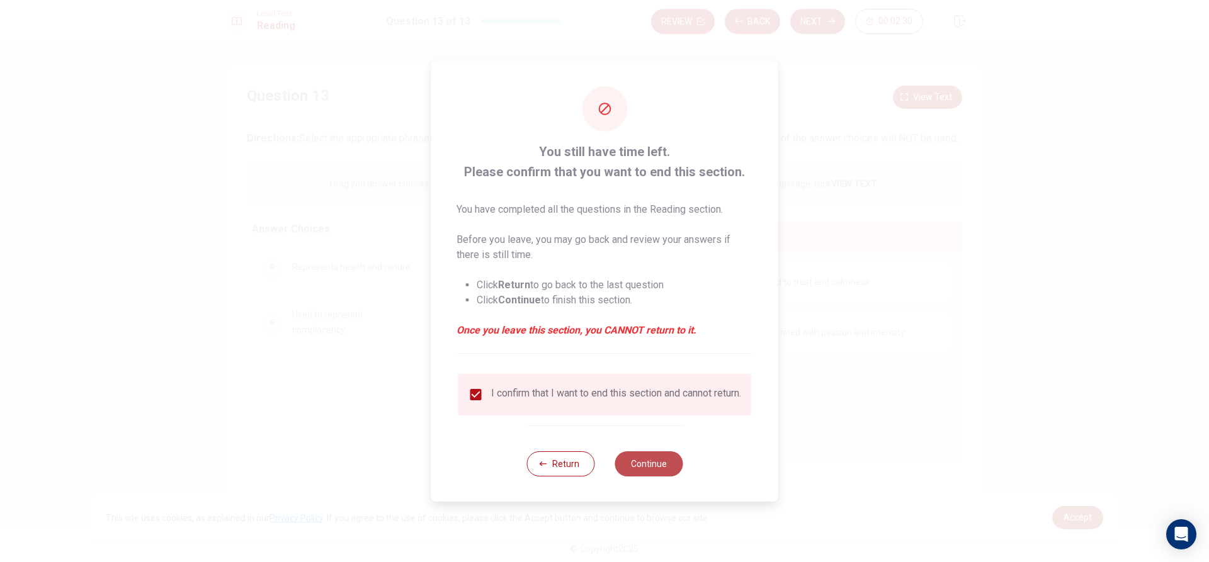
click at [638, 462] on button "Continue" at bounding box center [649, 463] width 68 height 25
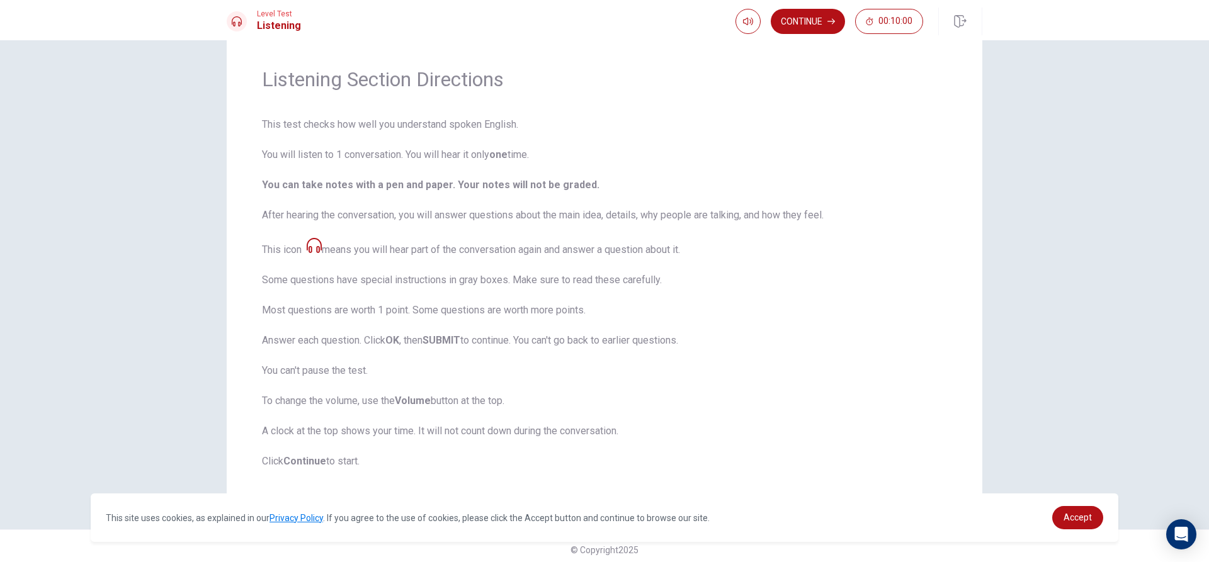
scroll to position [42, 0]
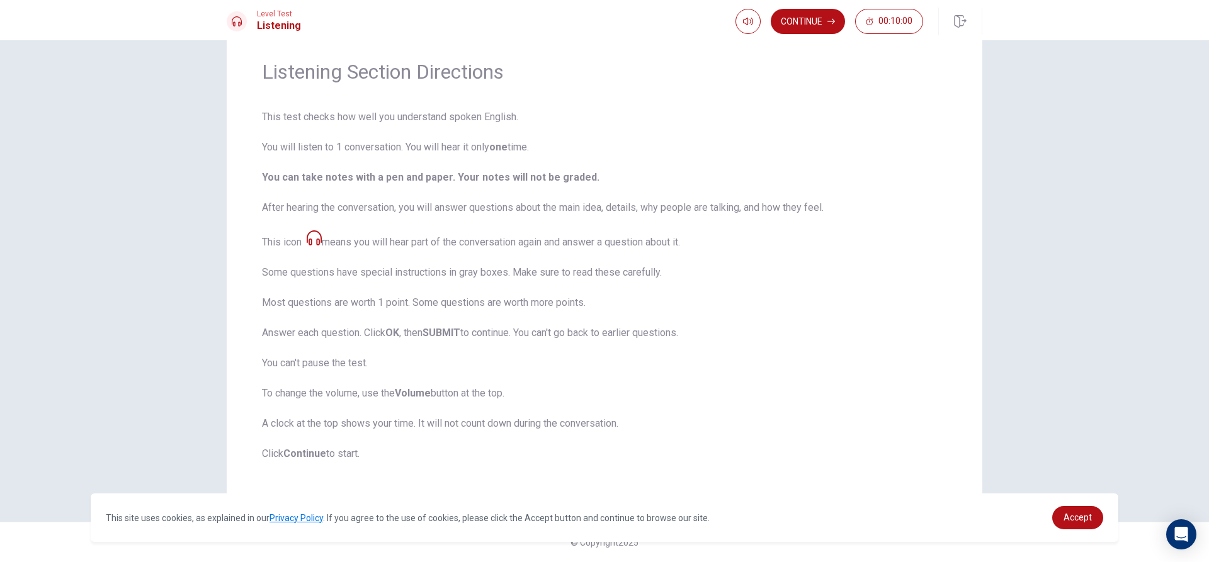
click at [311, 236] on icon at bounding box center [314, 237] width 15 height 15
click at [798, 26] on button "Continue" at bounding box center [808, 21] width 74 height 25
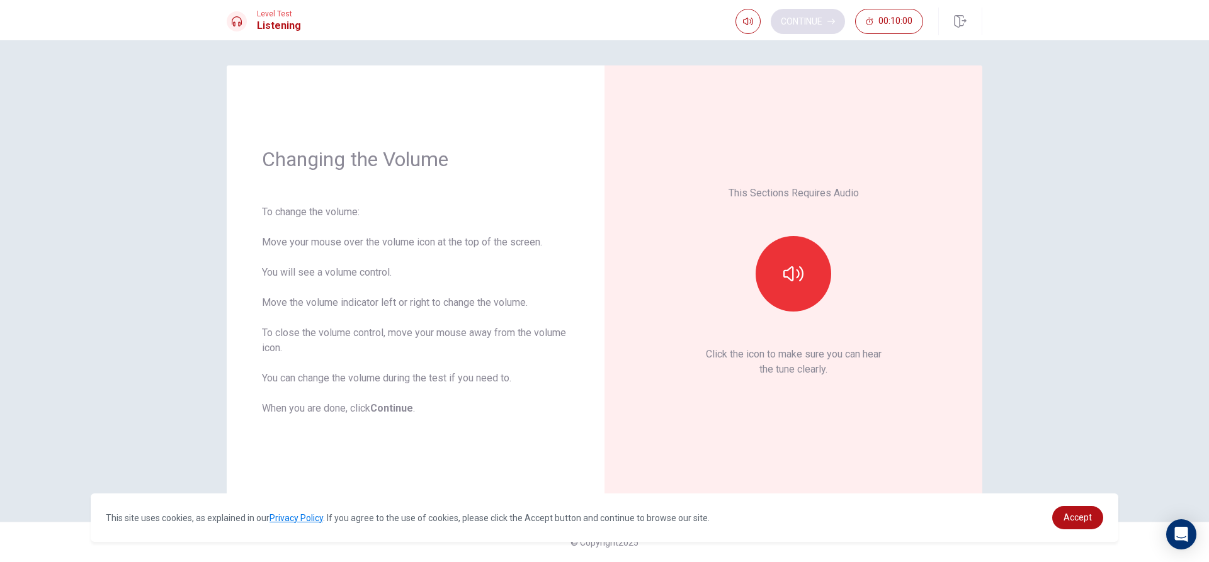
scroll to position [0, 0]
click at [404, 411] on b "Continue" at bounding box center [391, 408] width 43 height 12
click at [795, 28] on button "Continue" at bounding box center [808, 21] width 74 height 25
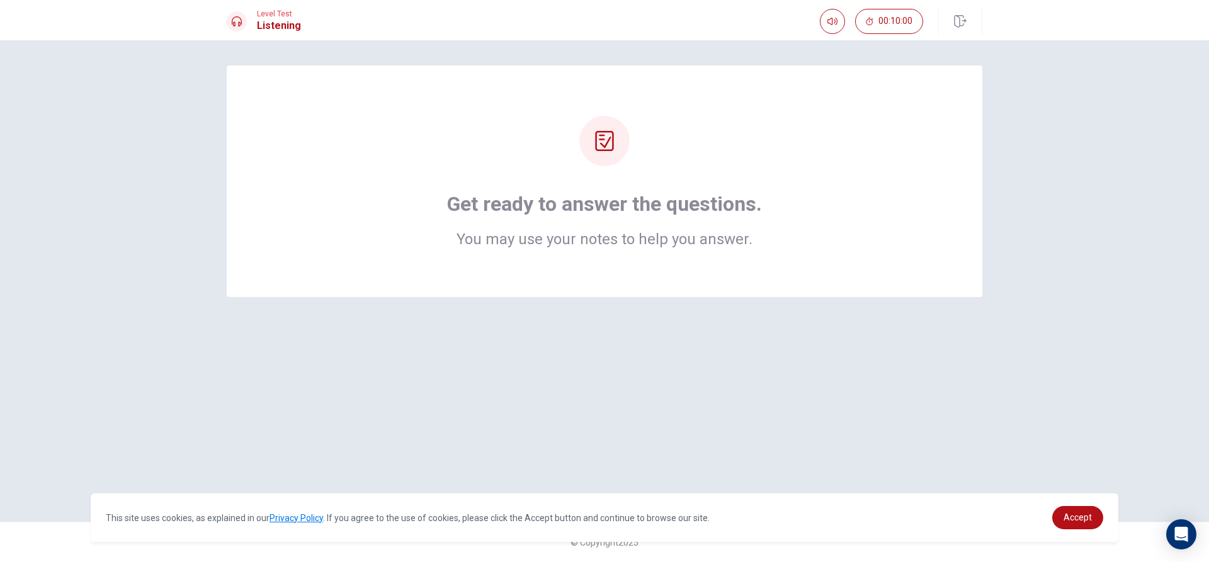
click at [768, 231] on div "Get ready to answer the questions. You may use your notes to help you answer." at bounding box center [604, 181] width 655 height 131
click at [774, 232] on div "Get ready to answer the questions. You may use your notes to help you answer." at bounding box center [604, 181] width 655 height 131
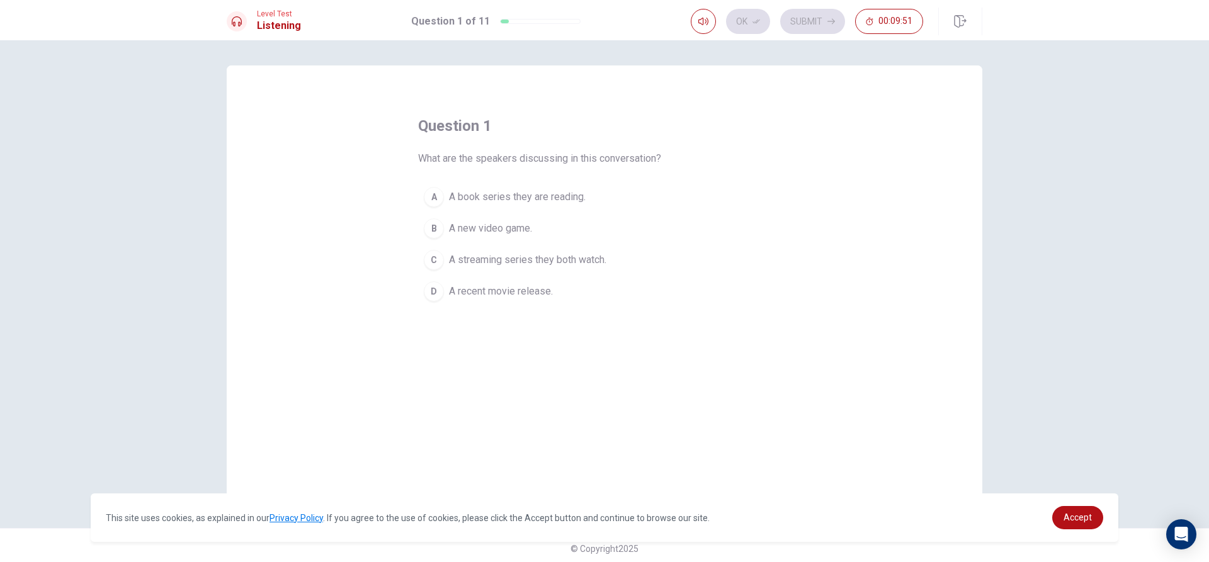
click at [496, 277] on button "D A recent movie release." at bounding box center [604, 291] width 373 height 31
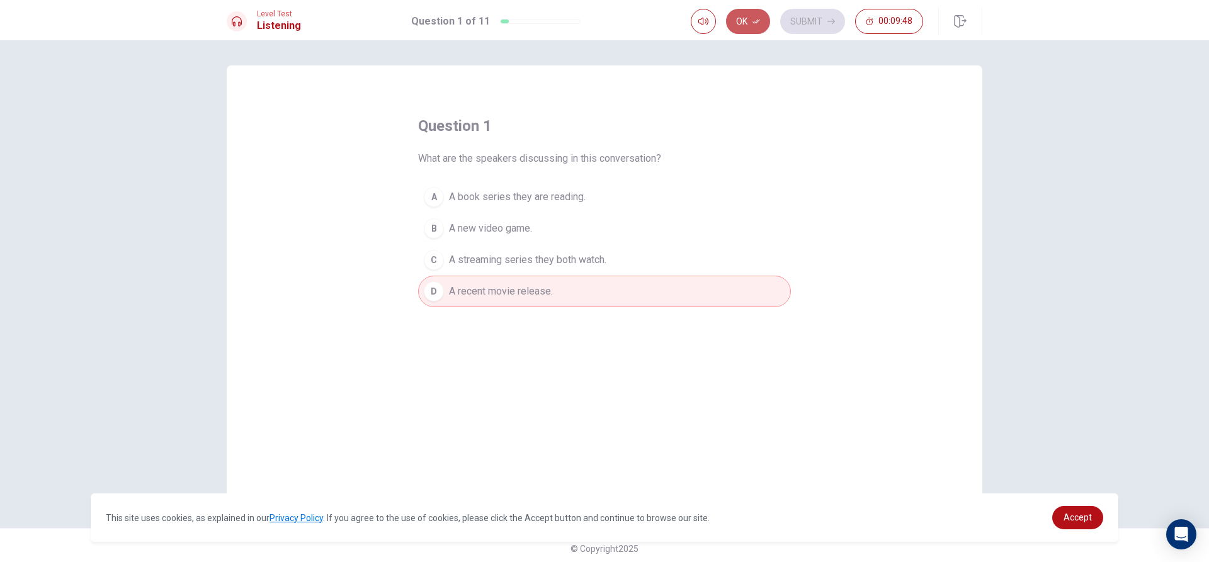
click at [756, 18] on icon "button" at bounding box center [756, 22] width 8 height 8
click at [805, 27] on button "Submit" at bounding box center [812, 21] width 65 height 25
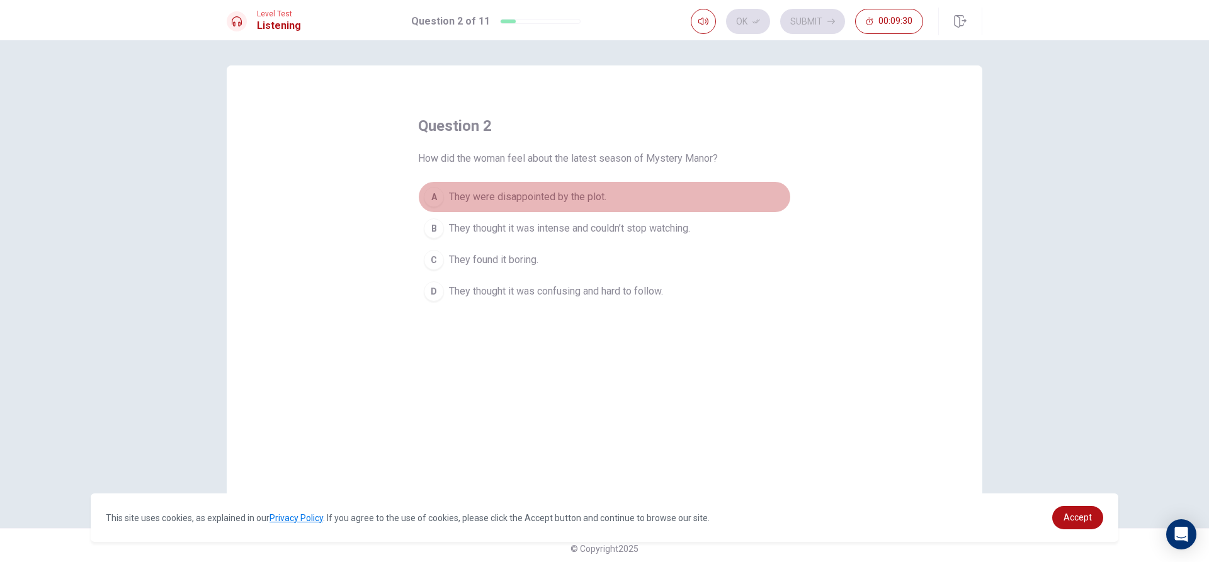
click at [537, 196] on span "They were disappointed by the plot." at bounding box center [527, 197] width 157 height 15
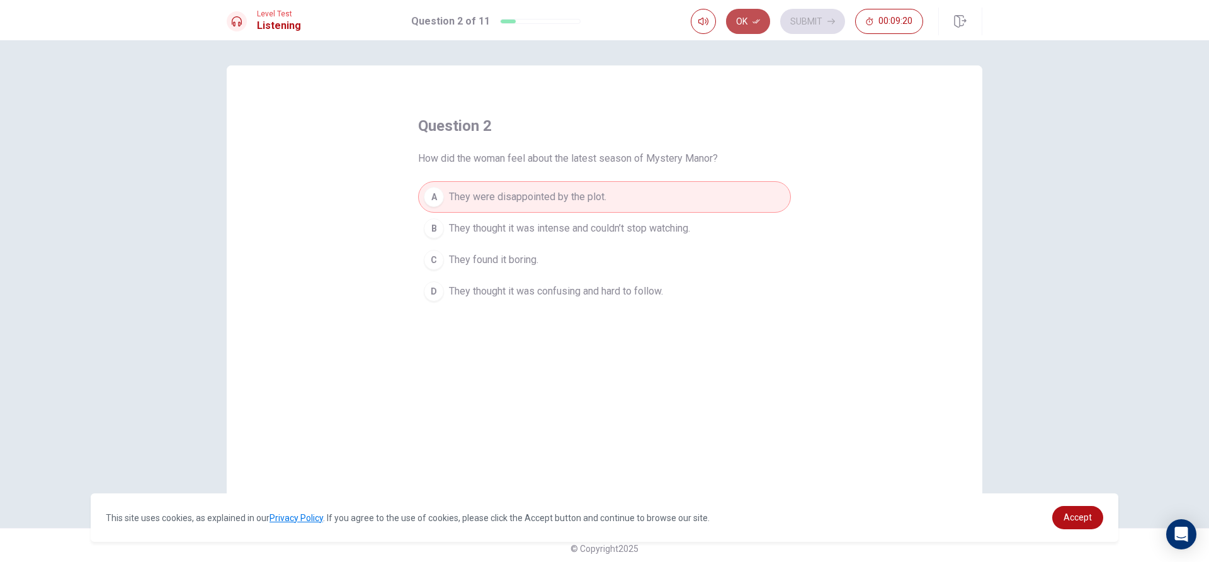
click at [740, 23] on button "Ok" at bounding box center [748, 21] width 44 height 25
click at [802, 12] on button "Submit" at bounding box center [812, 21] width 65 height 25
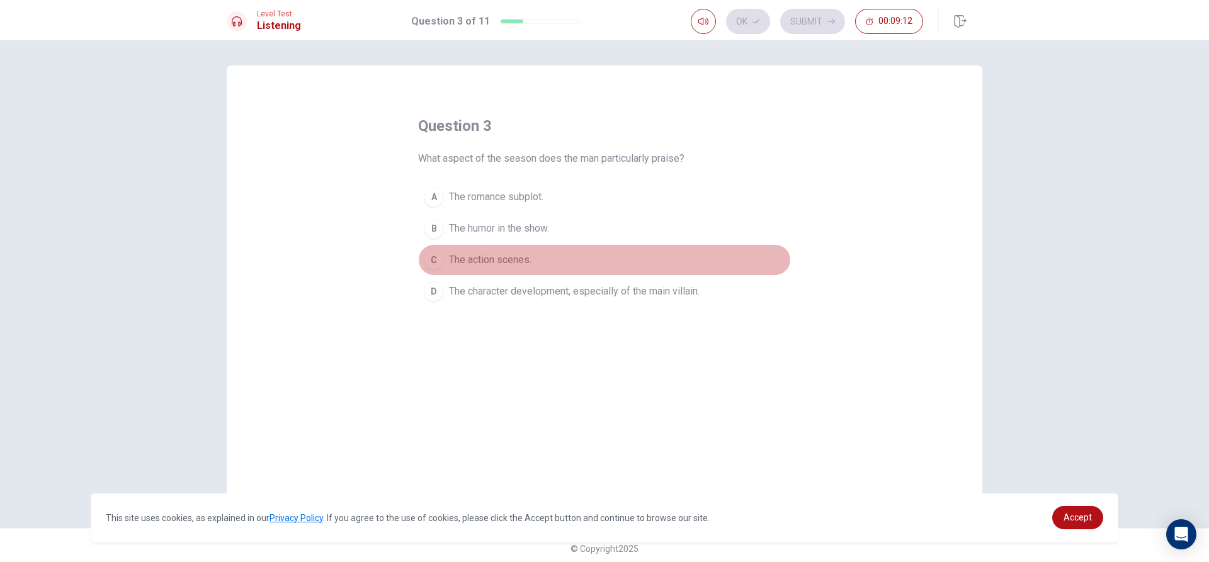
click at [457, 256] on span "The action scenes." at bounding box center [490, 259] width 82 height 15
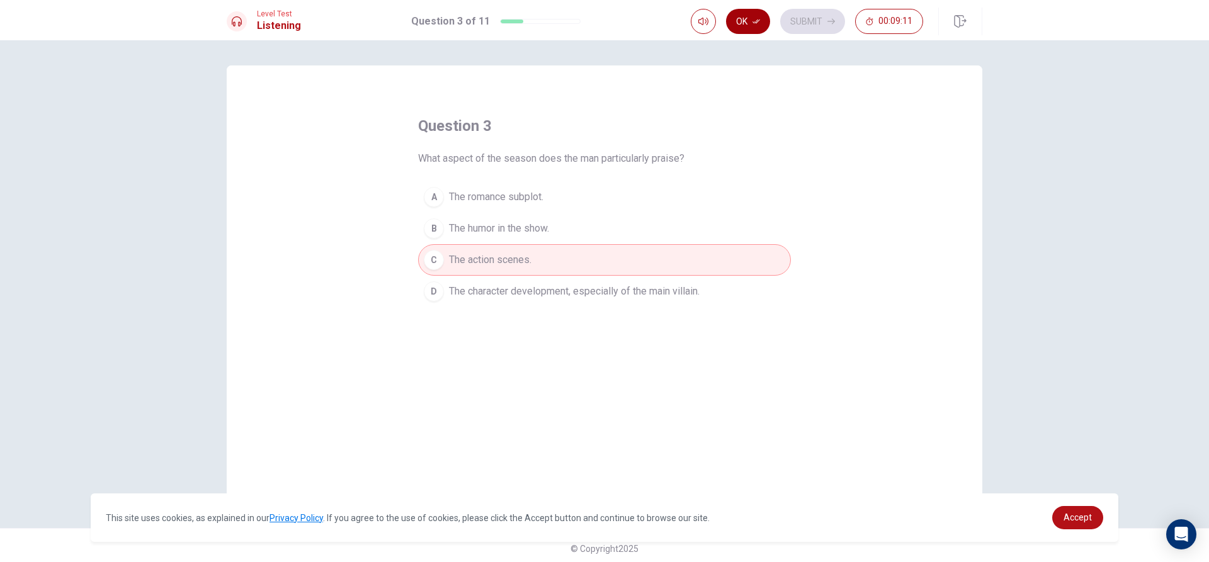
click at [747, 15] on button "Ok" at bounding box center [748, 21] width 44 height 25
click at [829, 25] on icon "button" at bounding box center [831, 22] width 8 height 8
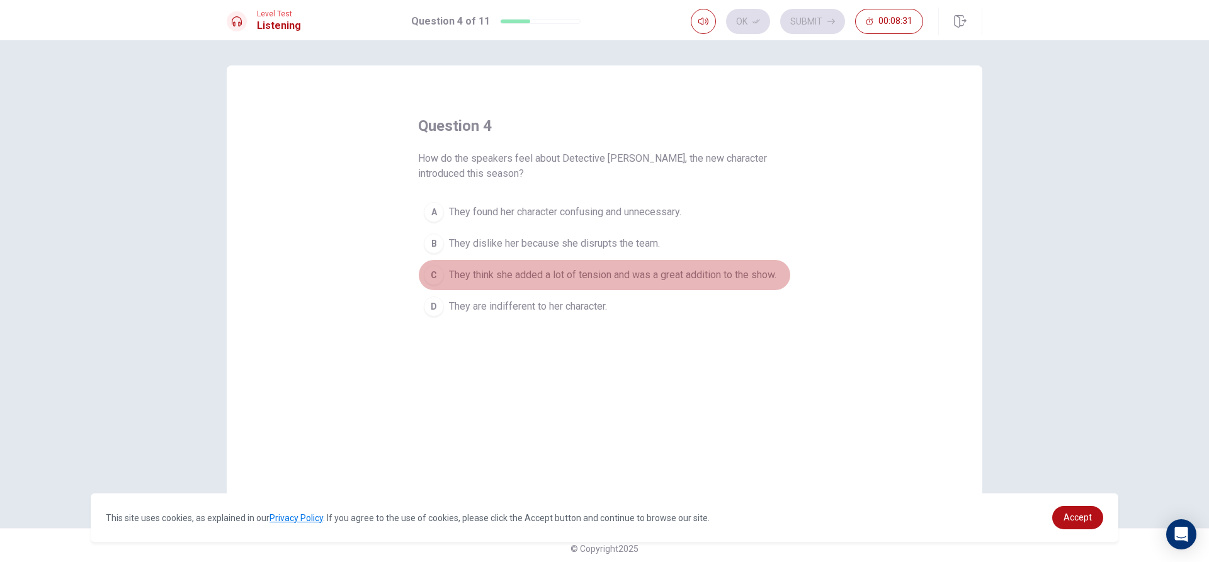
click at [589, 279] on span "They think she added a lot of tension and was a great addition to the show." at bounding box center [612, 275] width 327 height 15
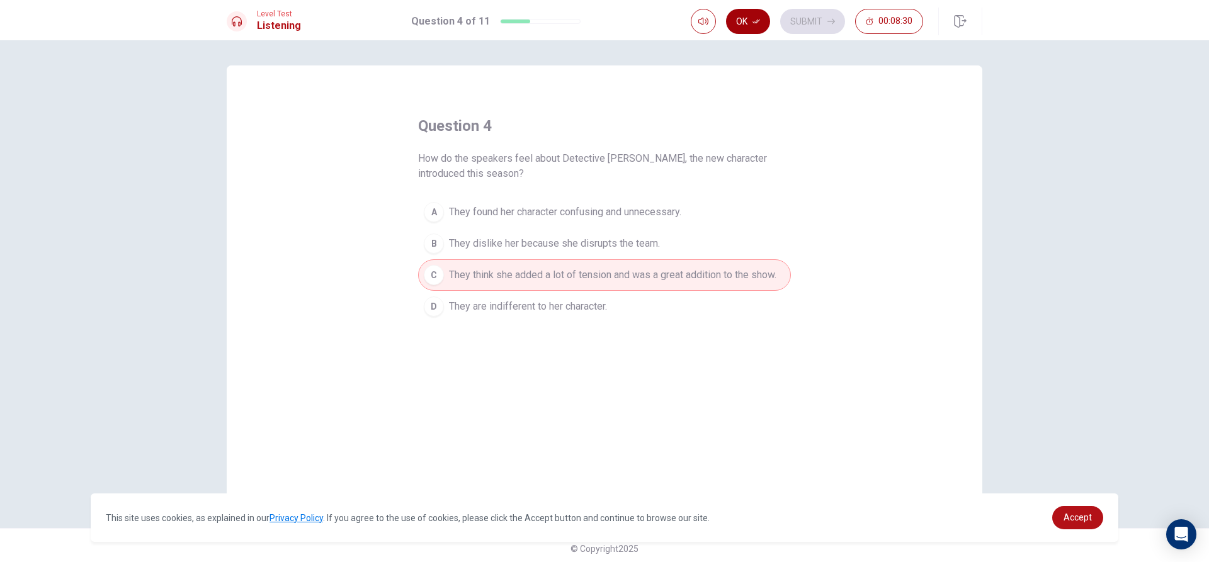
click at [751, 17] on button "Ok" at bounding box center [748, 21] width 44 height 25
click at [803, 15] on button "Submit" at bounding box center [812, 21] width 65 height 25
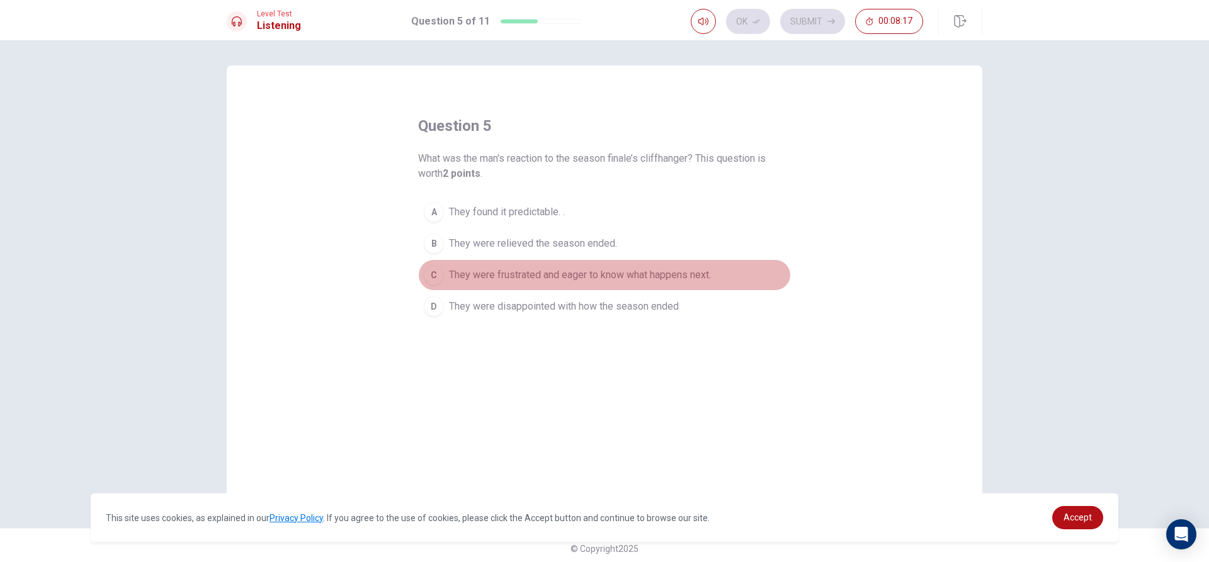
click at [453, 276] on span "They were frustrated and eager to know what happens next." at bounding box center [580, 275] width 262 height 15
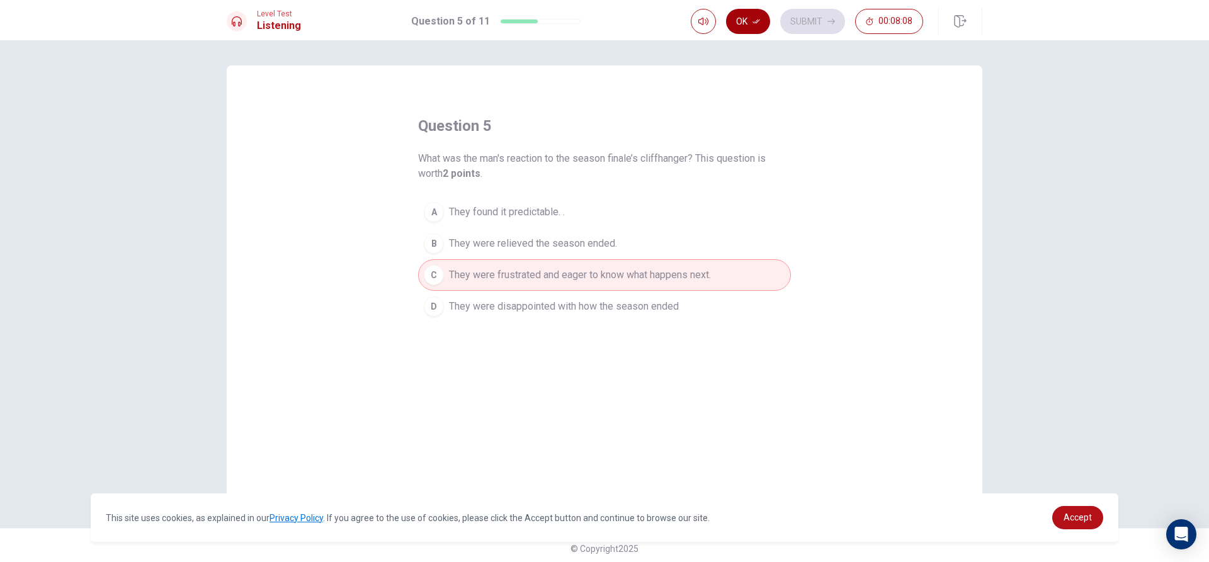
click at [766, 25] on button "Ok" at bounding box center [748, 21] width 44 height 25
click at [800, 22] on button "Submit" at bounding box center [812, 21] width 65 height 25
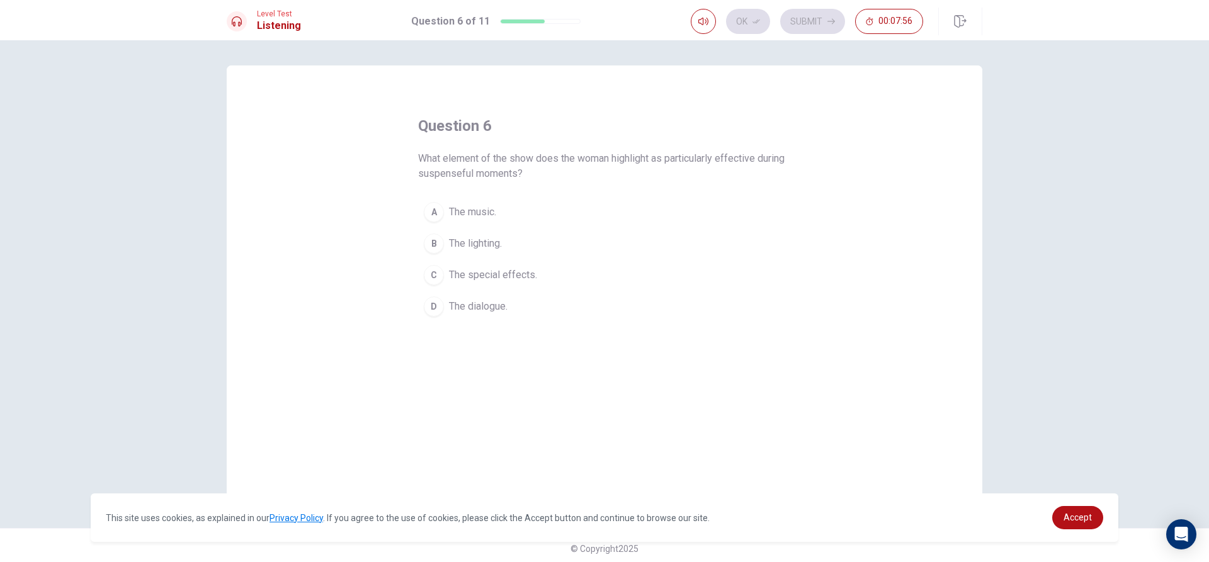
click at [449, 212] on span "The music." at bounding box center [472, 212] width 47 height 15
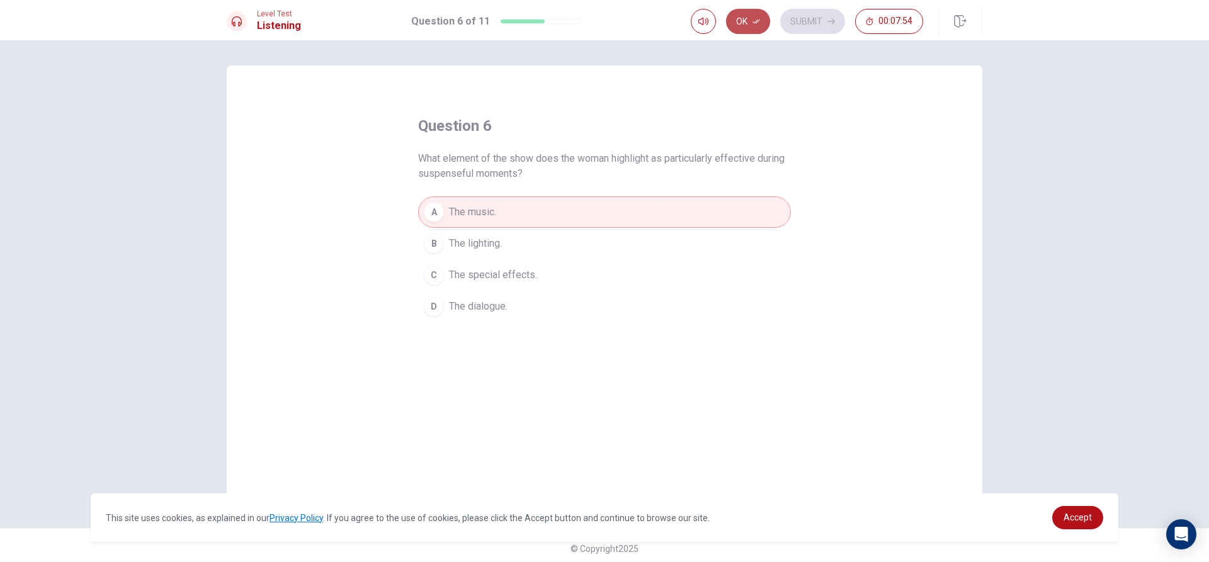
click at [754, 30] on button "Ok" at bounding box center [748, 21] width 44 height 25
click at [808, 24] on button "Submit" at bounding box center [812, 21] width 65 height 25
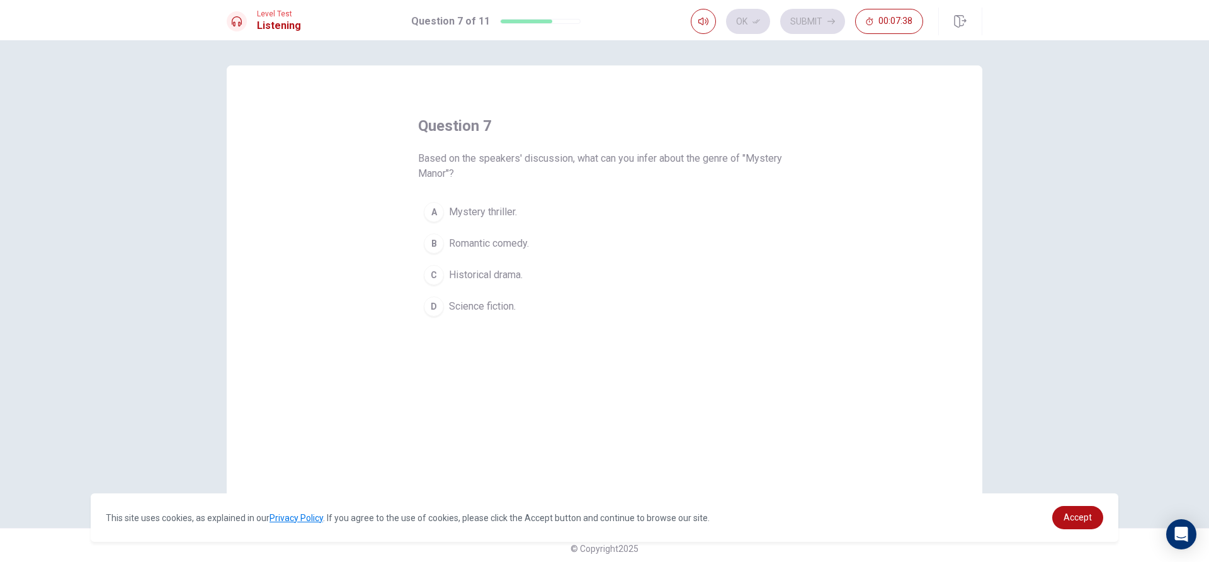
click at [503, 213] on span "Mystery thriller." at bounding box center [483, 212] width 68 height 15
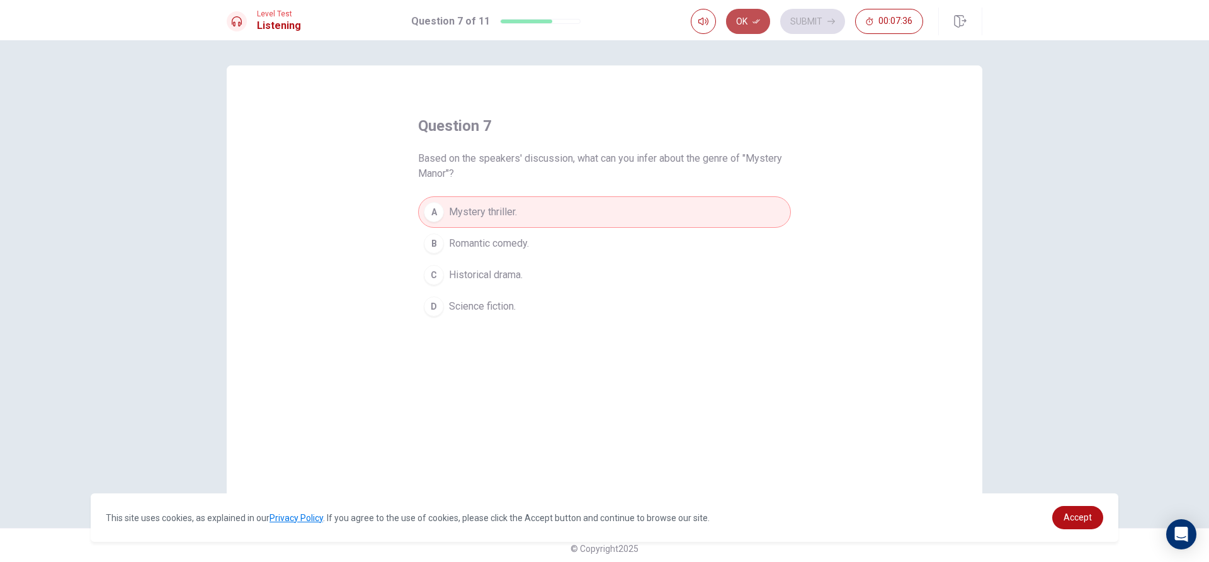
click at [743, 20] on button "Ok" at bounding box center [748, 21] width 44 height 25
click at [798, 19] on button "Submit" at bounding box center [812, 21] width 65 height 25
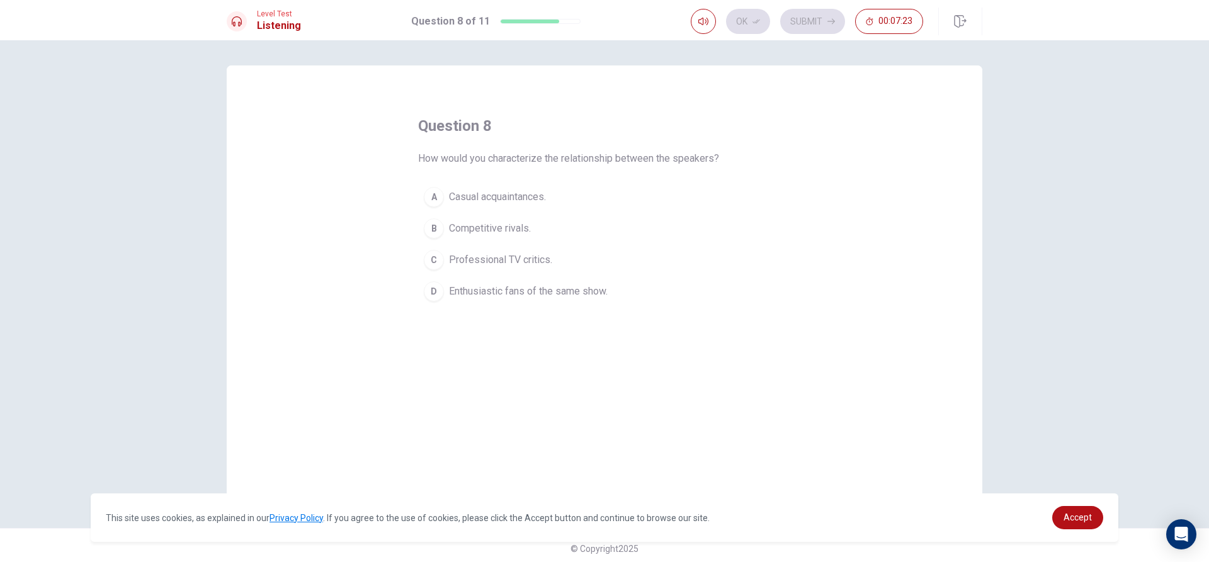
click at [517, 290] on span "Enthusiastic fans of the same show." at bounding box center [528, 291] width 159 height 15
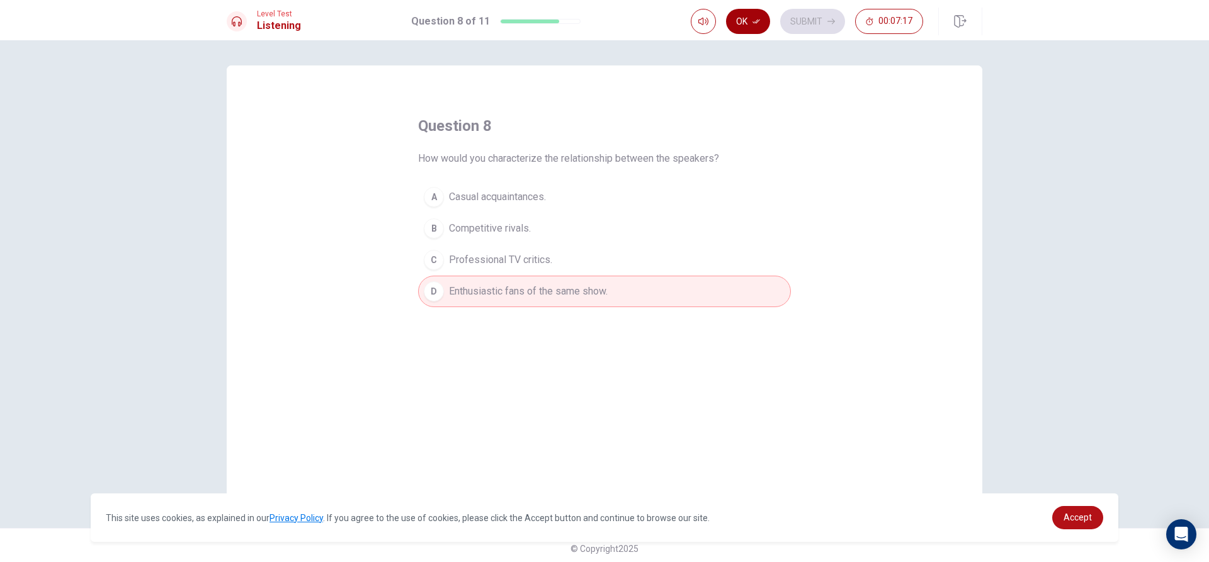
click at [760, 23] on button "Ok" at bounding box center [748, 21] width 44 height 25
click at [807, 20] on button "Submit" at bounding box center [812, 21] width 65 height 25
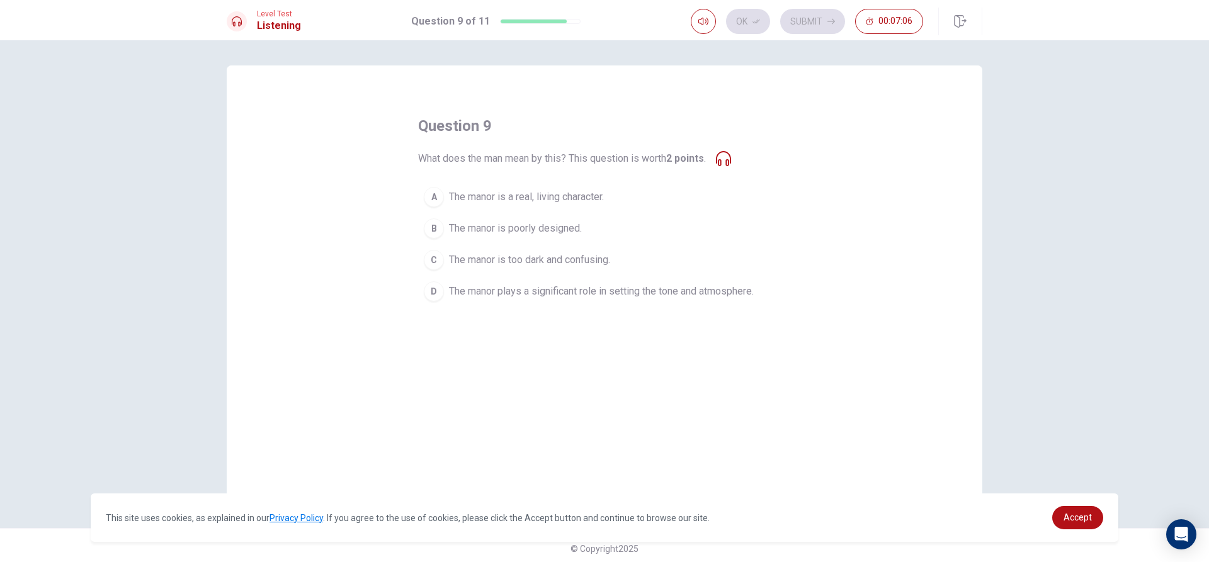
click at [546, 191] on span "The manor is a real, living character." at bounding box center [526, 197] width 155 height 15
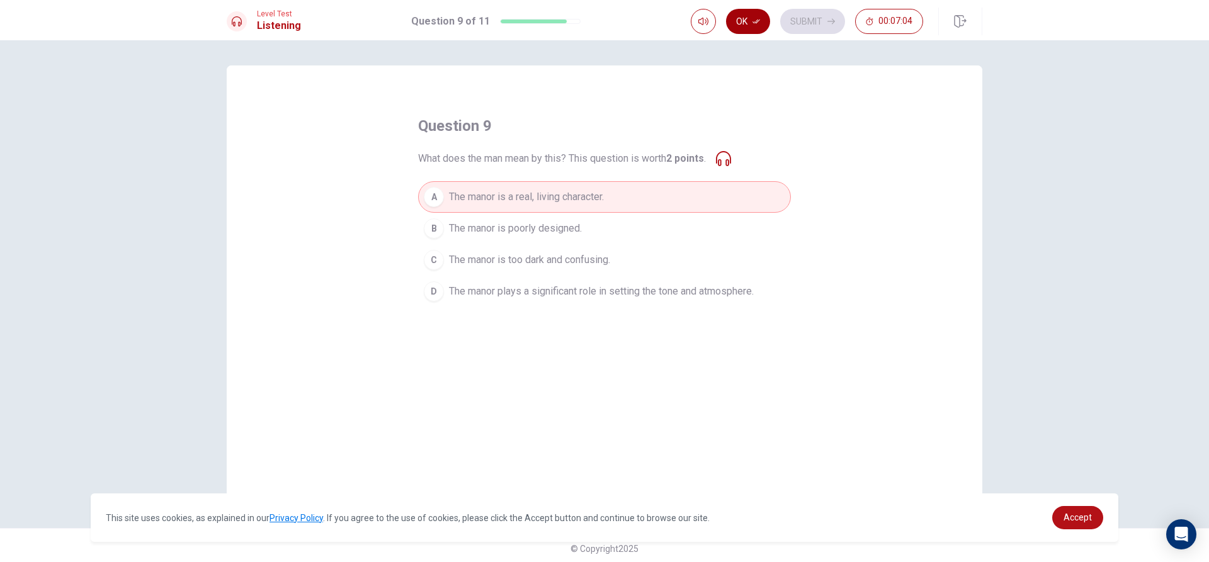
click at [765, 26] on button "Ok" at bounding box center [748, 21] width 44 height 25
click at [815, 14] on button "Submit" at bounding box center [812, 21] width 65 height 25
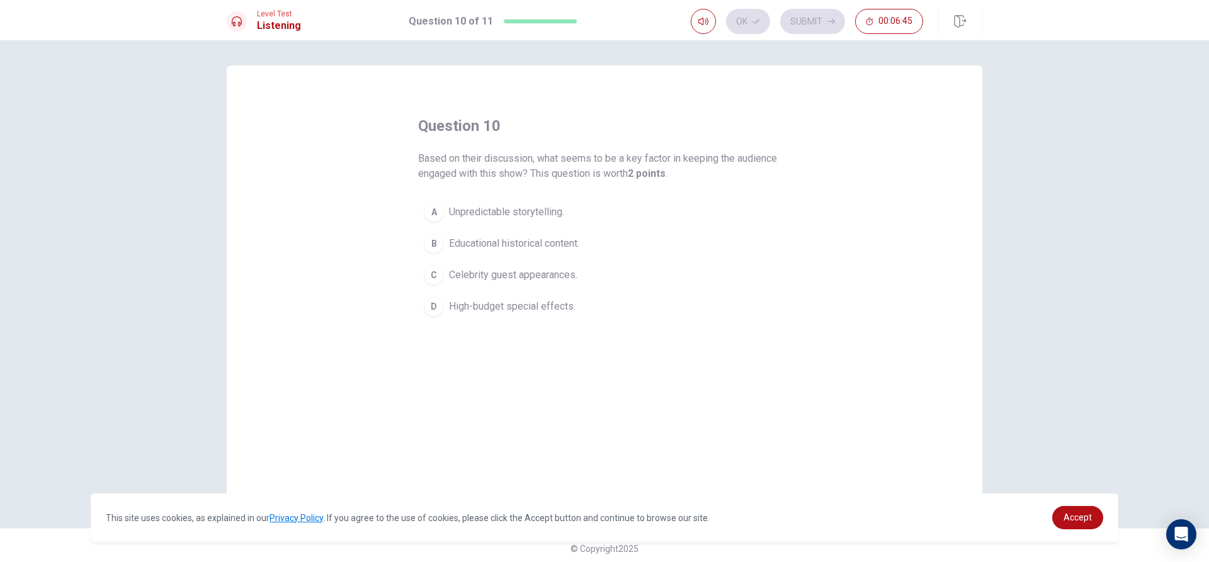
click at [466, 239] on span "Educational historical content." at bounding box center [514, 243] width 130 height 15
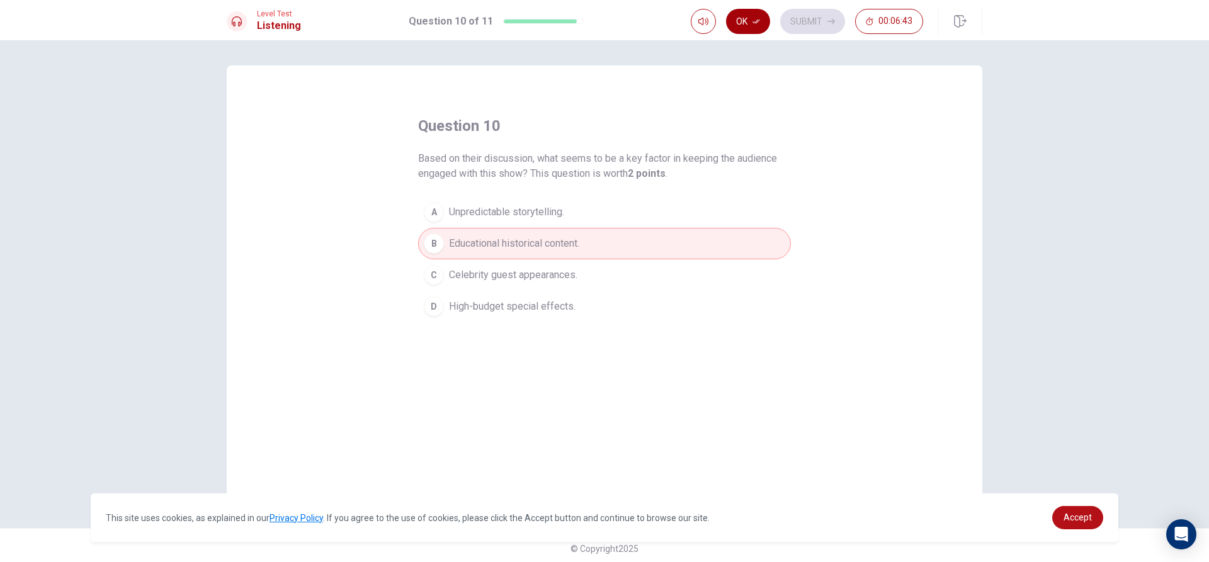
click at [738, 22] on button "Ok" at bounding box center [748, 21] width 44 height 25
click at [809, 18] on button "Submit" at bounding box center [812, 21] width 65 height 25
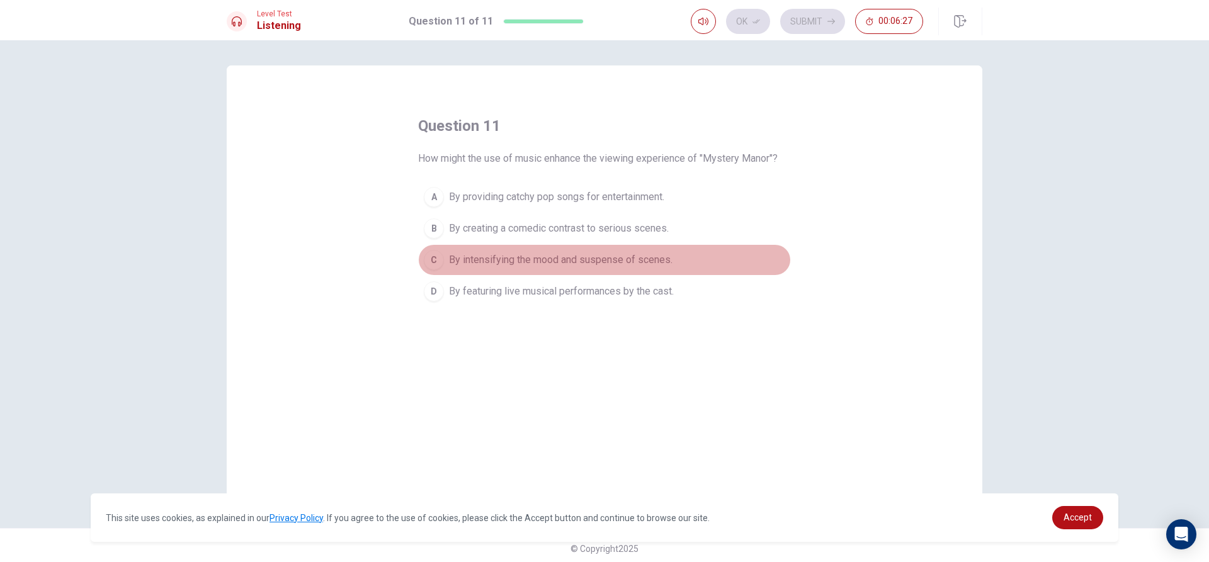
click at [540, 265] on span "By intensifying the mood and suspense of scenes." at bounding box center [561, 259] width 224 height 15
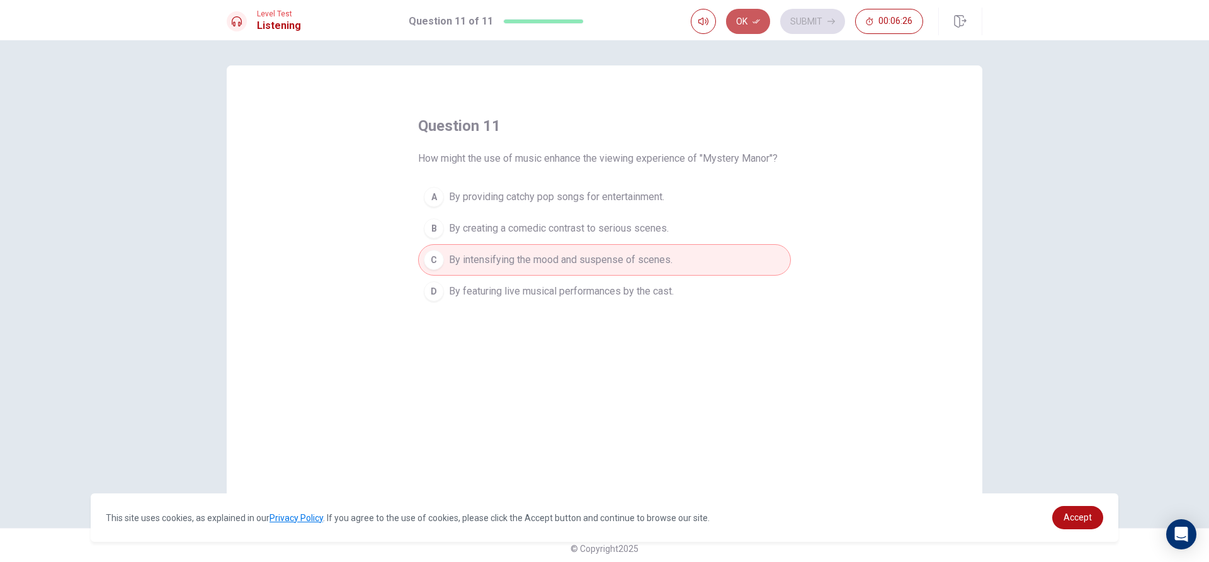
drag, startPoint x: 753, startPoint y: 9, endPoint x: 763, endPoint y: 26, distance: 19.8
click at [754, 10] on button "Ok" at bounding box center [748, 21] width 44 height 25
click at [798, 20] on button "Submit" at bounding box center [812, 21] width 65 height 25
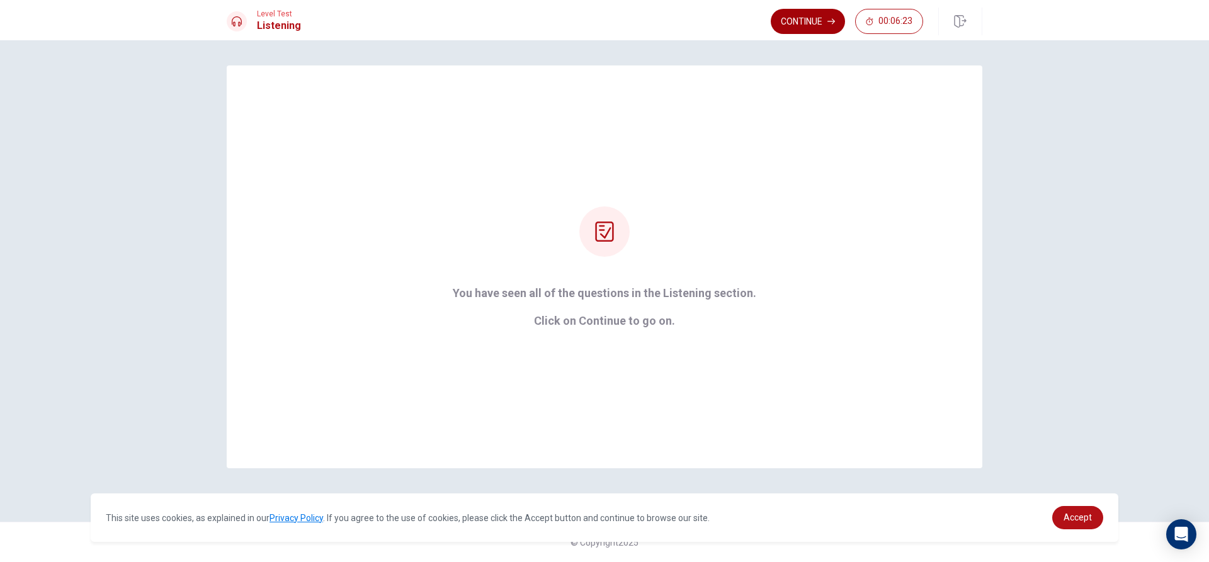
click at [791, 15] on button "Continue" at bounding box center [808, 21] width 74 height 25
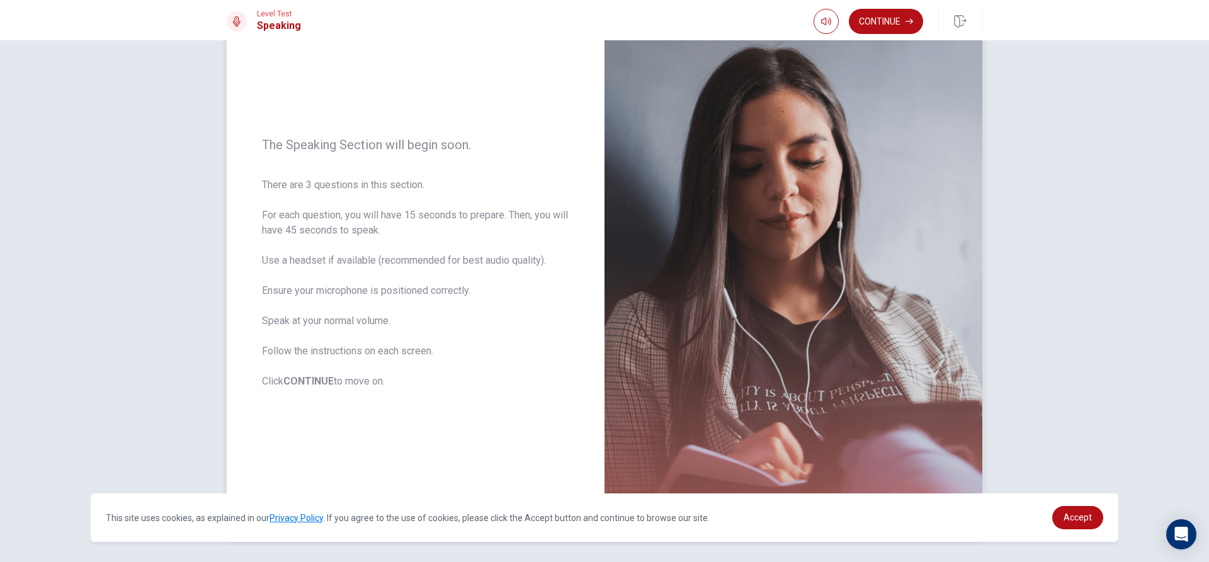
scroll to position [55, 0]
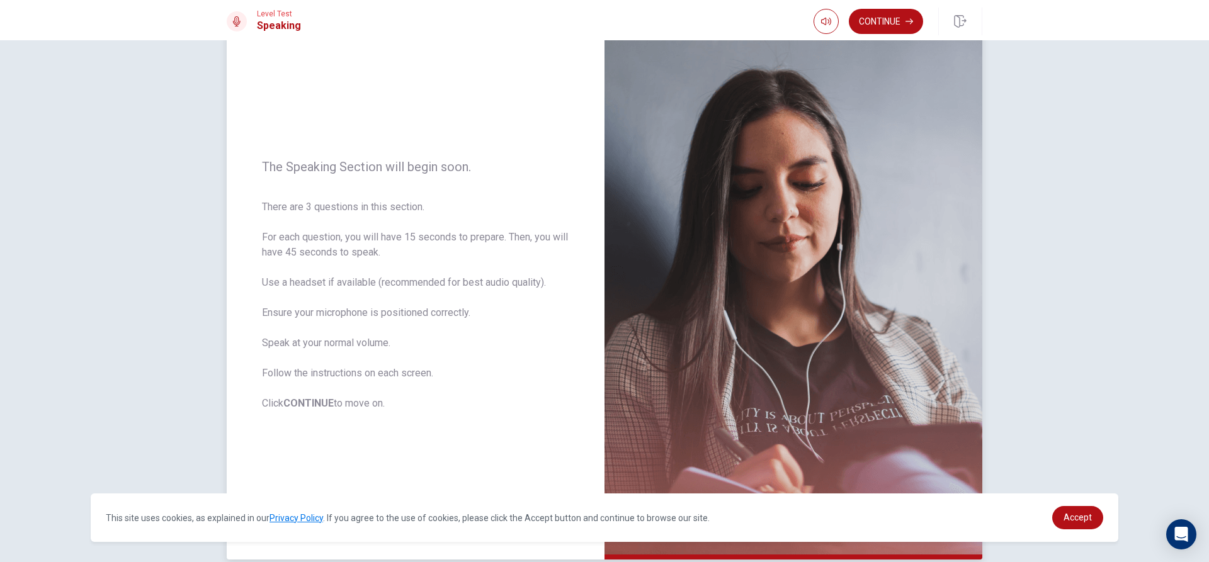
click at [667, 387] on img at bounding box center [793, 285] width 378 height 549
click at [885, 24] on button "Continue" at bounding box center [886, 21] width 74 height 25
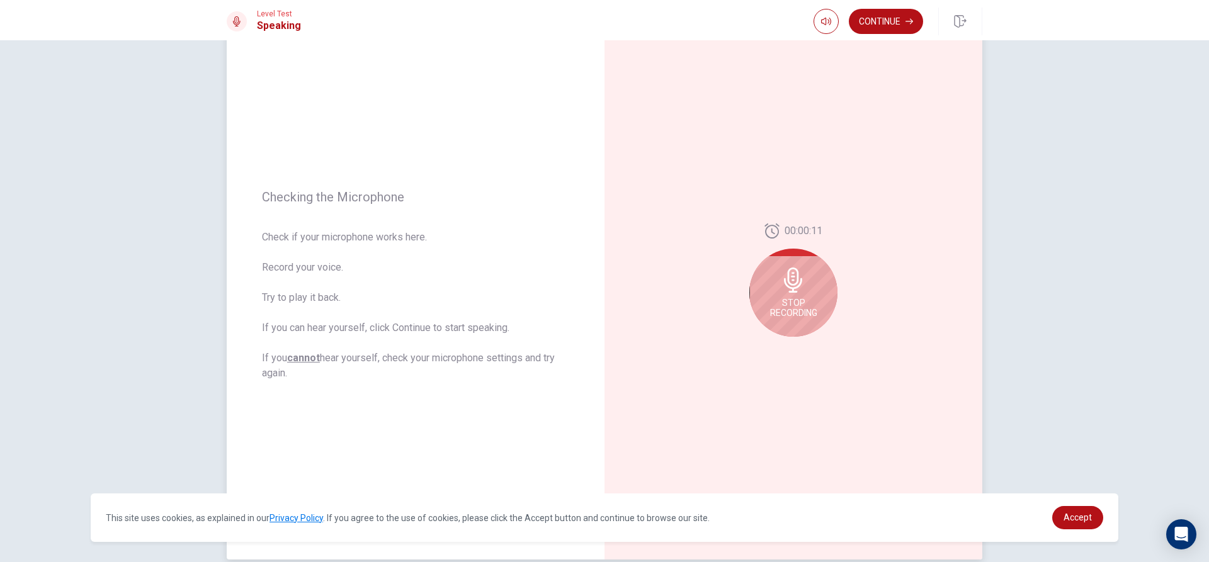
click at [773, 308] on span "Stop Recording" at bounding box center [793, 308] width 47 height 20
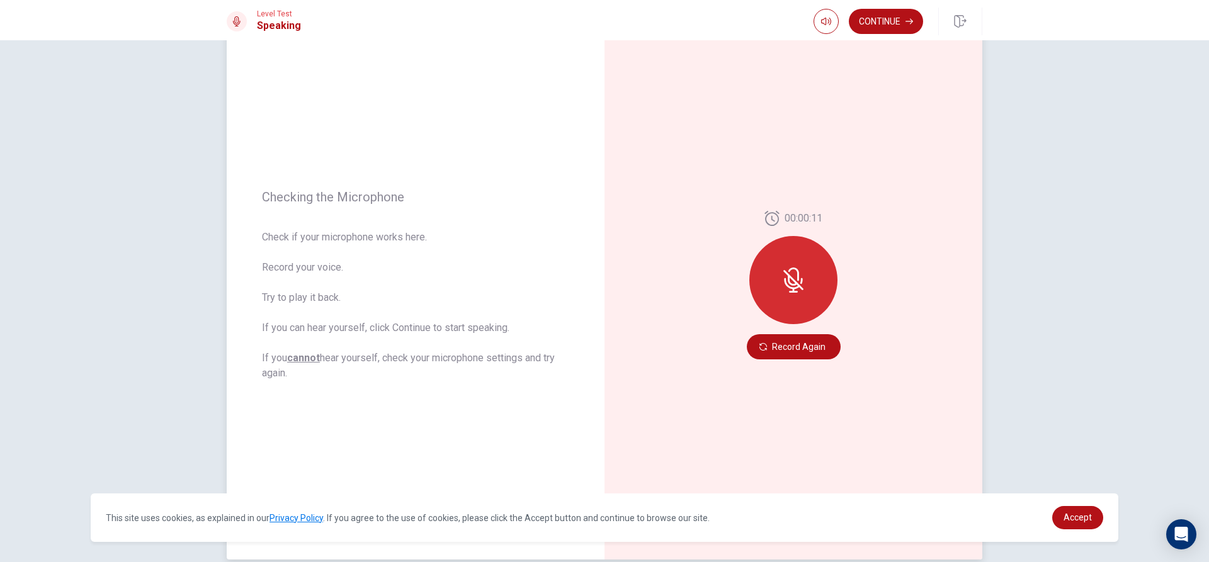
click at [781, 291] on icon at bounding box center [793, 280] width 25 height 25
click at [774, 349] on button "Record Again" at bounding box center [794, 346] width 94 height 25
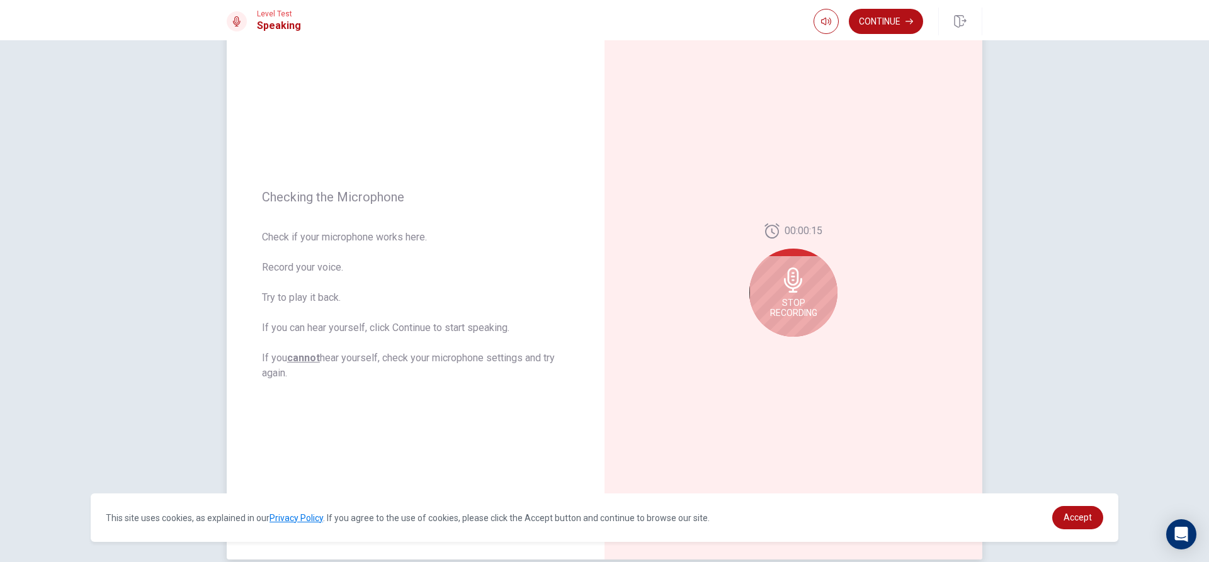
click at [795, 295] on div "Stop Recording" at bounding box center [793, 293] width 88 height 88
click at [798, 349] on button "Play Audio" at bounding box center [807, 347] width 18 height 18
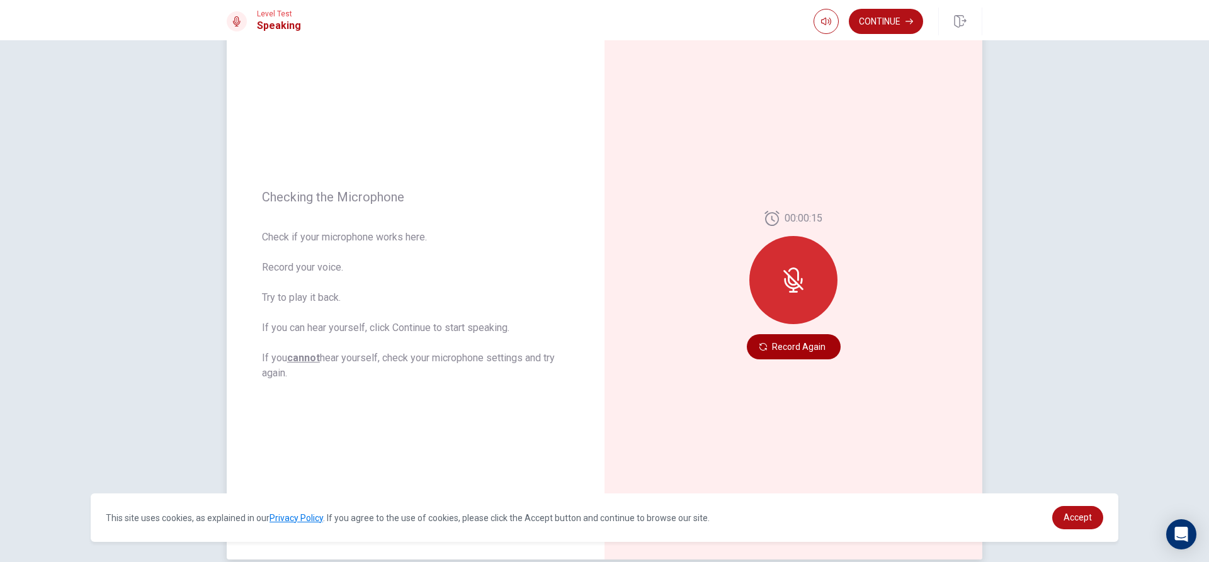
click at [773, 344] on button "Record Again" at bounding box center [794, 346] width 94 height 25
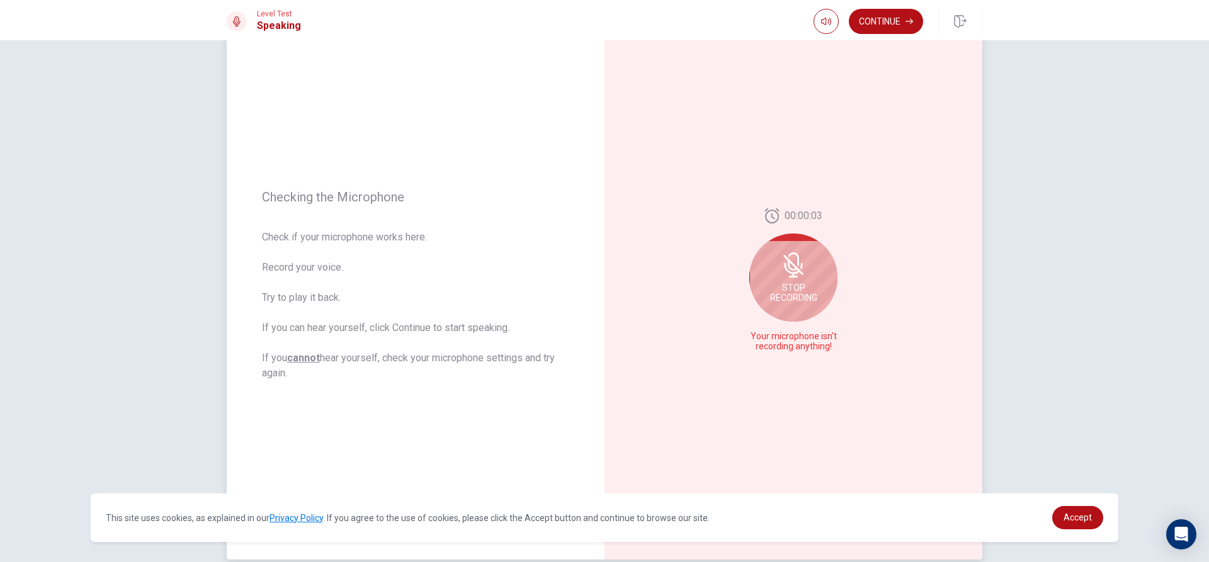
click at [788, 268] on icon at bounding box center [793, 264] width 10 height 11
click at [773, 351] on button "Record Again" at bounding box center [780, 347] width 18 height 18
click at [807, 290] on div "Stop Recording" at bounding box center [793, 293] width 88 height 88
click at [807, 340] on button "Play Audio" at bounding box center [807, 347] width 18 height 18
click at [805, 279] on div at bounding box center [793, 284] width 88 height 88
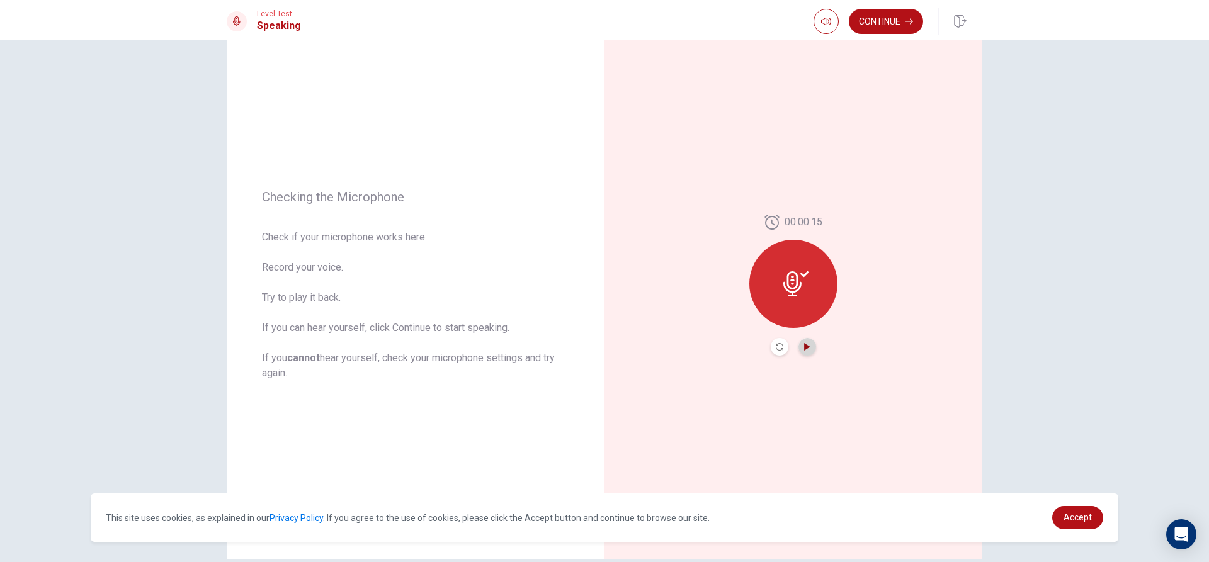
click at [803, 349] on icon "Play Audio" at bounding box center [807, 347] width 8 height 8
click at [779, 352] on button "Record Again" at bounding box center [780, 347] width 18 height 18
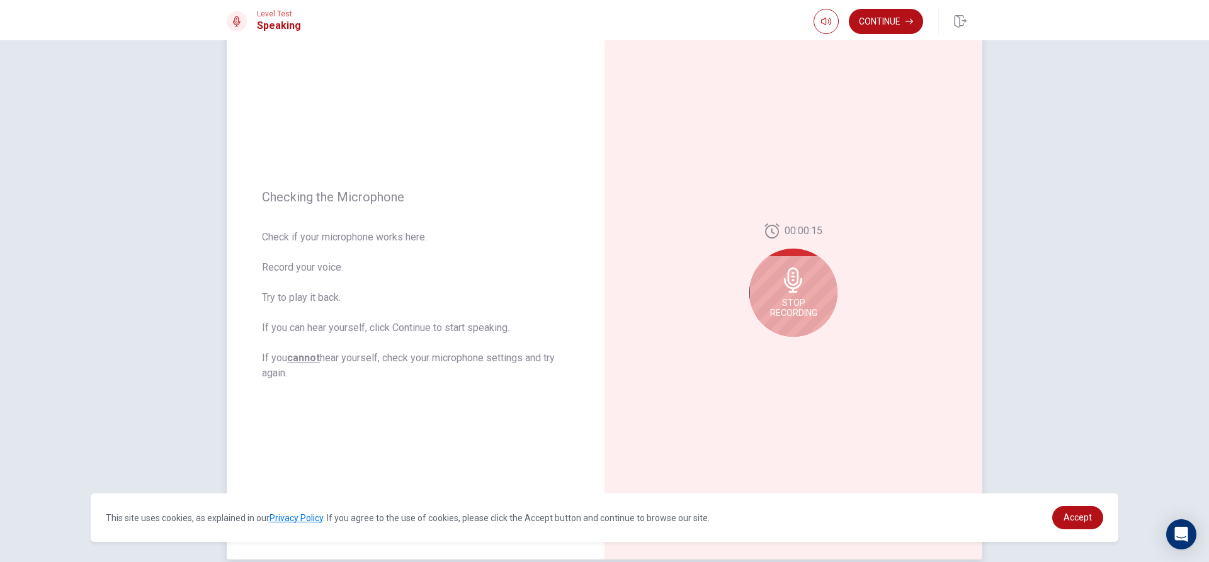
click at [802, 297] on div "Stop Recording" at bounding box center [793, 293] width 88 height 88
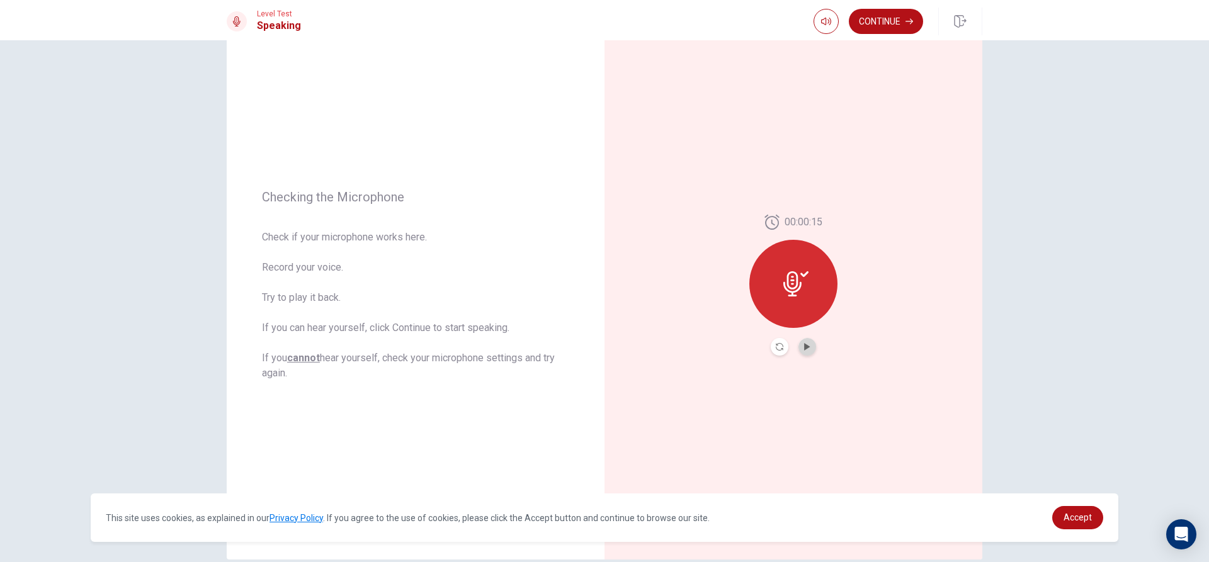
click at [810, 350] on button "Play Audio" at bounding box center [807, 347] width 18 height 18
click at [776, 347] on icon "Record Again" at bounding box center [780, 347] width 8 height 8
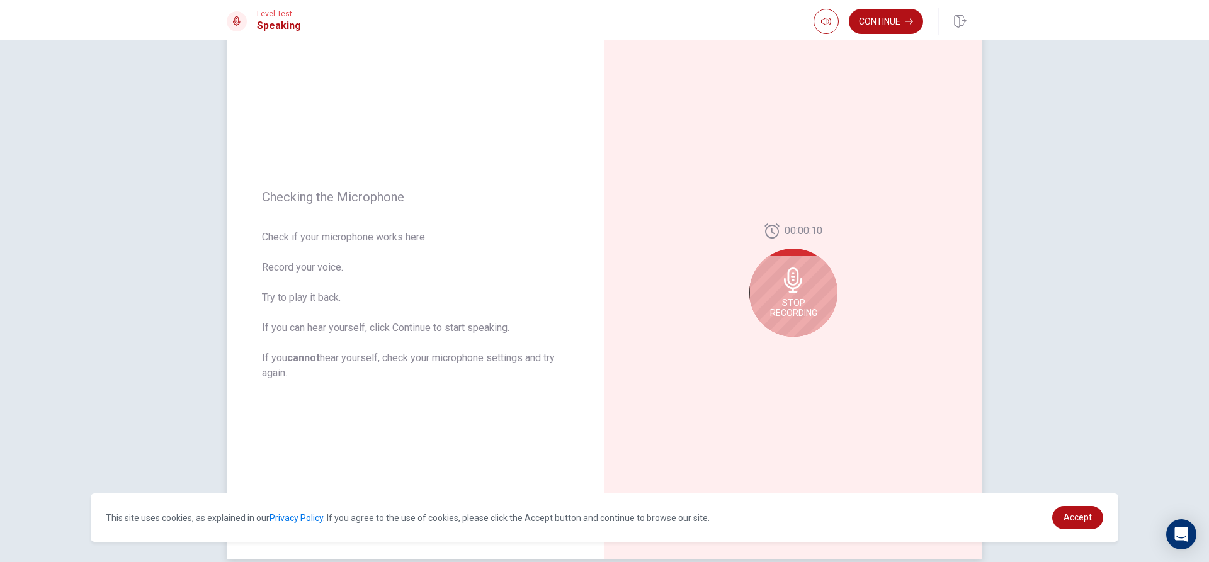
click at [770, 283] on div "Stop Recording" at bounding box center [793, 293] width 88 height 88
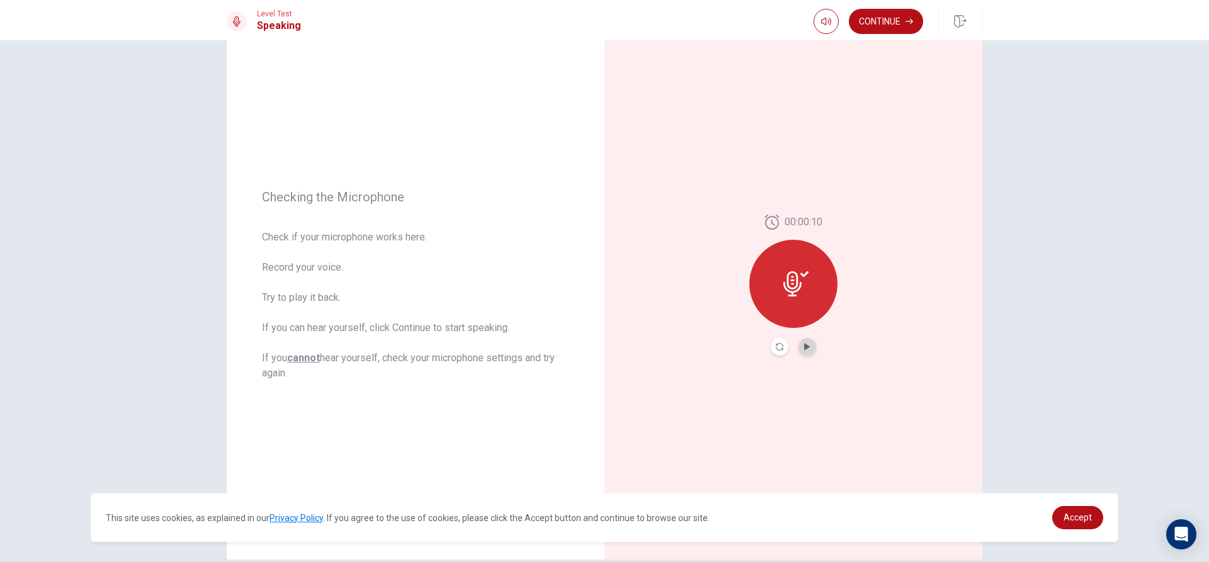
click at [799, 344] on button "Play Audio" at bounding box center [807, 347] width 18 height 18
click at [888, 23] on button "Continue" at bounding box center [886, 21] width 74 height 25
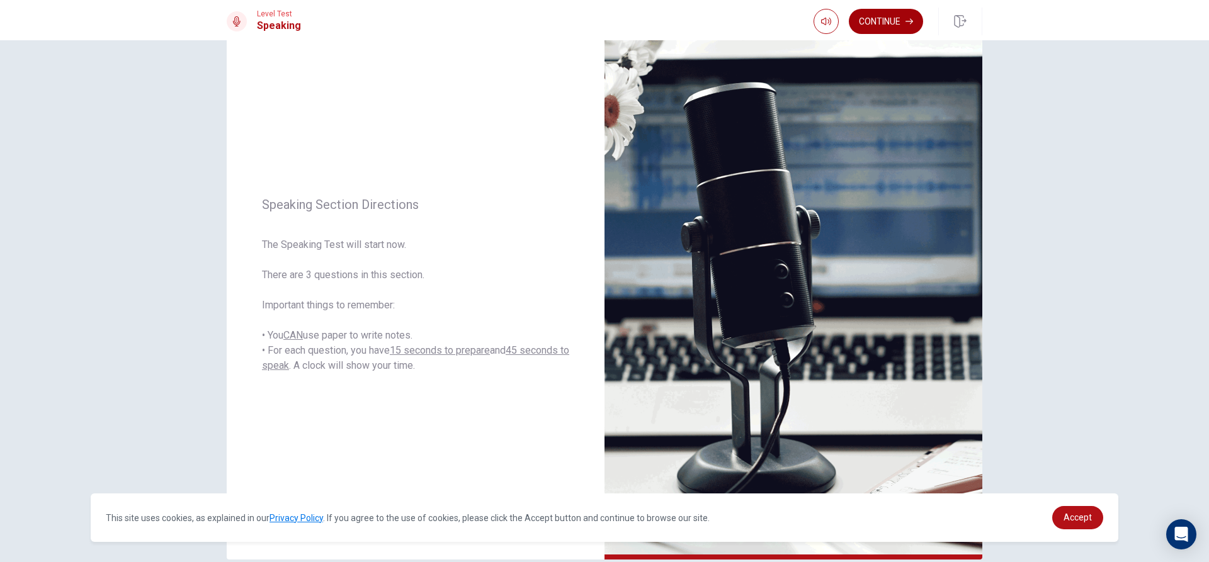
click at [871, 22] on button "Continue" at bounding box center [886, 21] width 74 height 25
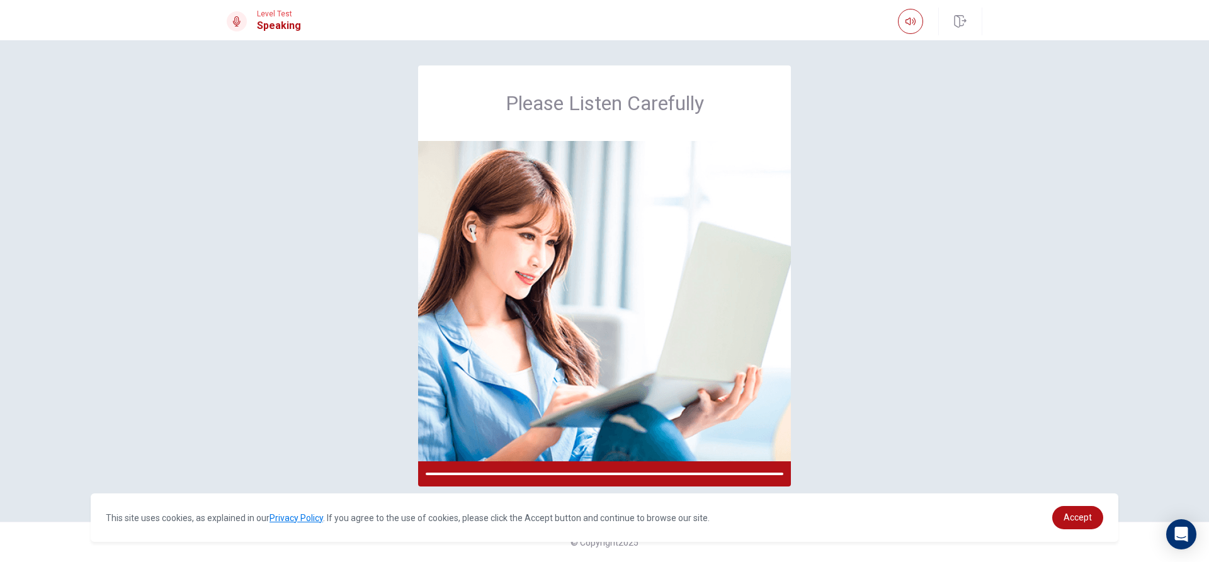
scroll to position [0, 0]
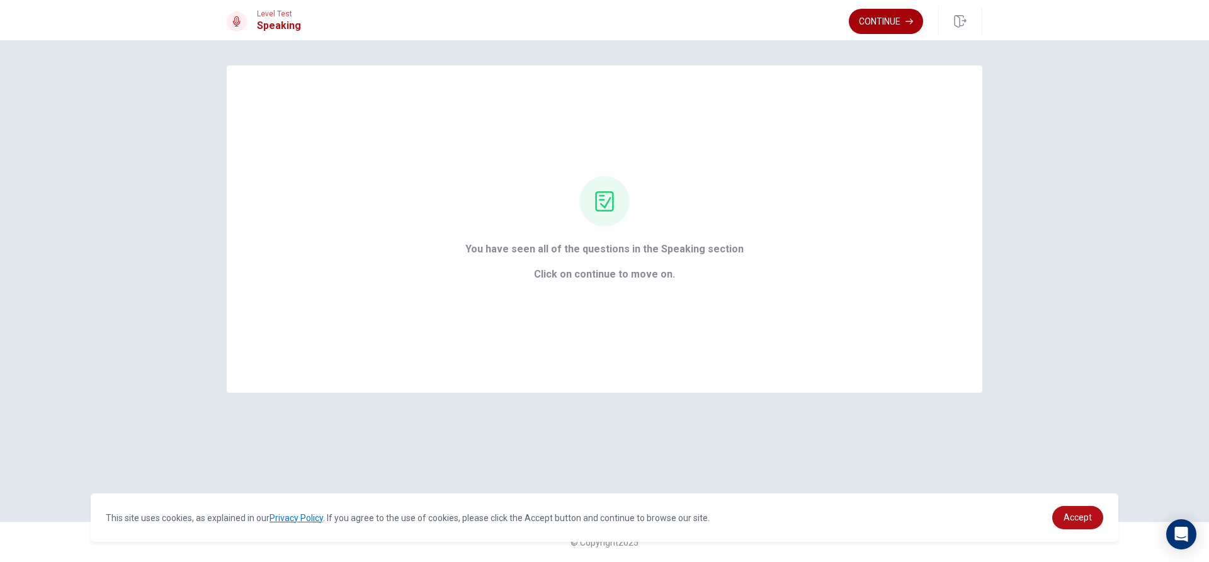
click at [887, 23] on button "Continue" at bounding box center [886, 21] width 74 height 25
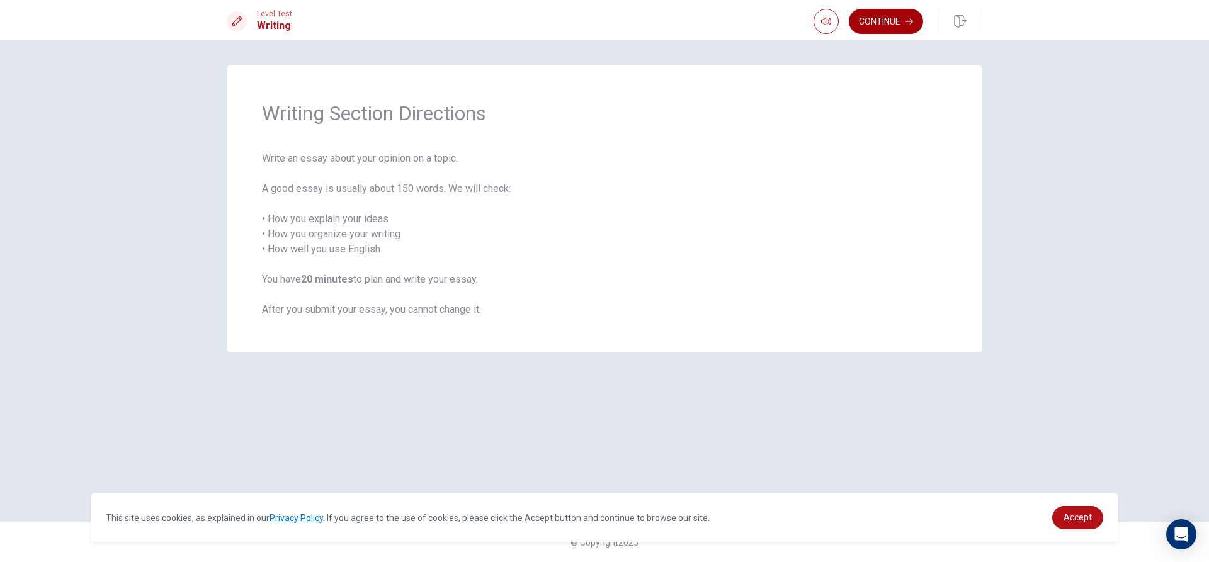
click at [888, 20] on button "Continue" at bounding box center [886, 21] width 74 height 25
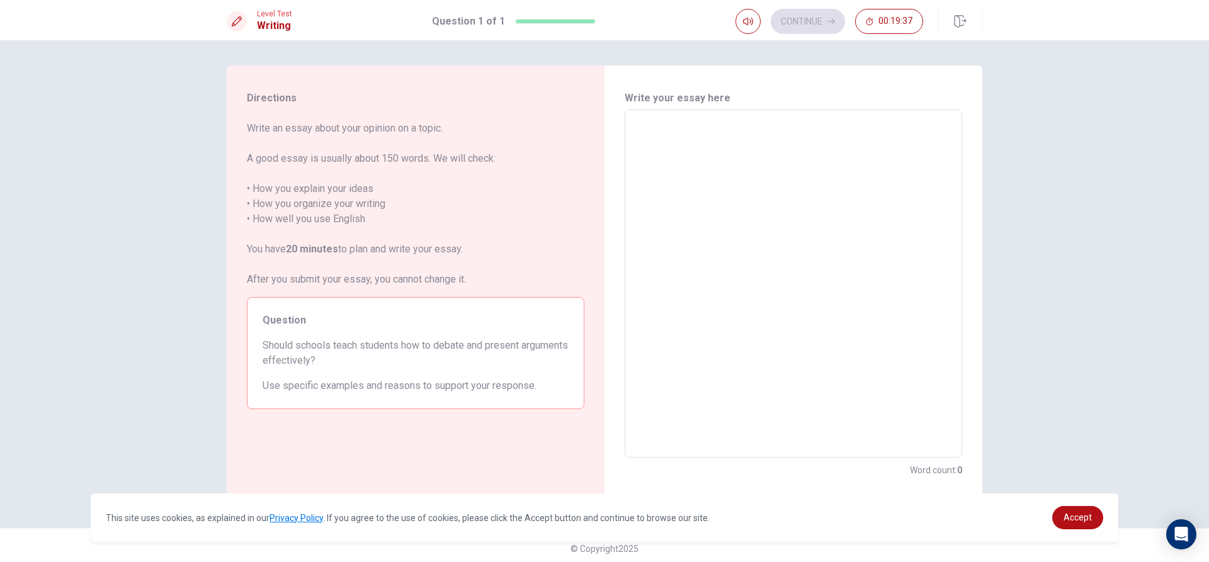
click at [650, 139] on textarea at bounding box center [793, 283] width 320 height 327
type textarea "f"
type textarea "x"
type textarea "fi"
type textarea "x"
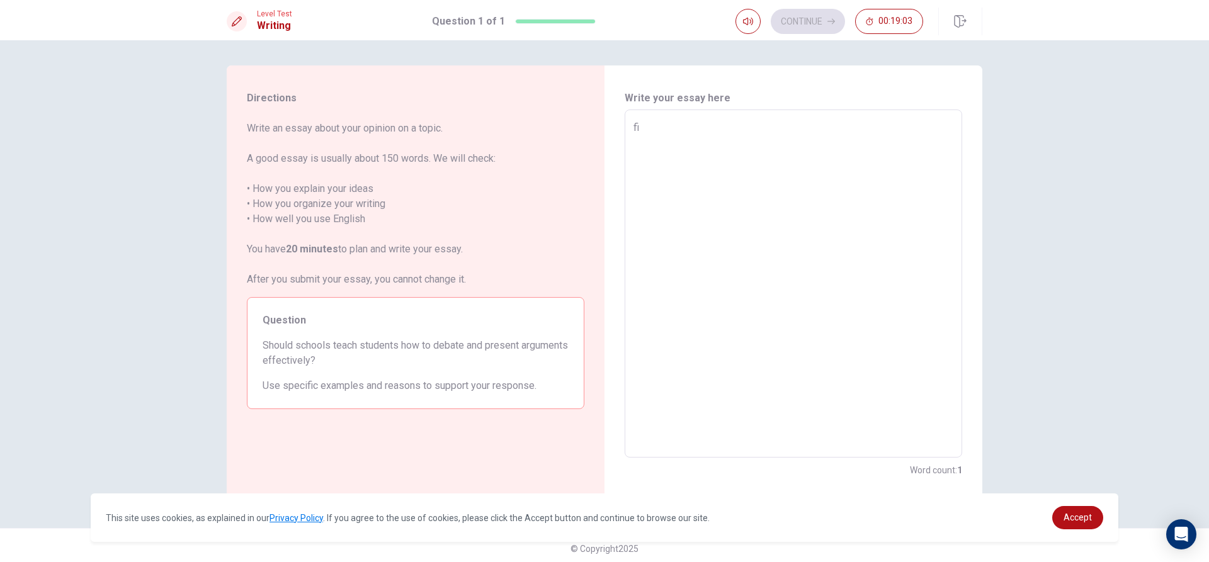
type textarea "f"
type textarea "x"
type textarea "f"
type textarea "x"
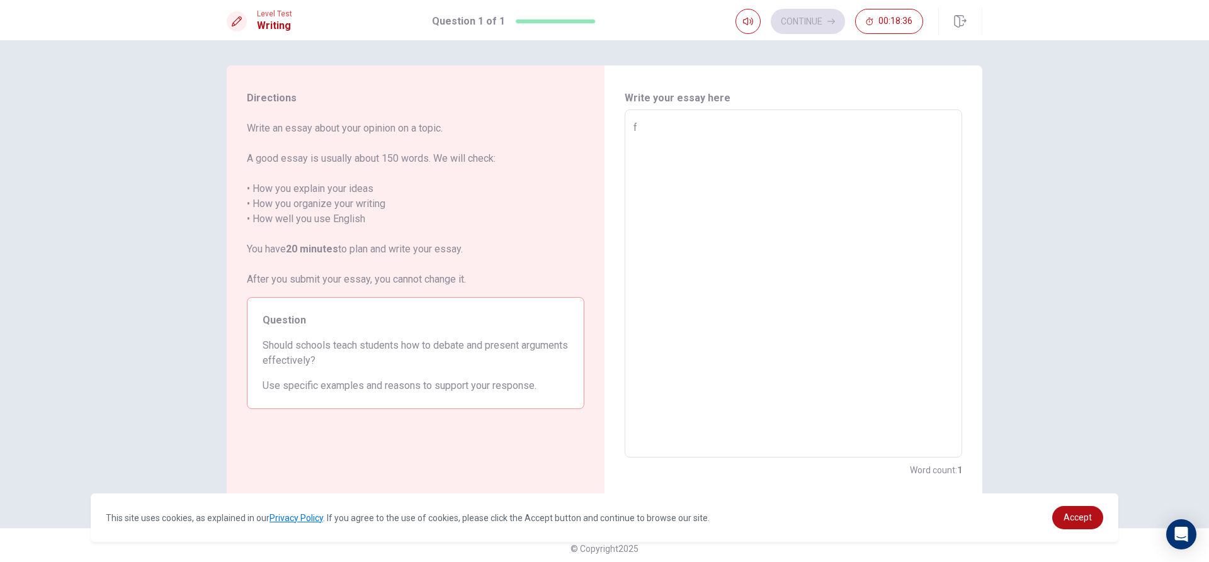
type textarea "fi"
type textarea "x"
type textarea "fir"
type textarea "x"
type textarea "firt"
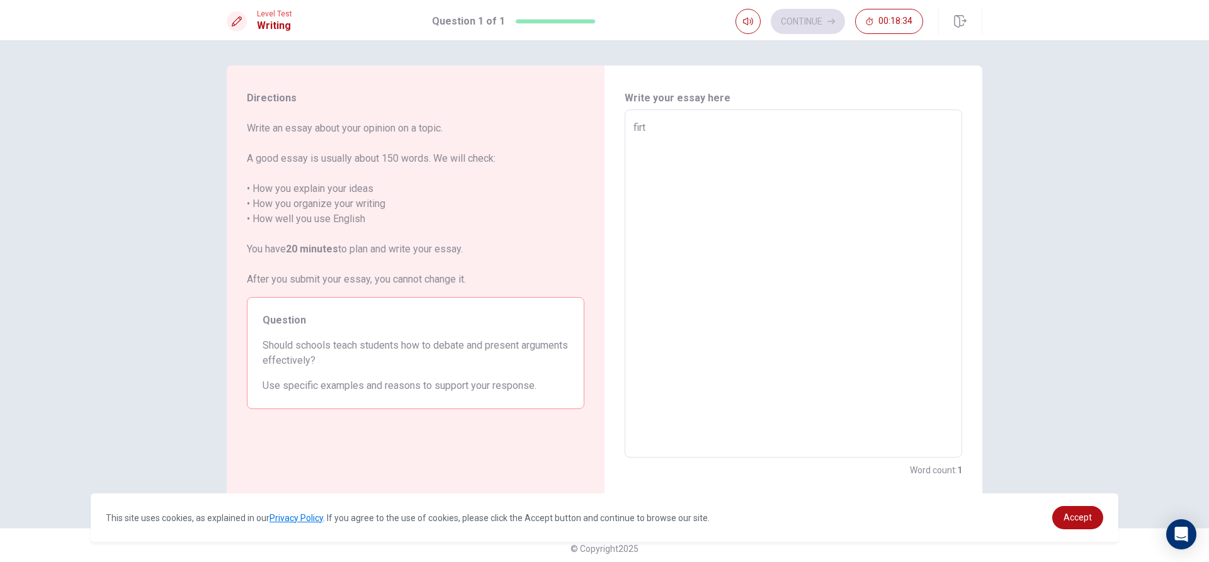
type textarea "x"
type textarea "firts"
type textarea "x"
type textarea "firts"
type textarea "x"
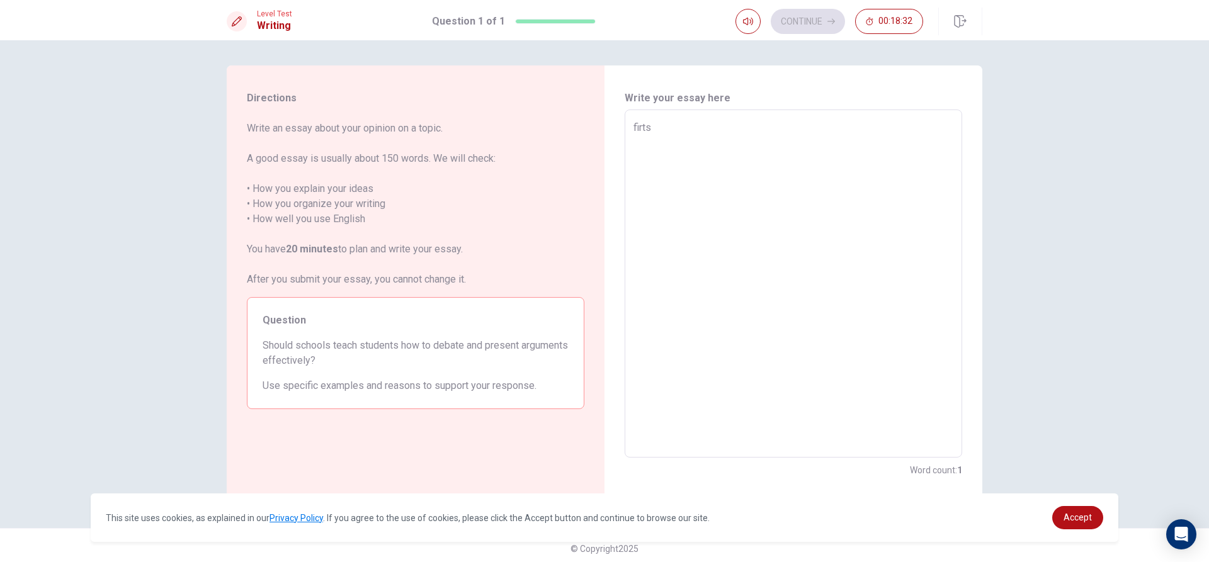
type textarea "firts i"
type textarea "x"
type textarea "firts in"
type textarea "x"
type textarea "firts in"
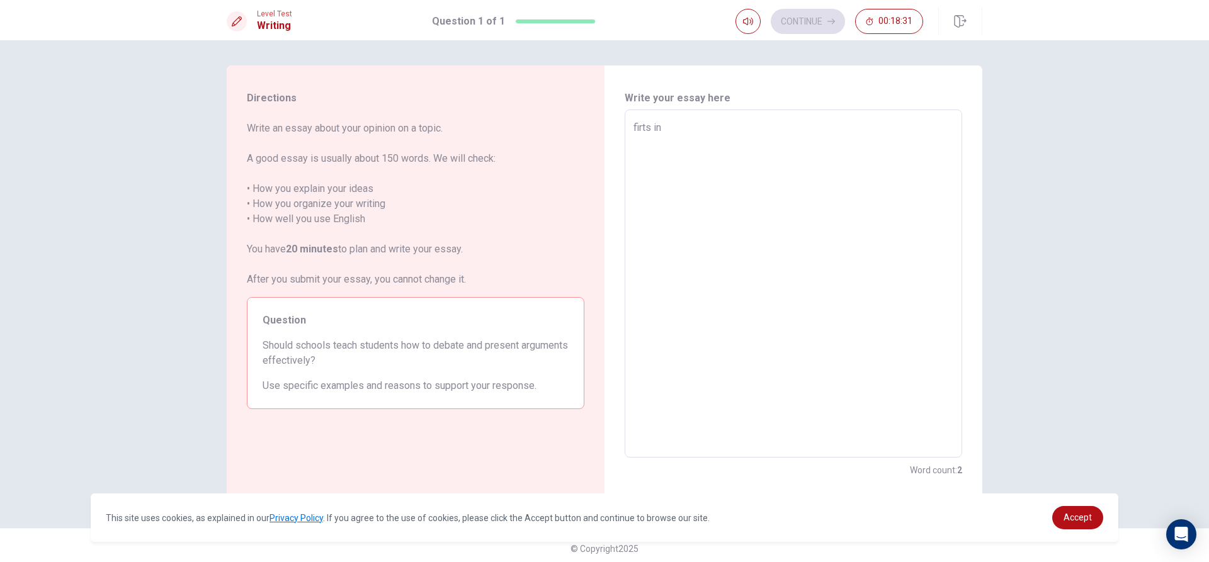
type textarea "x"
type textarea "firts in m"
type textarea "x"
type textarea "firts in my"
type textarea "x"
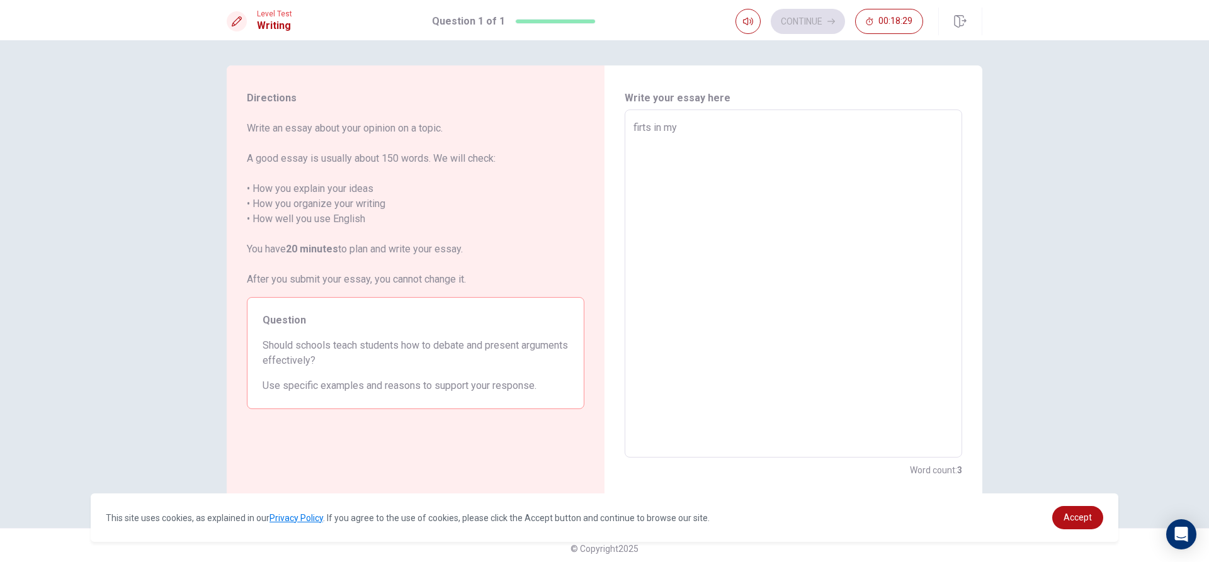
type textarea "firts in my"
type textarea "x"
type textarea "firts in my o"
type textarea "x"
type textarea "firts in my op"
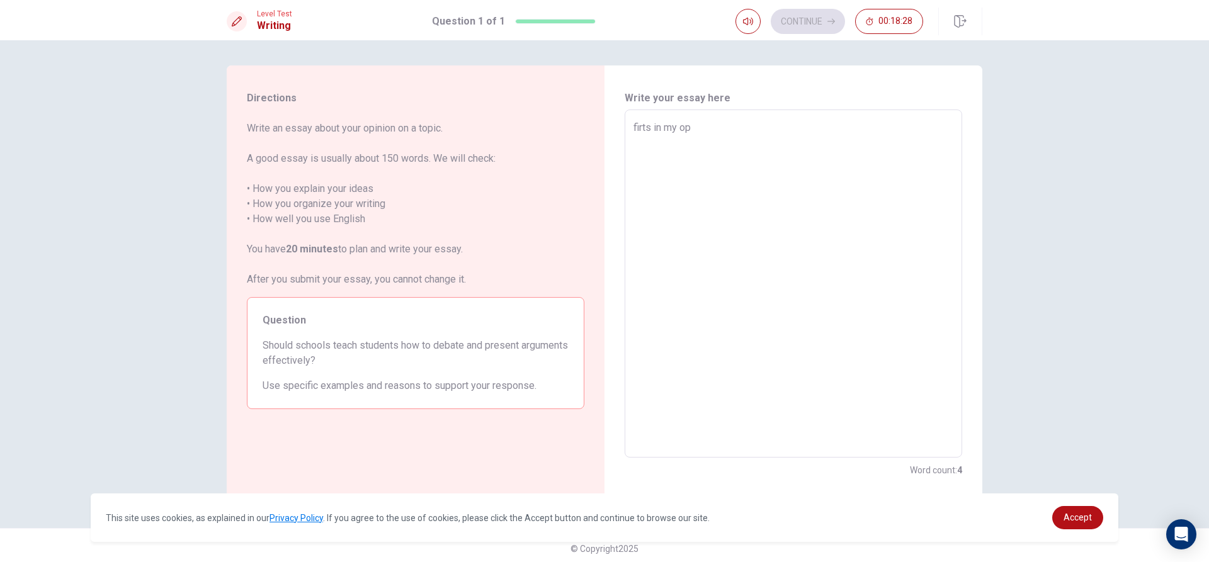
type textarea "x"
type textarea "firts in my opi"
type textarea "x"
type textarea "firts in my opin"
type textarea "x"
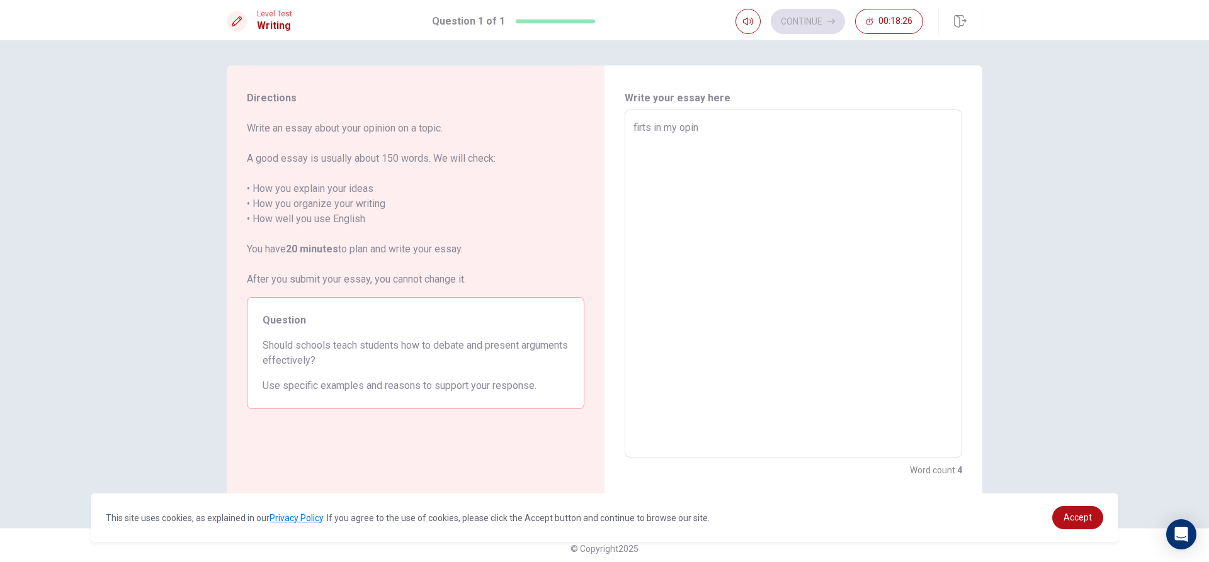
type textarea "firts in my opino"
type textarea "x"
type textarea "firts in my opin"
type textarea "x"
type textarea "firts in my opini"
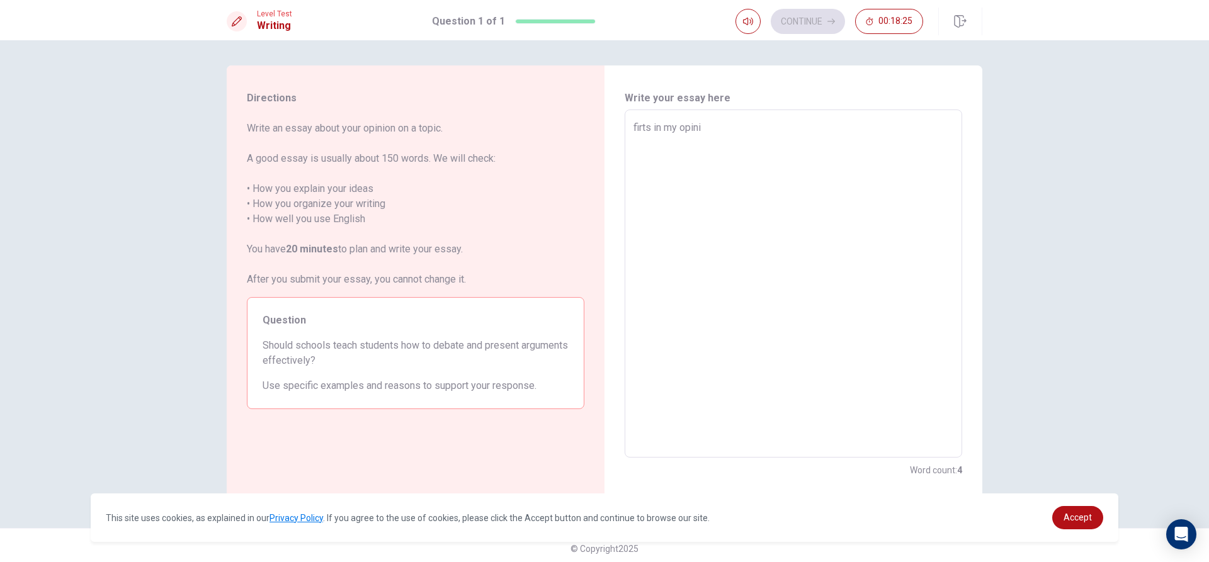
type textarea "x"
type textarea "firts in my opinio"
type textarea "x"
type textarea "firts in my opinion"
type textarea "x"
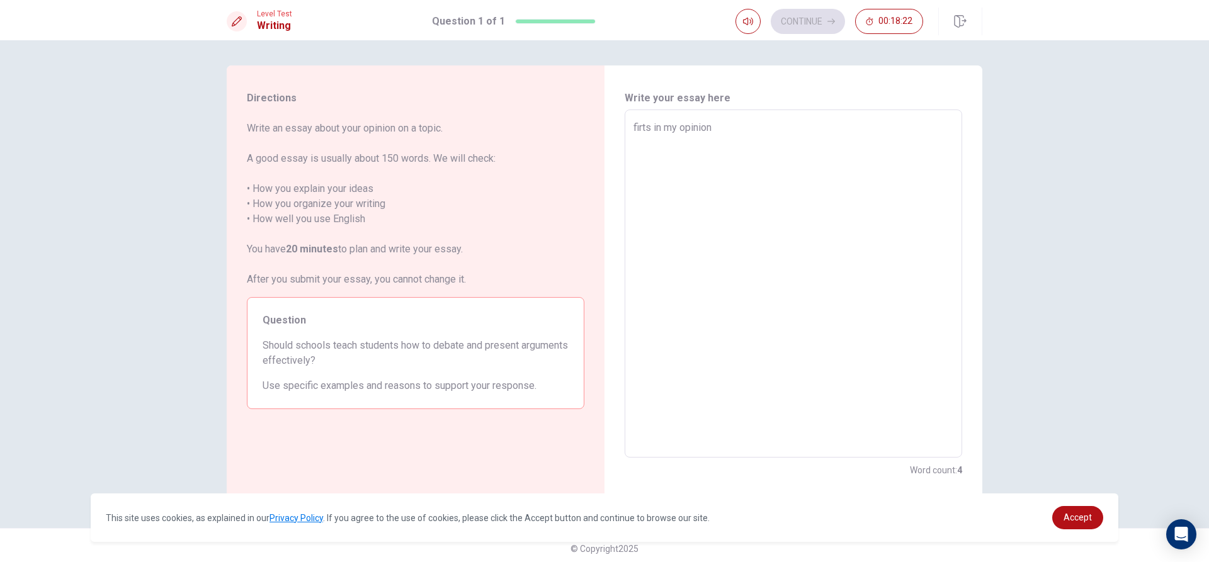
type textarea "firts in my opinion"
type textarea "x"
type textarea "firts in my opinion s"
type textarea "x"
type textarea "firts in my opinion sc"
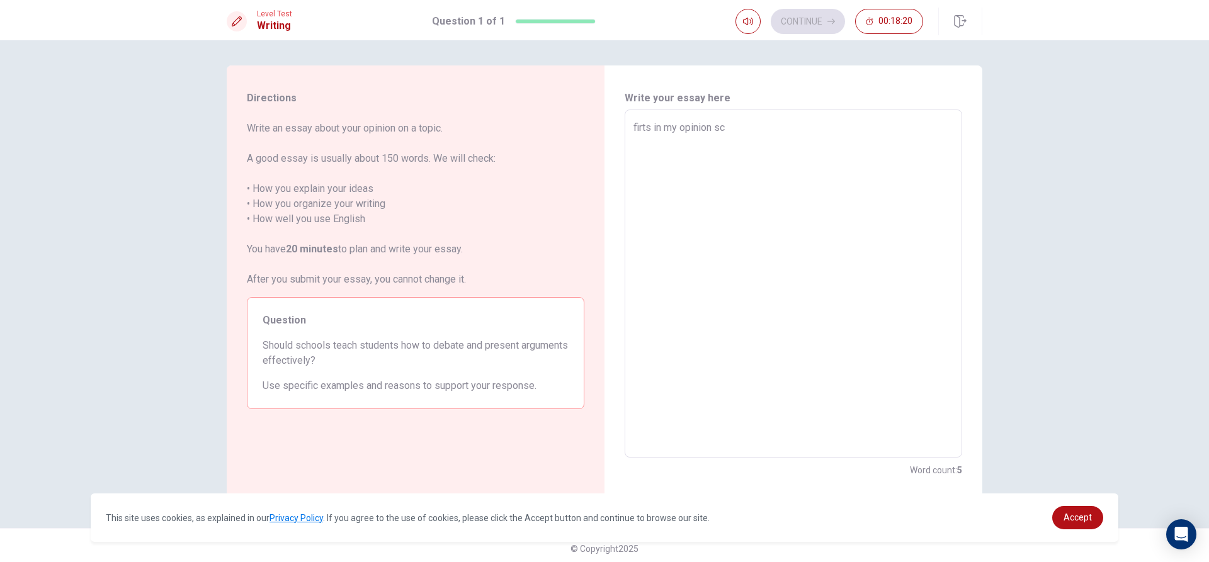
type textarea "x"
type textarea "firts in my opinion sch"
type textarea "x"
type textarea "firts in my opinion scho"
type textarea "x"
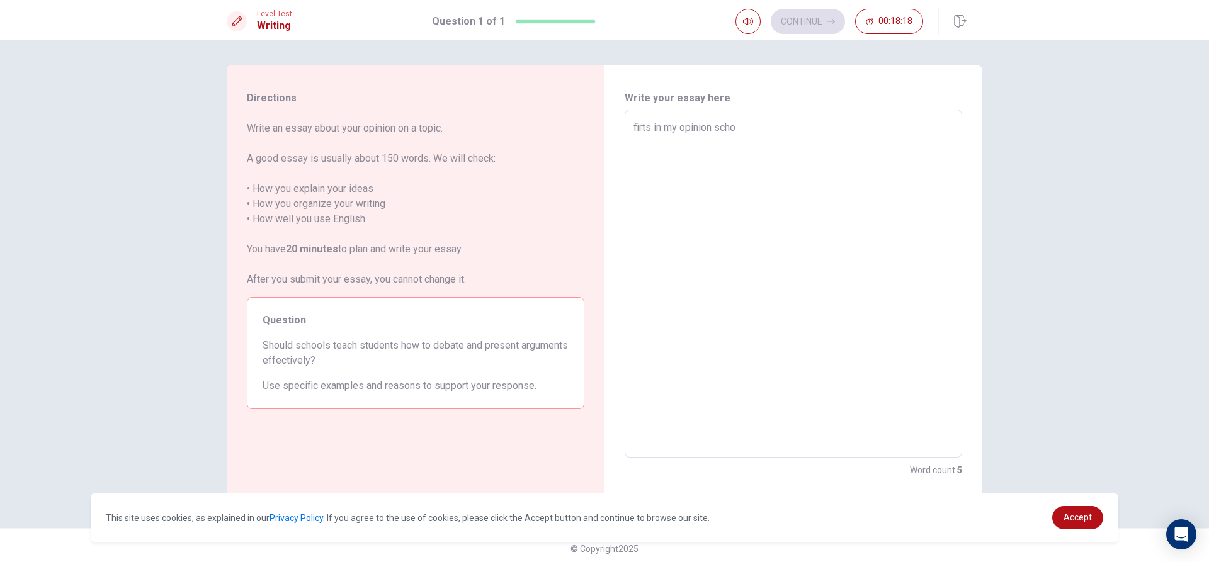
type textarea "firts in my opinion schoo"
type textarea "x"
type textarea "firts in my opinion school"
type textarea "x"
type textarea "firts in my opinion school"
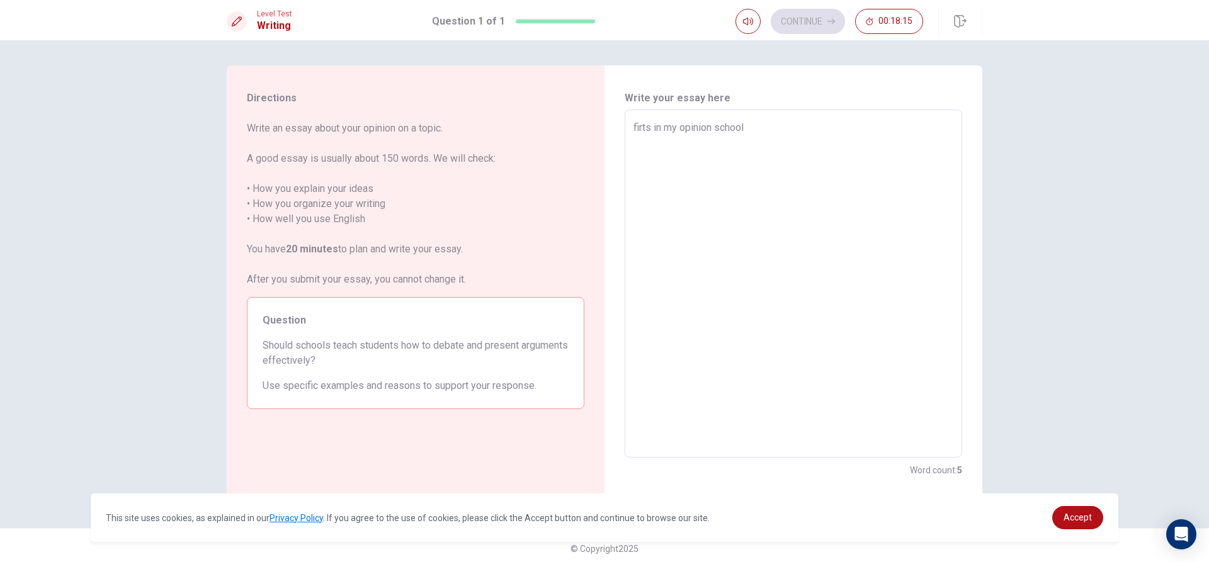
type textarea "x"
type textarea "firts in my opinion school i"
type textarea "x"
type textarea "firts in my opinion school is"
type textarea "x"
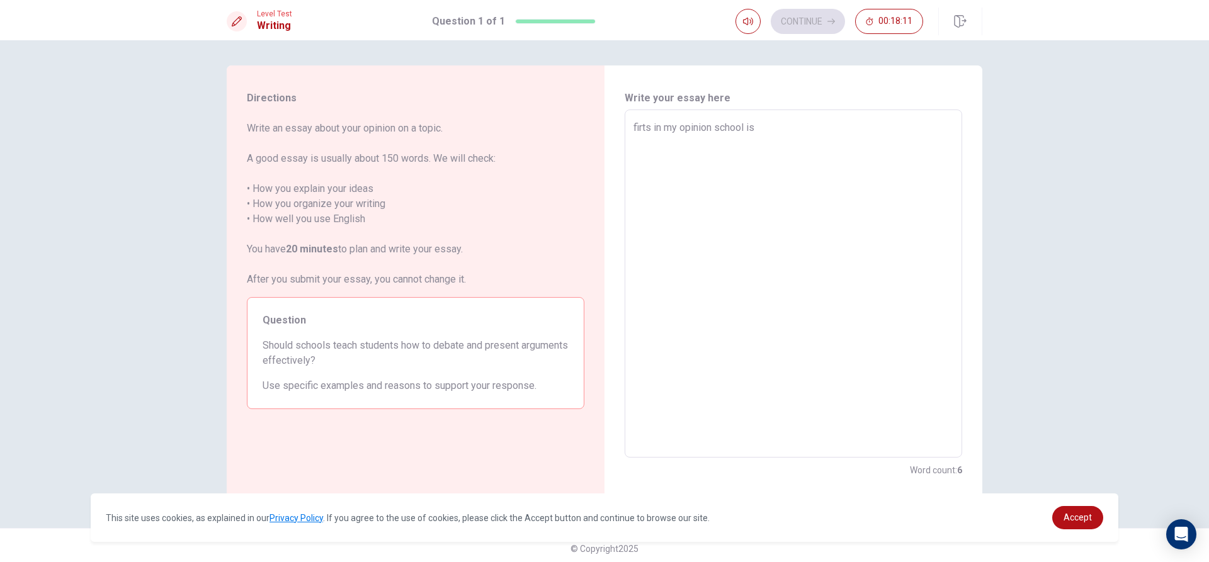
type textarea "firts in my opinion school i"
type textarea "x"
type textarea "firts in my opinion school"
type textarea "x"
type textarea "firts in my opinion school i"
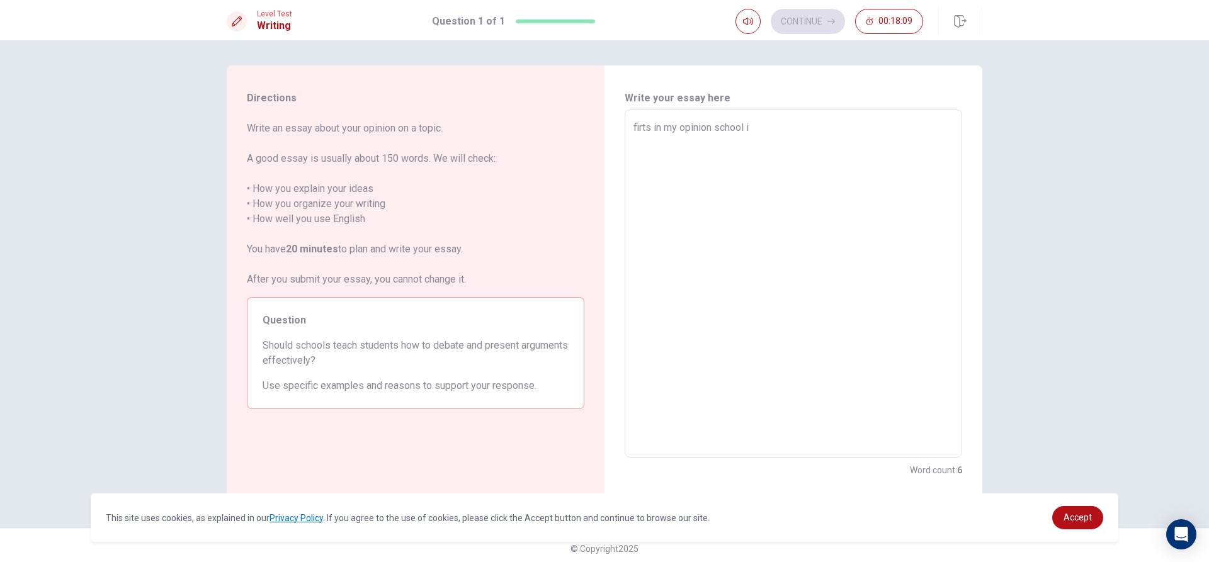
type textarea "x"
type textarea "firts in my opinion school it"
type textarea "x"
type textarea "firts in my opinion school it"
type textarea "x"
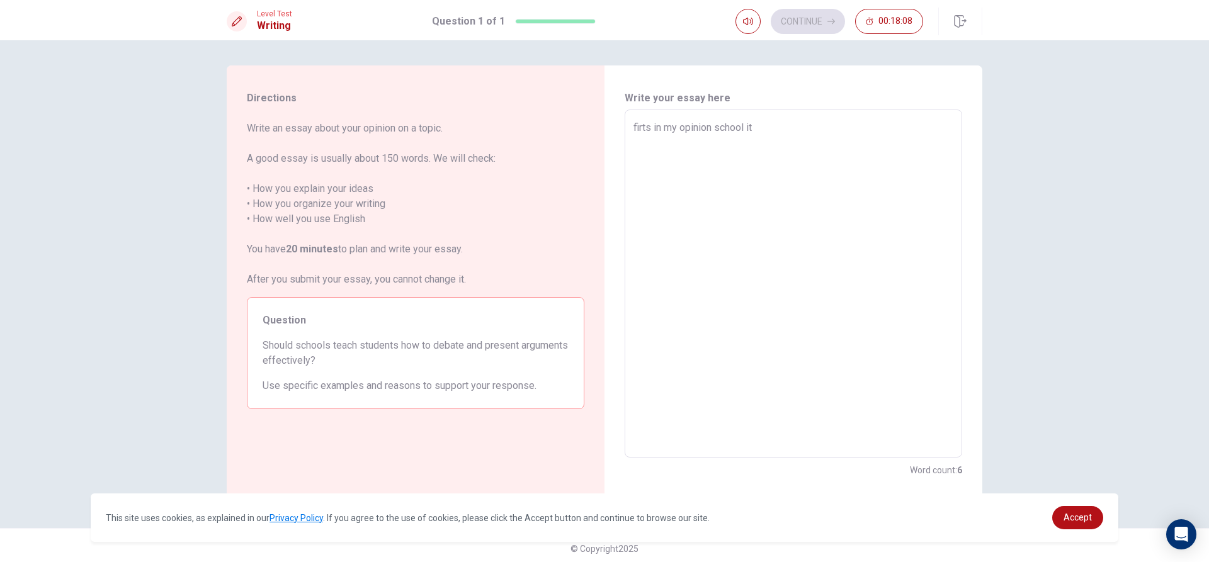
type textarea "firts in my opinion school it i"
type textarea "x"
type textarea "firts in my opinion school it is"
type textarea "x"
type textarea "firts in my opinion school it is"
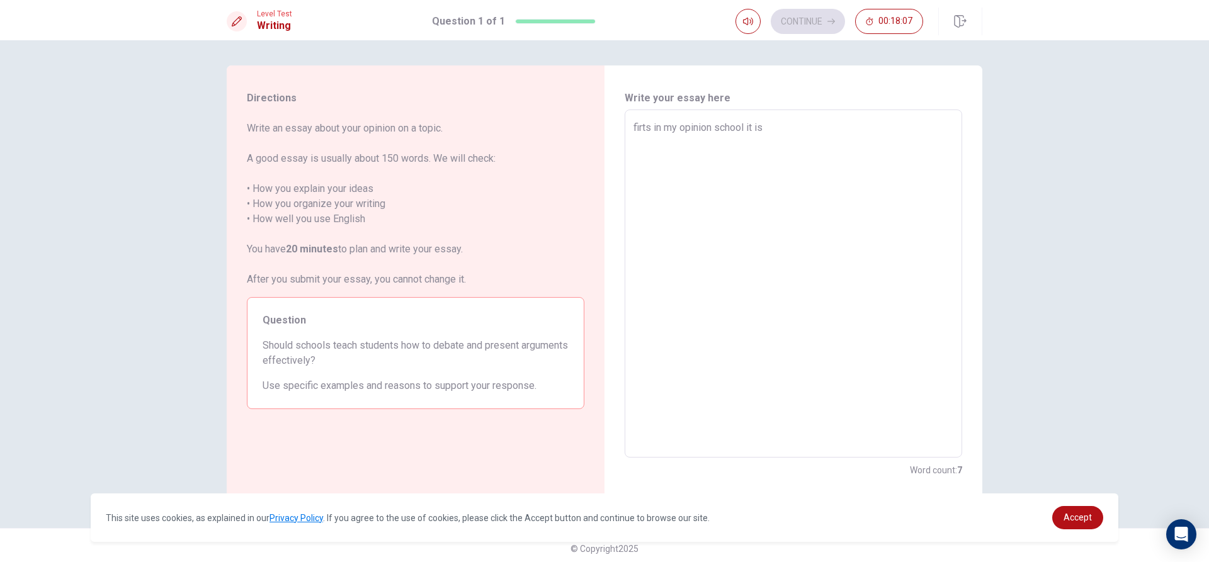
type textarea "x"
type textarea "firts in my opinion school it is a"
type textarea "x"
type textarea "firts in my opinion school it is a"
type textarea "x"
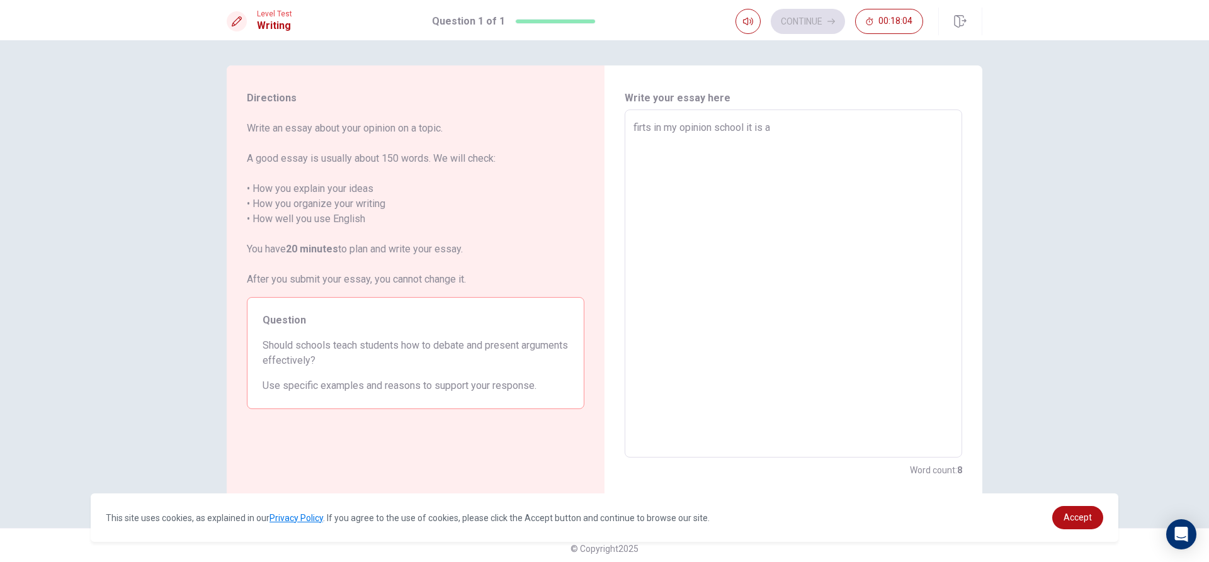
type textarea "firts in my opinion school it is a p"
type textarea "x"
type textarea "firts in my opinion school it is a pl"
type textarea "x"
type textarea "firts in my opinion school it is a pla"
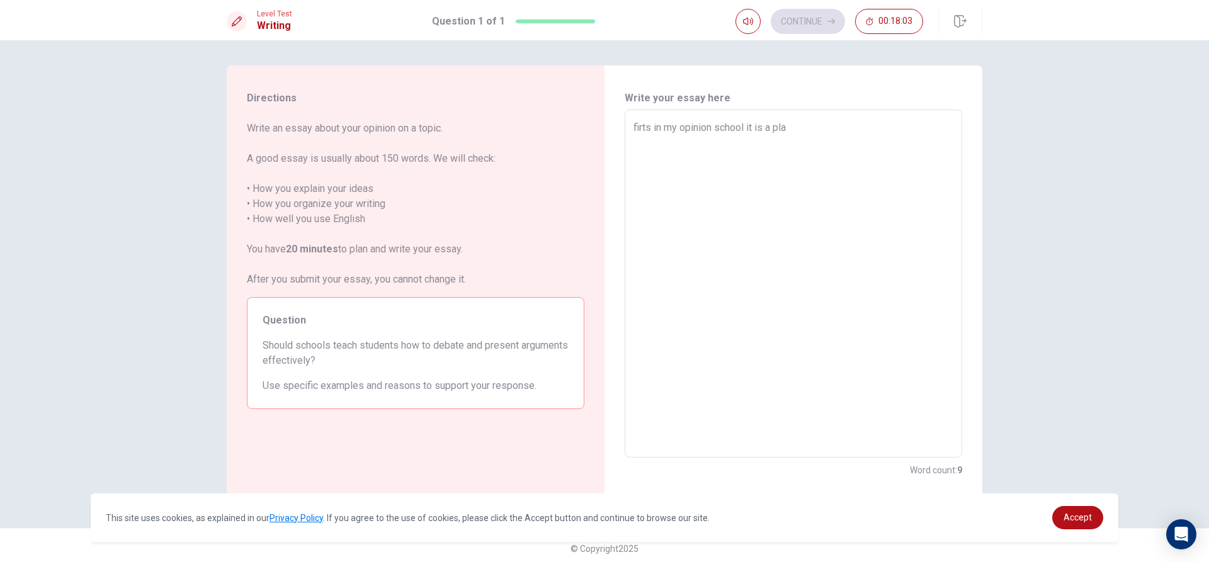
type textarea "x"
type textarea "firts in my opinion school it is a plac"
type textarea "x"
type textarea "firts in my opinion school it is a place"
type textarea "x"
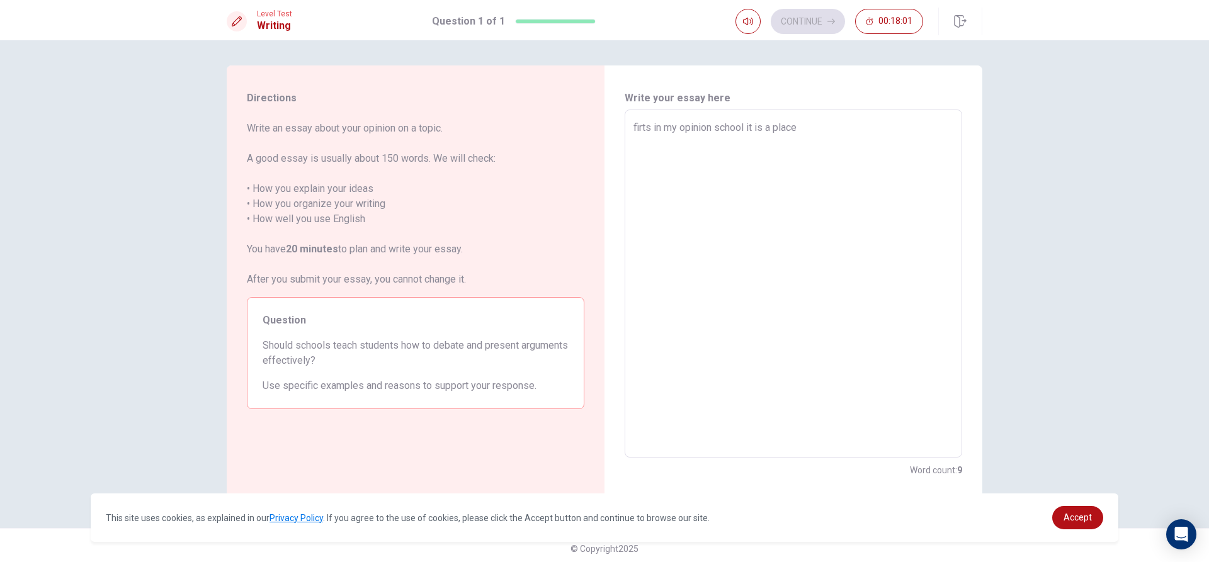
type textarea "firts in my opinion school it is a place"
type textarea "x"
type textarea "firts in my opinion school it is a place t"
type textarea "x"
type textarea "firts in my opinion school it is a place to"
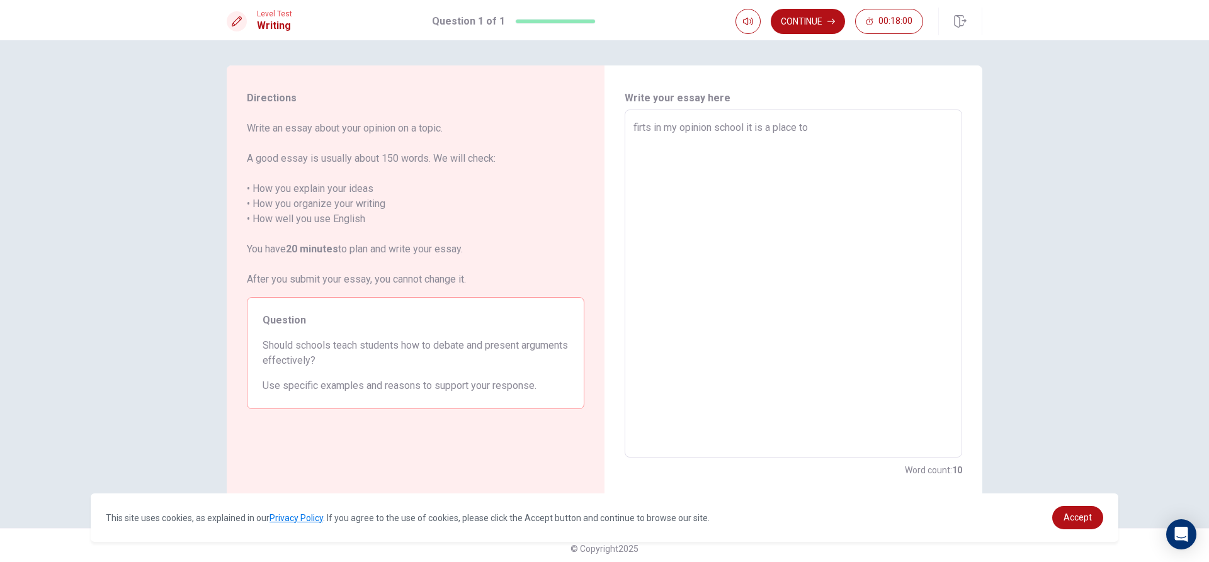
type textarea "x"
type textarea "firts in my opinion school it is a place to"
type textarea "x"
type textarea "firts in my opinion school it is a place to t"
type textarea "x"
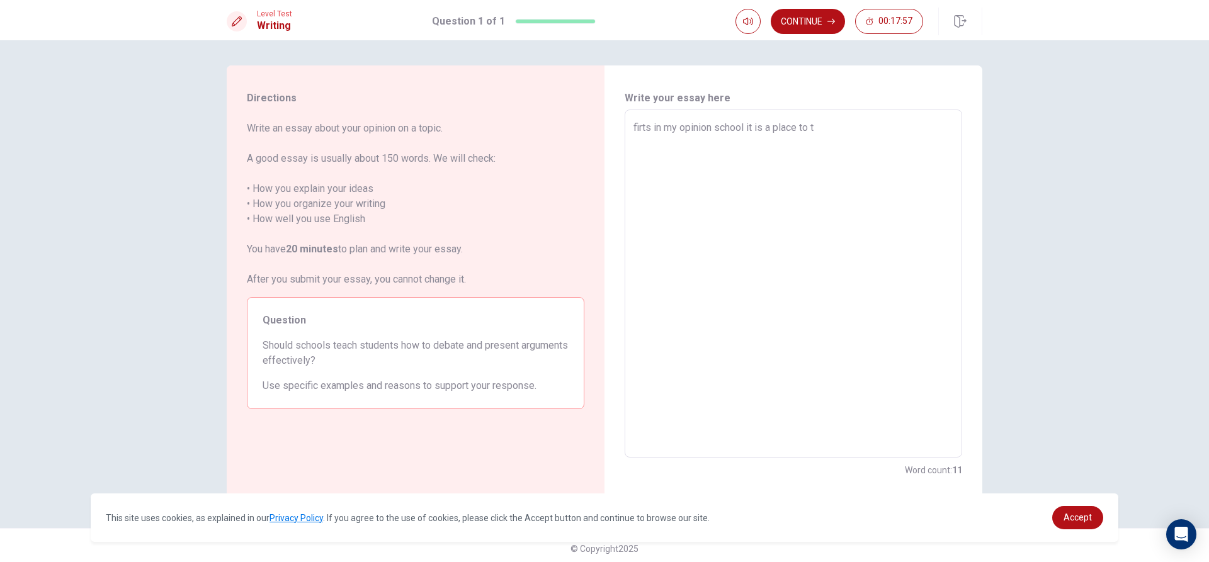
type textarea "firts in my opinion school it is a place to te"
type textarea "x"
type textarea "firts in my opinion school it is a place to tea"
type textarea "x"
type textarea "firts in my opinion school it is a place to teac"
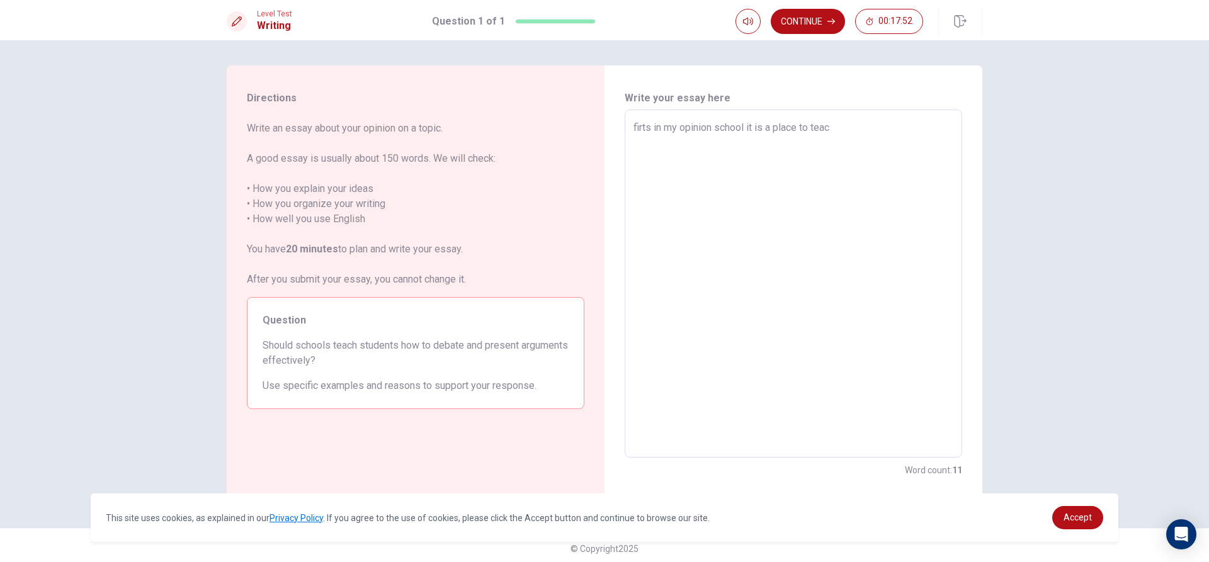
type textarea "x"
type textarea "firts in my opinion school it is a place to teach"
type textarea "x"
type textarea "firts in my opinion school it is a place to teach"
type textarea "x"
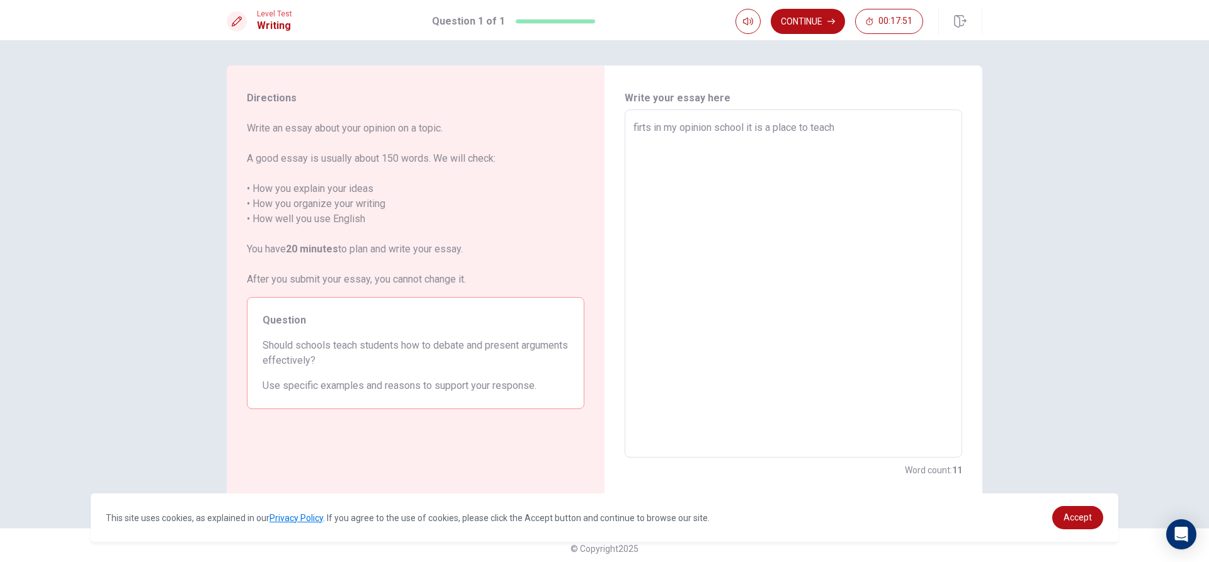
type textarea "firts in my opinion school it is a place to teach y"
type textarea "x"
type textarea "firts in my opinion school it is a place to teach yo"
type textarea "x"
type textarea "firts in my opinion school it is a place to teach you"
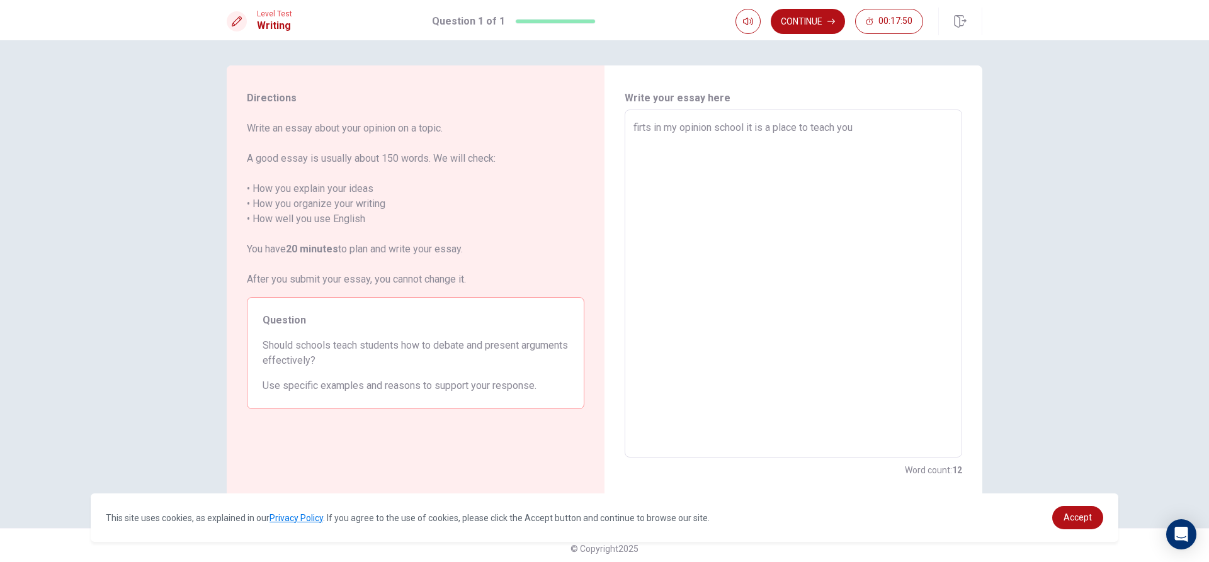
type textarea "x"
type textarea "firts in my opinion school it is a place to teach you"
type textarea "x"
type textarea "firts in my opinion school it is a place to teach you e"
type textarea "x"
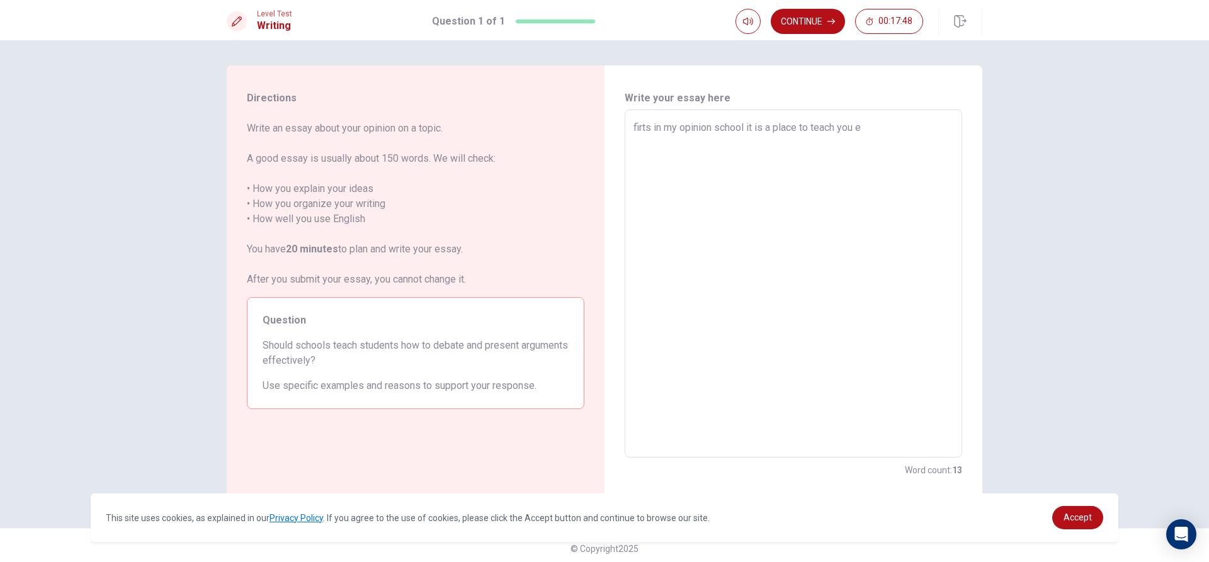
type textarea "firts in my opinion school it is a place to teach you ev"
type textarea "x"
type textarea "firts in my opinion school it is a place to teach you eve"
type textarea "x"
type textarea "firts in my opinion school it is a place to teach you ever"
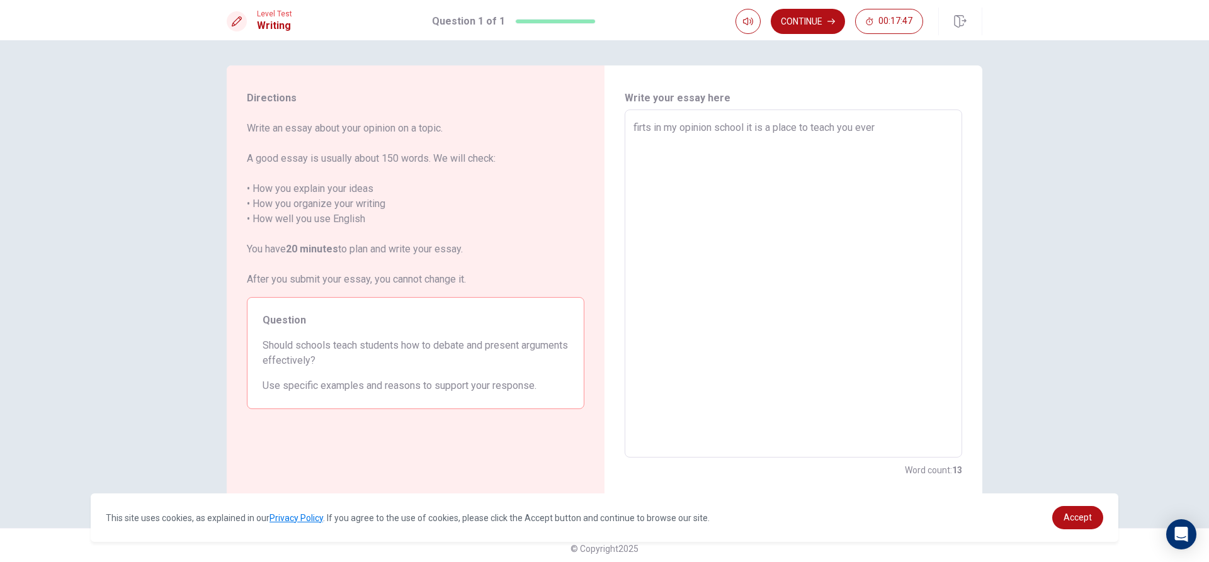
type textarea "x"
type textarea "firts in my opinion school it is a place to teach you every"
type textarea "x"
type textarea "firts in my opinion school it is a place to teach you everyt"
type textarea "x"
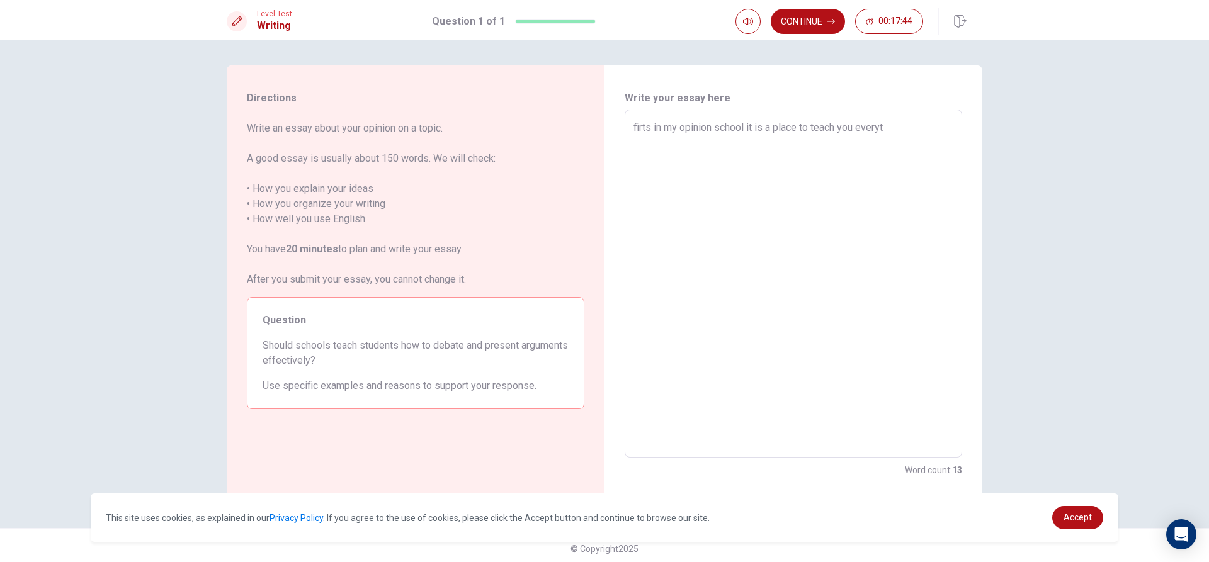
type textarea "firts in my opinion school it is a place to teach you everyth"
type textarea "x"
type textarea "firts in my opinion school it is a place to teach you everythi"
type textarea "x"
type textarea "firts in my opinion school it is a place to teach you everythin"
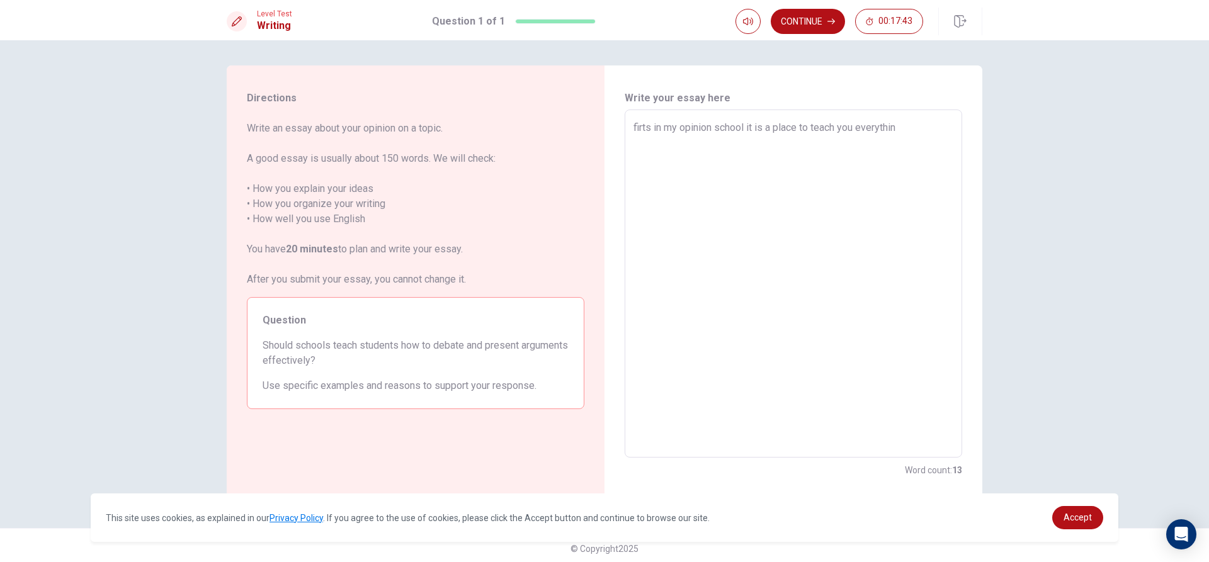
type textarea "x"
type textarea "firts in my opinion school it is a place to teach you everything"
type textarea "x"
type textarea "firts in my opinion school it is a place to teach you everythings"
type textarea "x"
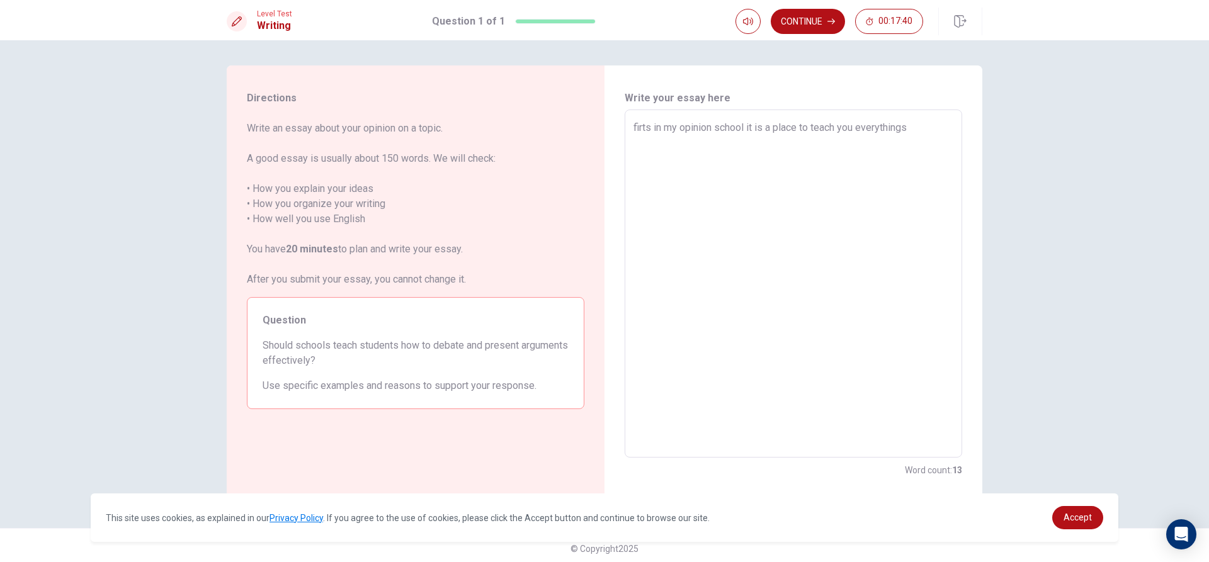
type textarea "firts in my opinion school it is a place to teach you everythings"
type textarea "x"
type textarea "firts in my opinion school it is a place to teach you everythings b"
type textarea "x"
type textarea "firts in my opinion school it is a place to teach you everythings be"
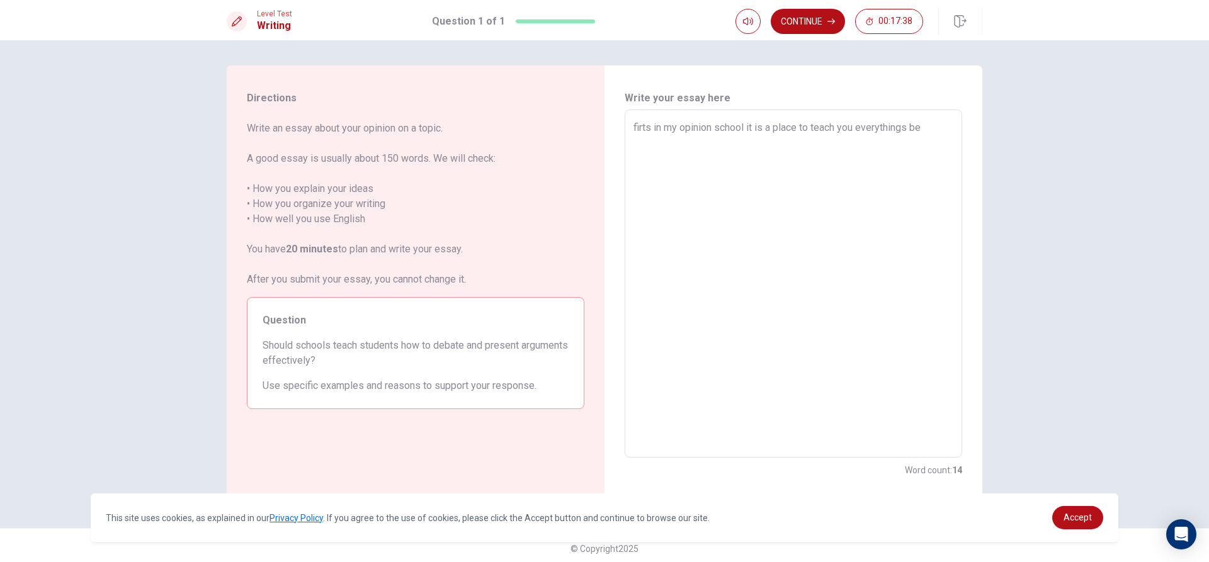
type textarea "x"
type textarea "firts in my opinion school it is a place to teach you everythings bef"
type textarea "x"
type textarea "firts in my opinion school it is a place to teach you everythings befo"
type textarea "x"
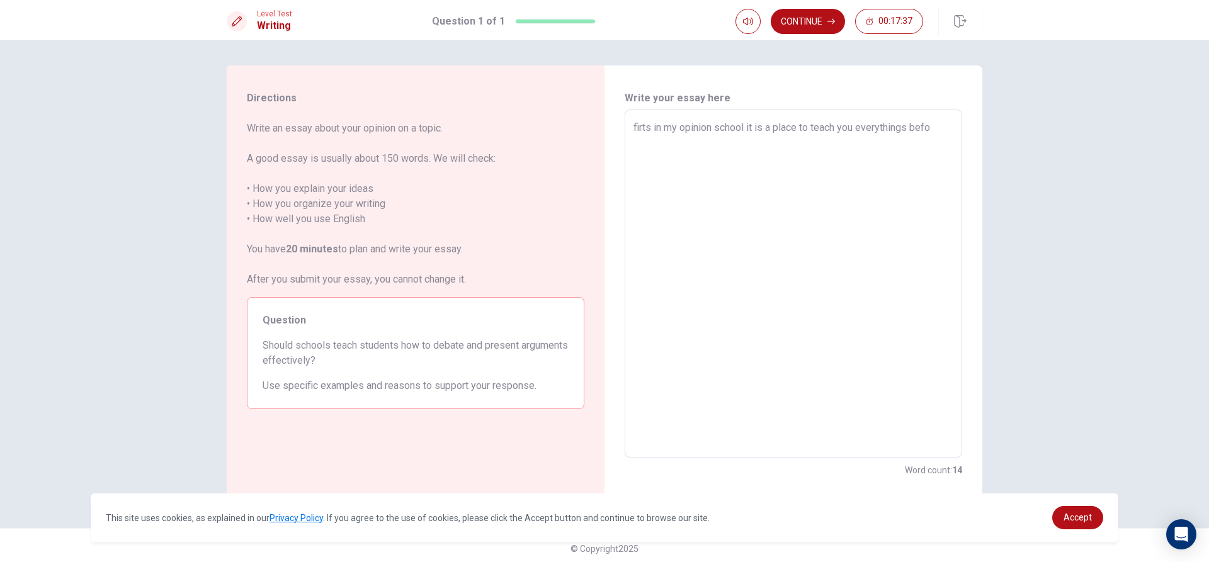
type textarea "firts in my opinion school it is a place to teach you everythings befor"
type textarea "x"
type textarea "firts in my opinion school it is a place to teach you everythings before"
type textarea "x"
type textarea "firts in my opinion school it is a place to teach you everythings before"
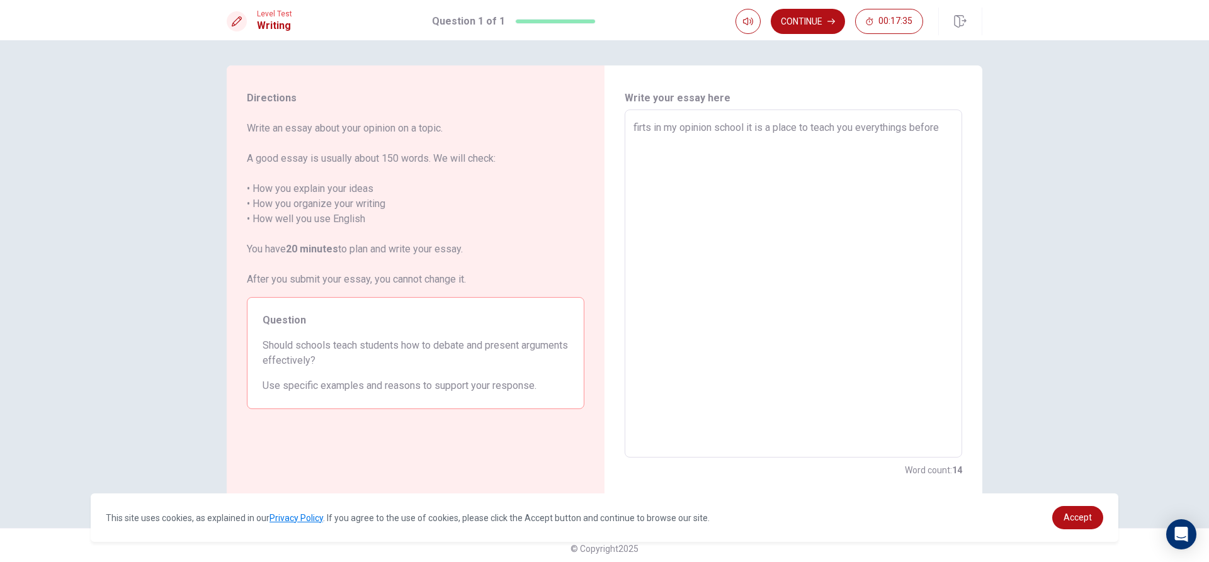
type textarea "x"
type textarea "firts in my opinion school it is a place to teach you everythings before y"
type textarea "x"
type textarea "firts in my opinion school it is a place to teach you everythings before yo"
type textarea "x"
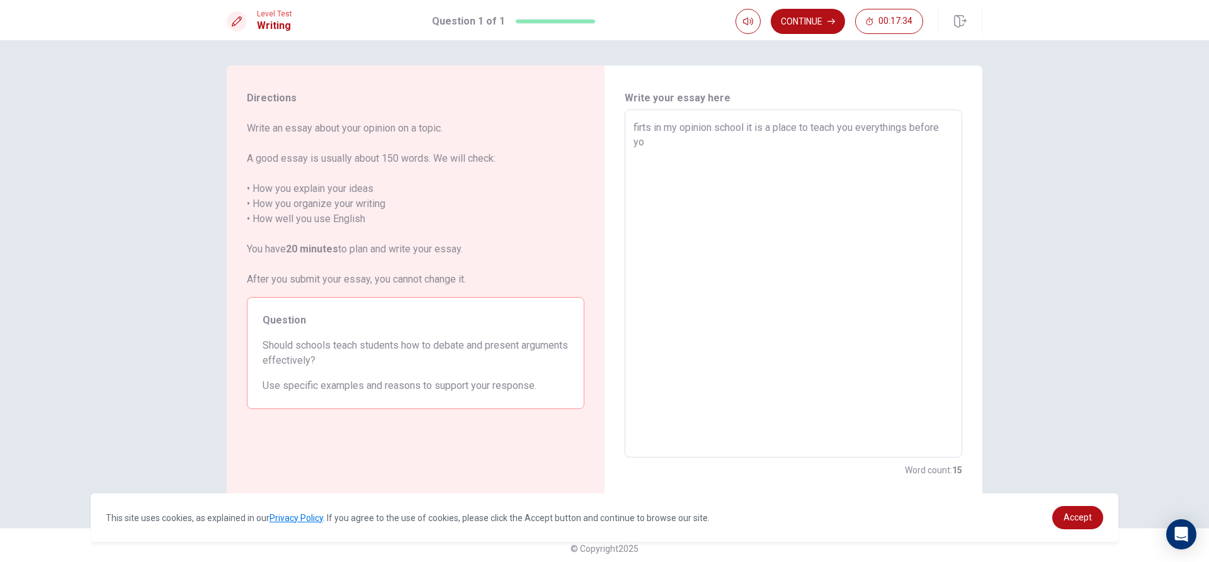
type textarea "firts in my opinion school it is a place to teach you everythings before you"
type textarea "x"
type textarea "firts in my opinion school it is a place to teach you everythings before you"
type textarea "x"
type textarea "firts in my opinion school it is a place to teach you everythings before you g"
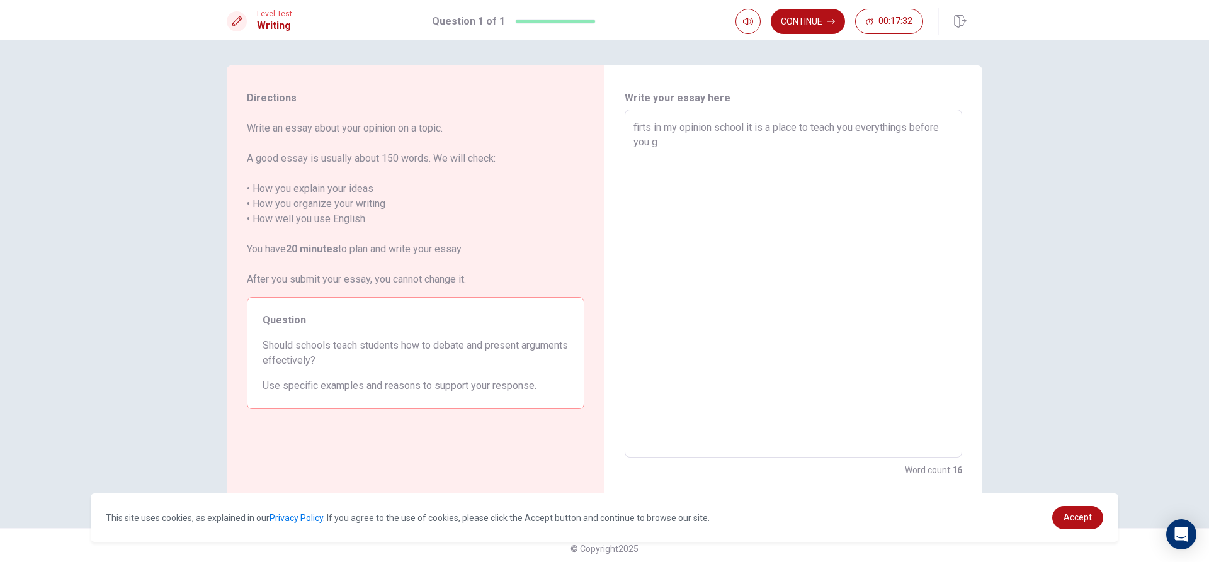
type textarea "x"
type textarea "firts in my opinion school it is a place to teach you everythings before you gr"
type textarea "x"
type textarea "firts in my opinion school it is a place to teach you everythings before you gro"
type textarea "x"
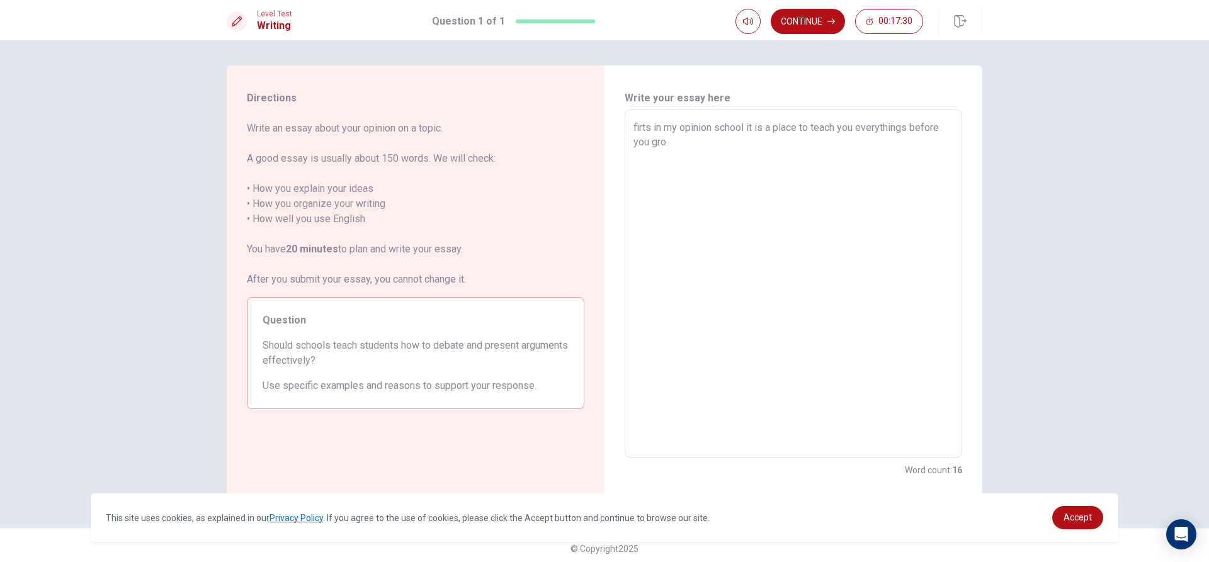
type textarea "firts in my opinion school it is a place to teach you everythings before you gr…"
type textarea "x"
type textarea "firts in my opinion school it is a place to teach you everythings before you gr…"
type textarea "x"
type textarea "firts in my opinion school it is a place to teach you everythings before you gr…"
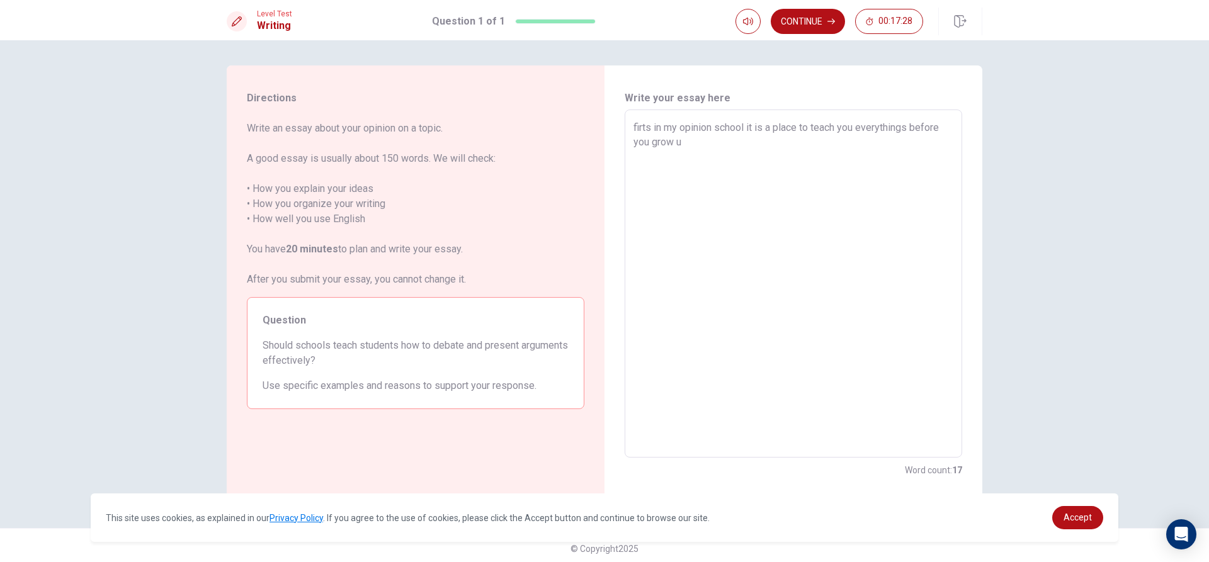
type textarea "x"
type textarea "firts in my opinion school it is a place to teach you everythings before you gr…"
type textarea "x"
type textarea "firts in my opinion school it is a place to teach you everythings before you gr…"
type textarea "x"
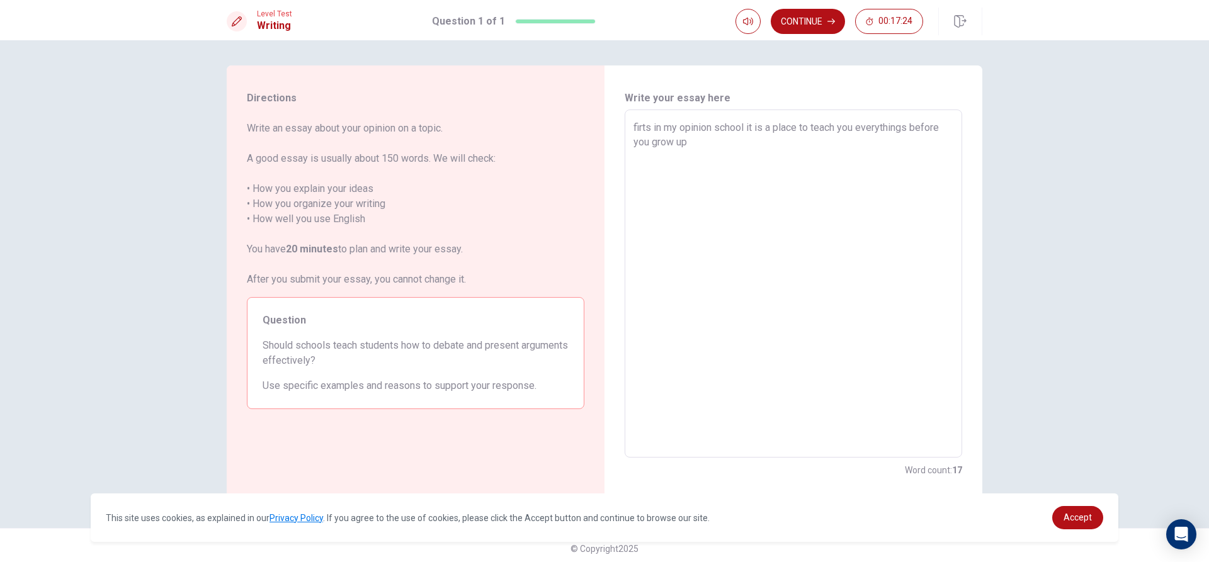
type textarea "firts in my opinion school it is a place to teach you everythings before you gr…"
type textarea "x"
type textarea "firts in my opinion school it is a place to teach you everythings before you gr…"
type textarea "x"
type textarea "firts in my opinion school it is a place to teach you everythings before you gr…"
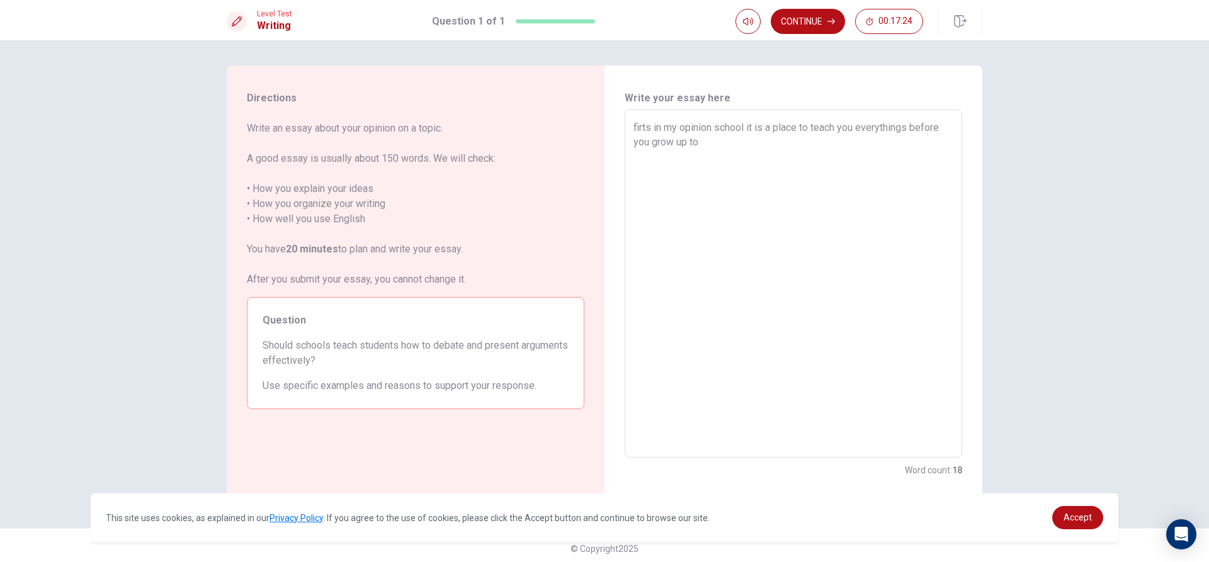
type textarea "x"
type textarea "firts in my opinion school it is a place to teach you everythings before you gr…"
type textarea "x"
type textarea "firts in my opinion school it is a place to teach you everythings before you gr…"
type textarea "x"
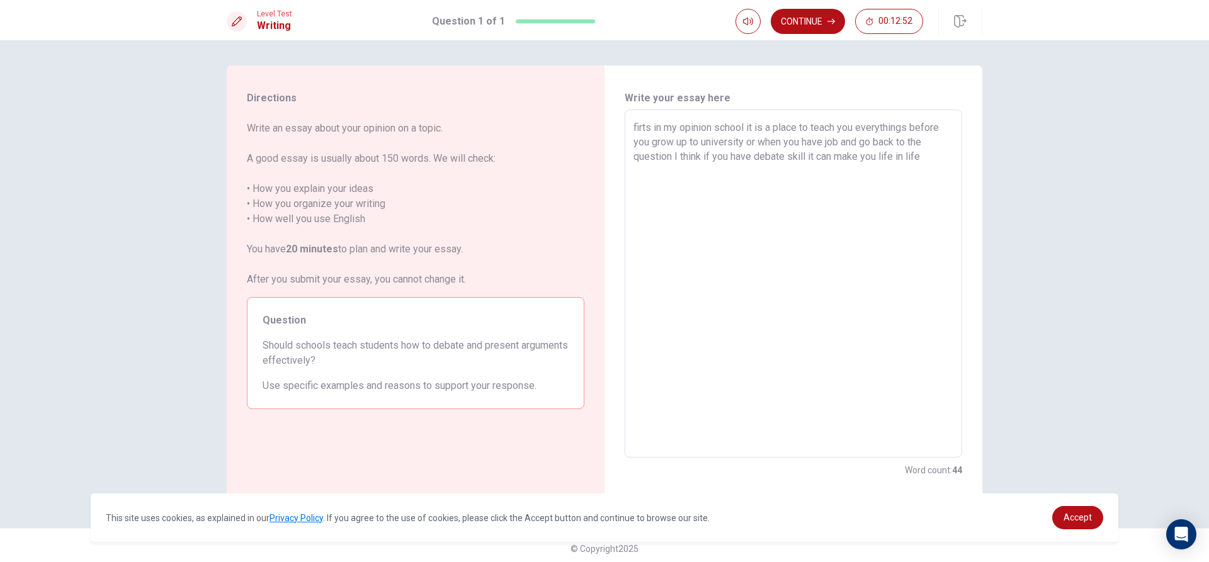
click at [885, 154] on textarea "firts in my opinion school it is a place to teach you everythings before you gr…" at bounding box center [793, 283] width 320 height 327
click at [923, 154] on textarea "firts in my opinion school it is a place to teach you everythings before you gr…" at bounding box center [793, 283] width 320 height 327
click at [922, 171] on textarea "firts in my opinion school it is a place to teach you everythings before you gr…" at bounding box center [793, 283] width 320 height 327
click at [900, 188] on textarea "firts in my opinion school it is a place to teach you everythings before you gr…" at bounding box center [793, 283] width 320 height 327
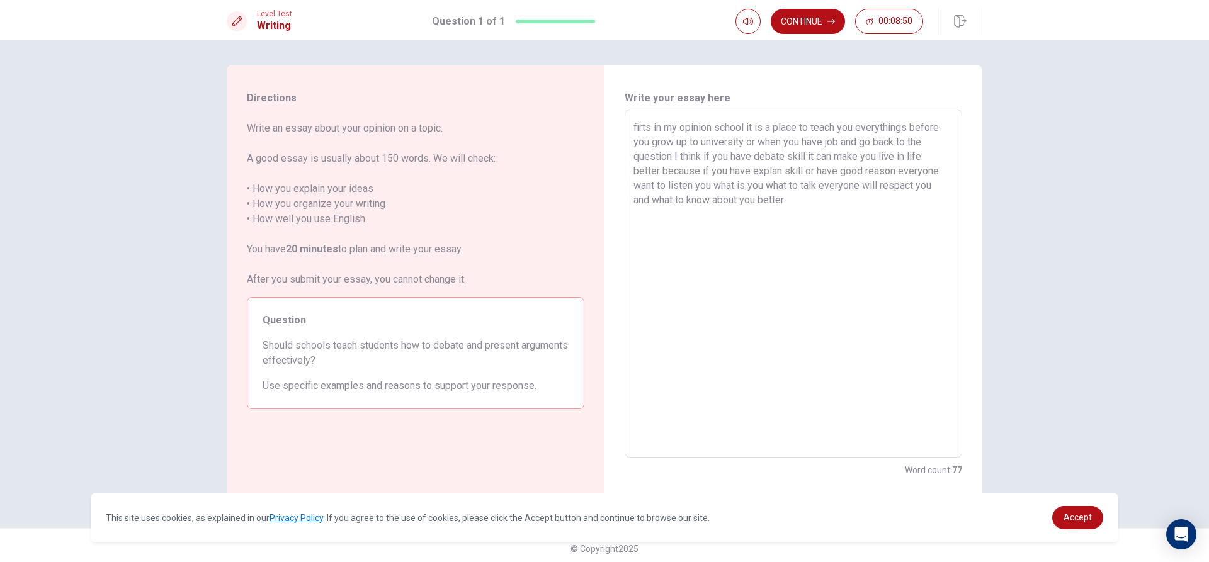
click at [861, 141] on textarea "firts in my opinion school it is a place to teach you everythings before you gr…" at bounding box center [793, 283] width 320 height 327
click at [895, 169] on textarea "firts in my opinion school it is a place to teach you everythings before you gr…" at bounding box center [793, 283] width 320 height 327
click at [944, 190] on textarea "firts in my opinion school it is a place to teach you everythings before you gr…" at bounding box center [793, 283] width 320 height 327
click at [786, 200] on textarea "firts in my opinion school it is a place to teach you everythings before you gr…" at bounding box center [793, 283] width 320 height 327
click at [917, 199] on textarea "firts in my opinion school it is a place to teach you everythings before you gr…" at bounding box center [793, 283] width 320 height 327
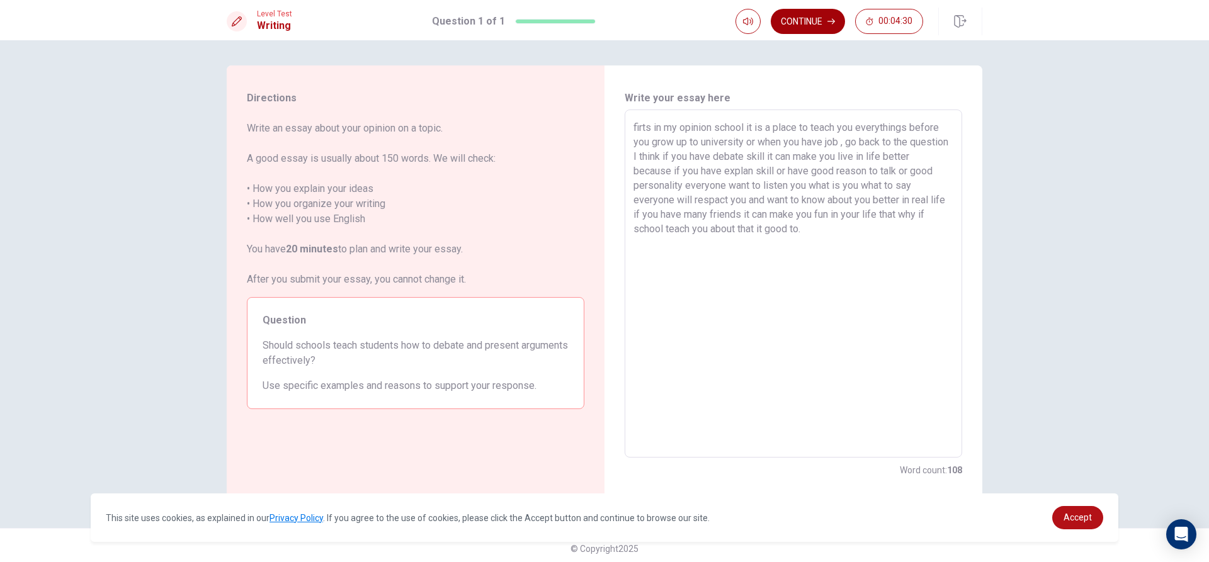
click at [800, 23] on button "Continue" at bounding box center [808, 21] width 74 height 25
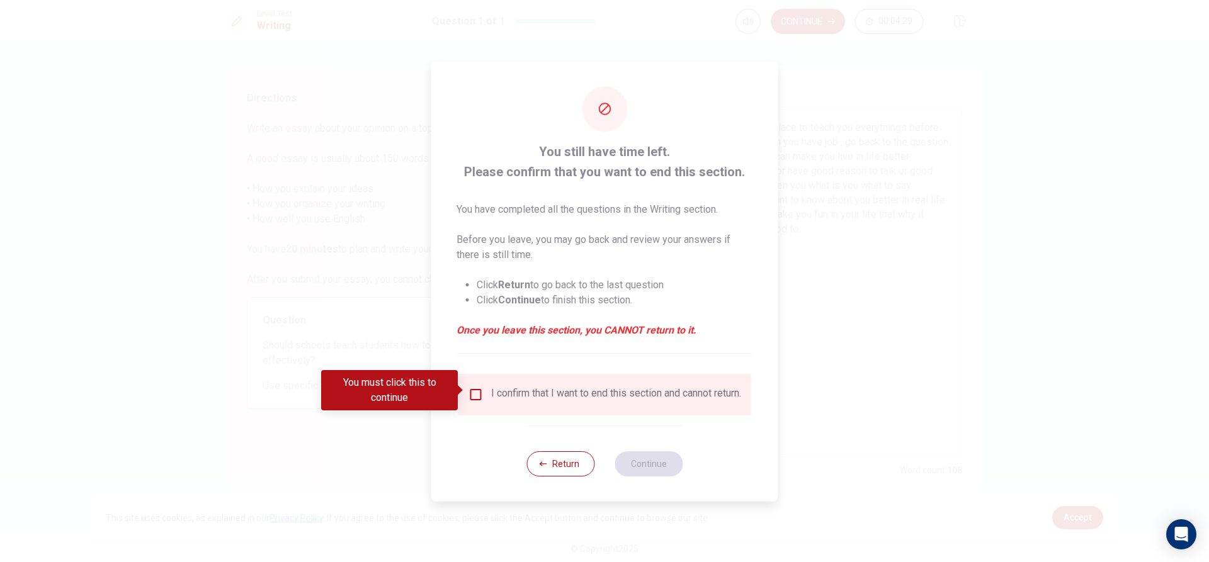
click at [466, 393] on div "You must click this to continue" at bounding box center [393, 390] width 145 height 40
click at [474, 387] on input "You must click this to continue" at bounding box center [475, 394] width 15 height 15
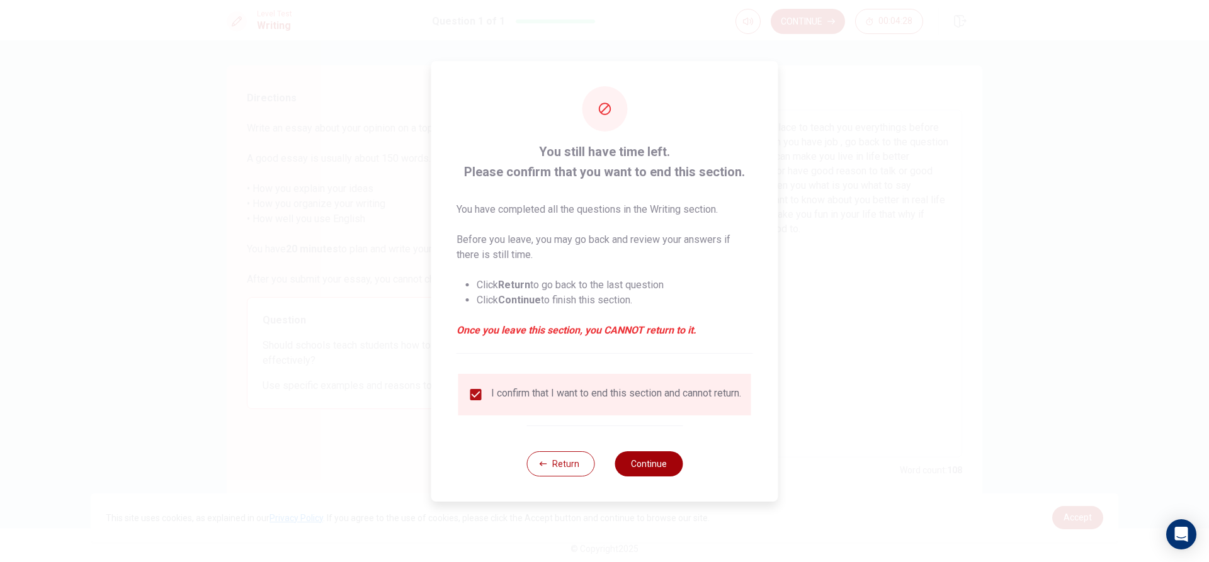
click at [637, 470] on button "Continue" at bounding box center [649, 463] width 68 height 25
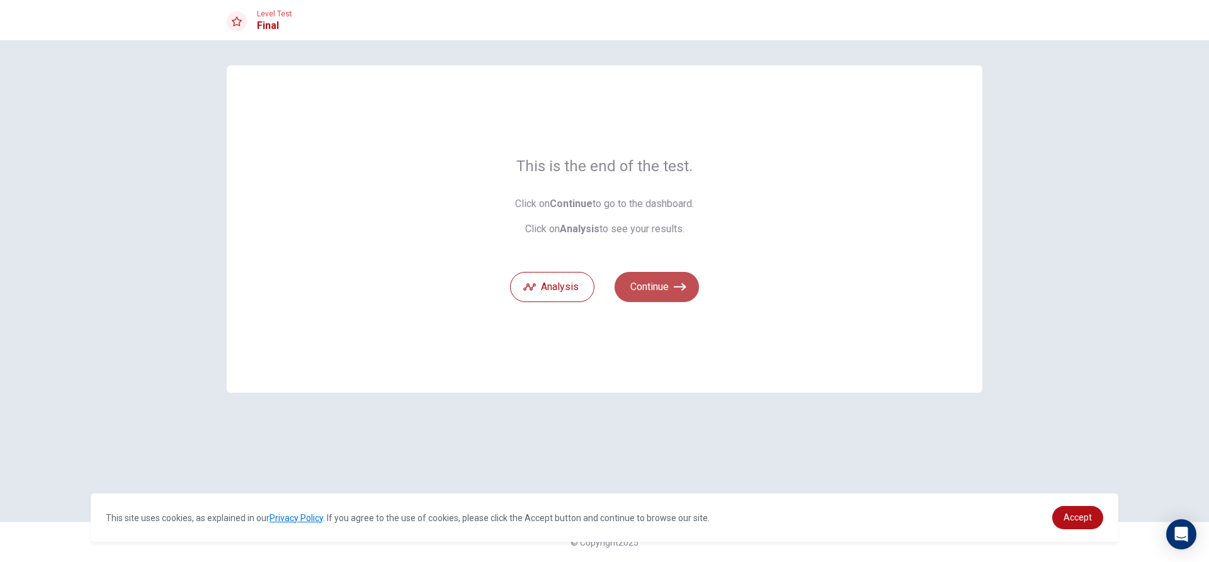
click at [657, 285] on button "Continue" at bounding box center [657, 287] width 84 height 30
